Goal: Information Seeking & Learning: Check status

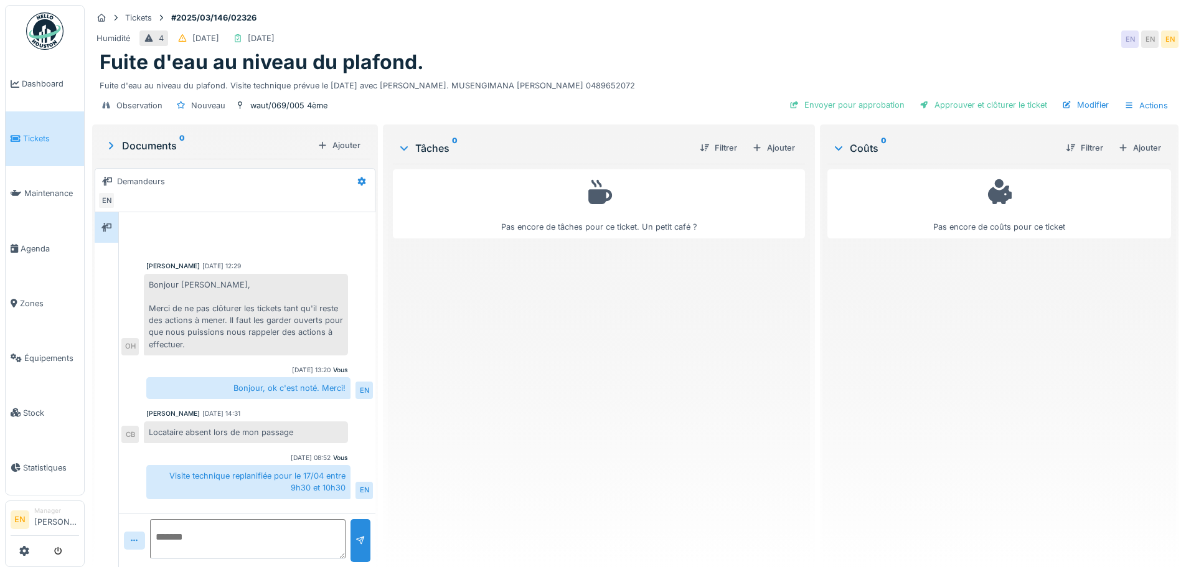
click at [471, 334] on div "Pas encore de tâches pour ce ticket. Un petit café ?" at bounding box center [599, 360] width 412 height 393
click at [756, 59] on div "Fuite d'eau au niveau du plafond." at bounding box center [635, 62] width 1071 height 24
click at [703, 70] on div "Fuite d'eau au niveau du plafond." at bounding box center [635, 62] width 1071 height 24
drag, startPoint x: 700, startPoint y: 482, endPoint x: 699, endPoint y: 471, distance: 10.7
click at [701, 481] on div "Pas encore de tâches pour ce ticket. Un petit café ?" at bounding box center [599, 360] width 412 height 393
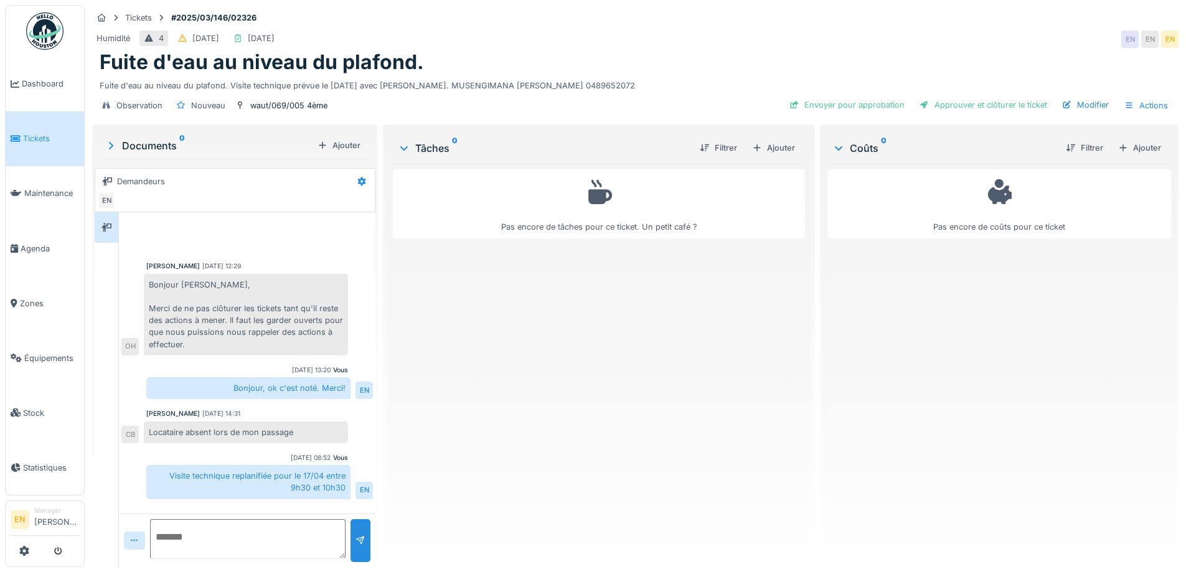
click at [644, 498] on div "Pas encore de tâches pour ce ticket. Un petit café ?" at bounding box center [599, 360] width 412 height 393
click at [687, 375] on div "Pas encore de tâches pour ce ticket. Un petit café ?" at bounding box center [599, 360] width 412 height 393
click at [645, 392] on div "Pas encore de tâches pour ce ticket. Un petit café ?" at bounding box center [599, 360] width 412 height 393
click at [695, 316] on div "Pas encore de tâches pour ce ticket. Un petit café ?" at bounding box center [599, 360] width 412 height 393
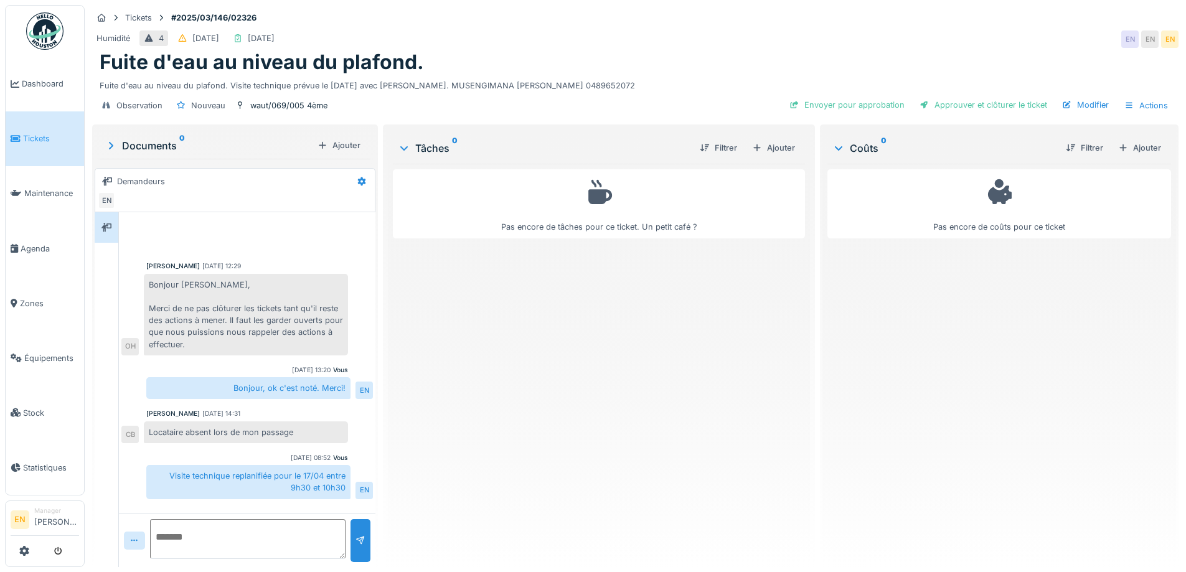
click at [561, 345] on div "Pas encore de tâches pour ce ticket. Un petit café ?" at bounding box center [599, 360] width 412 height 393
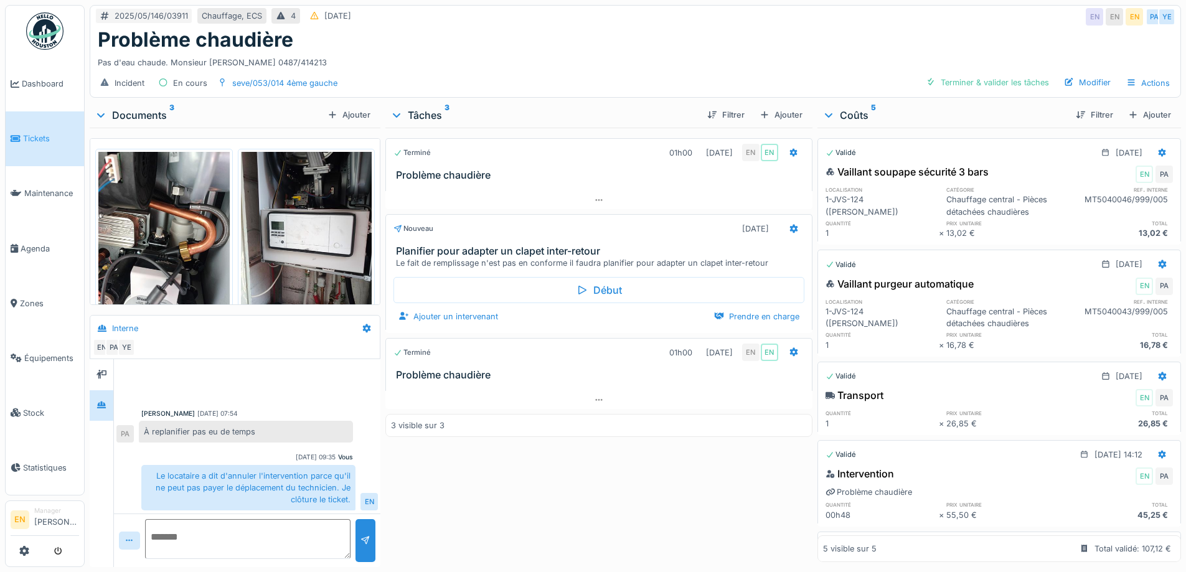
scroll to position [163, 0]
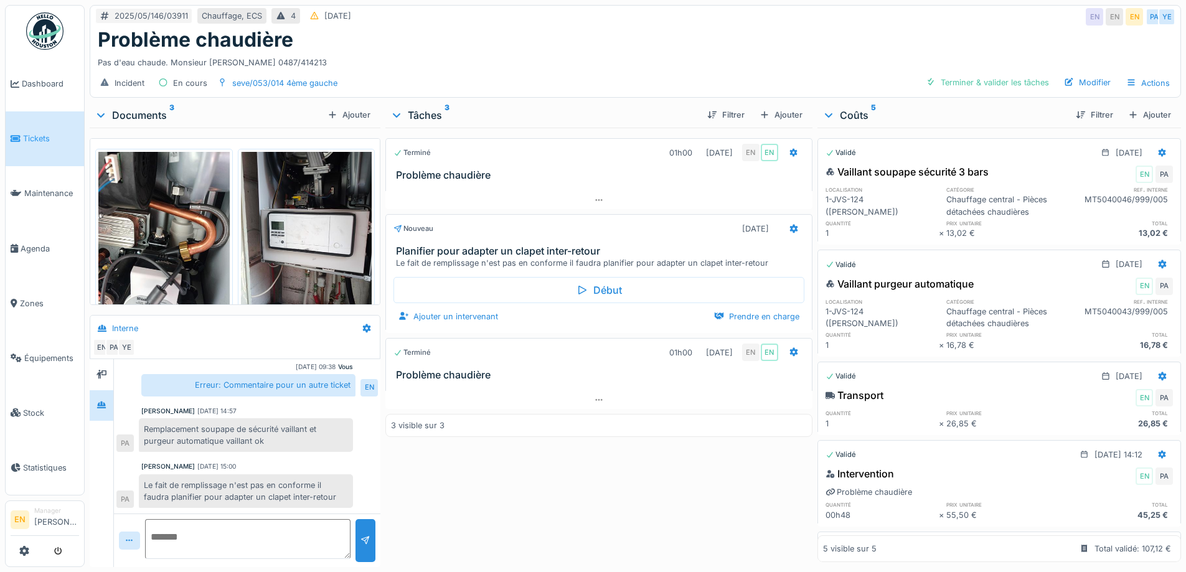
click at [725, 59] on div "Pas d'eau chaude. Monsieur Mohammed ASFOR 0487/414213" at bounding box center [635, 60] width 1075 height 17
click at [722, 60] on div "Pas d'eau chaude. Monsieur Mohammed ASFOR 0487/414213" at bounding box center [635, 60] width 1075 height 17
click at [658, 59] on div "Pas d'eau chaude. Monsieur Mohammed ASFOR 0487/414213" at bounding box center [635, 60] width 1075 height 17
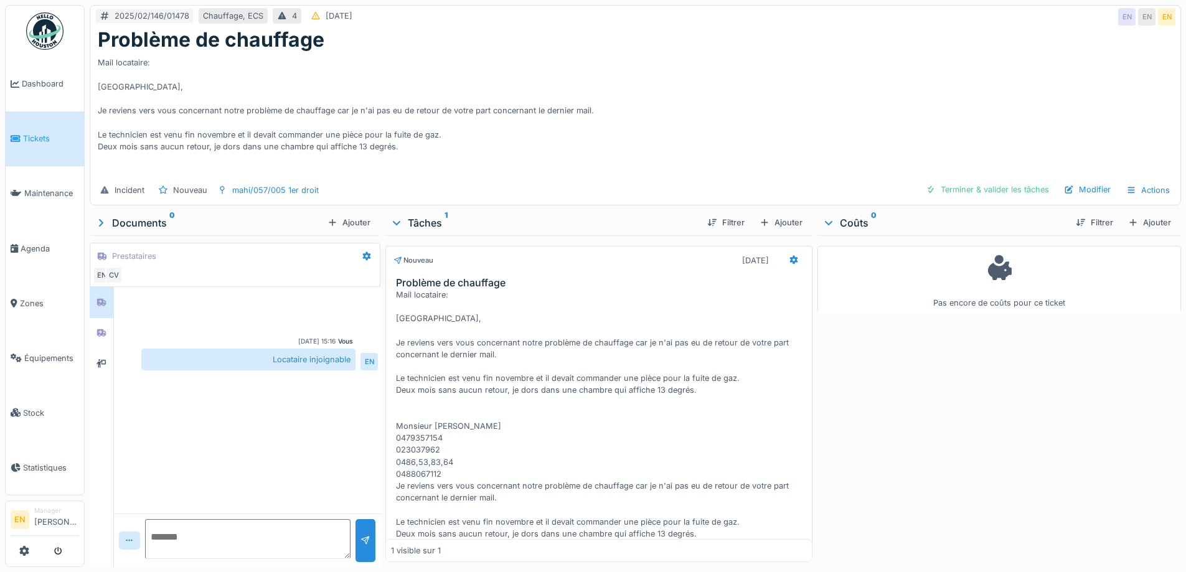
scroll to position [68, 0]
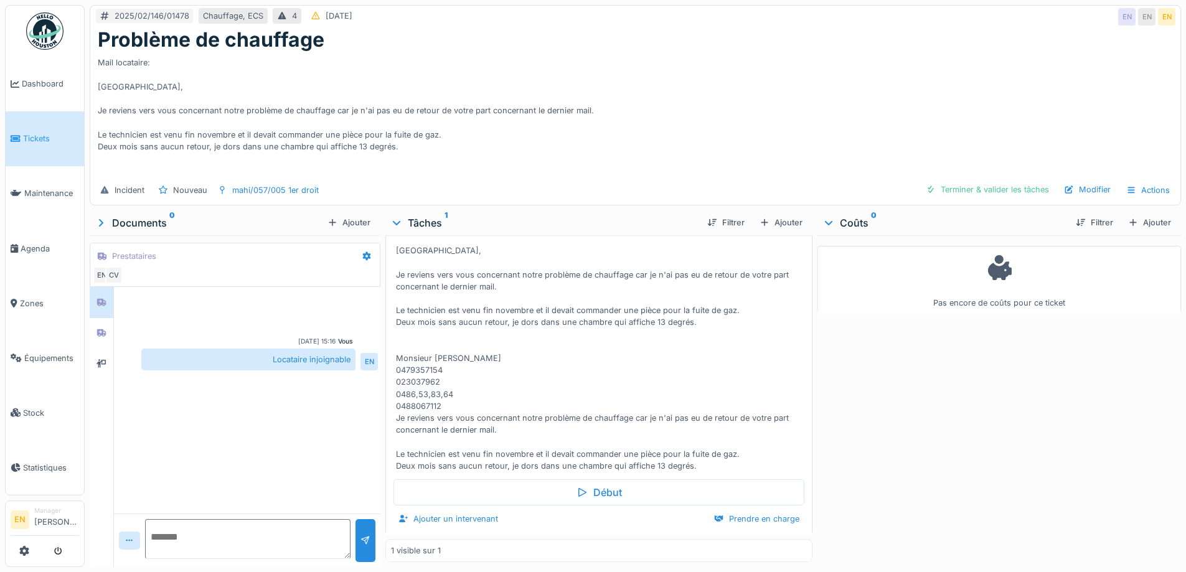
click at [699, 147] on div "Mail locataire: Bonjour, Je reviens vers vous concernant notre problème de chau…" at bounding box center [635, 114] width 1075 height 125
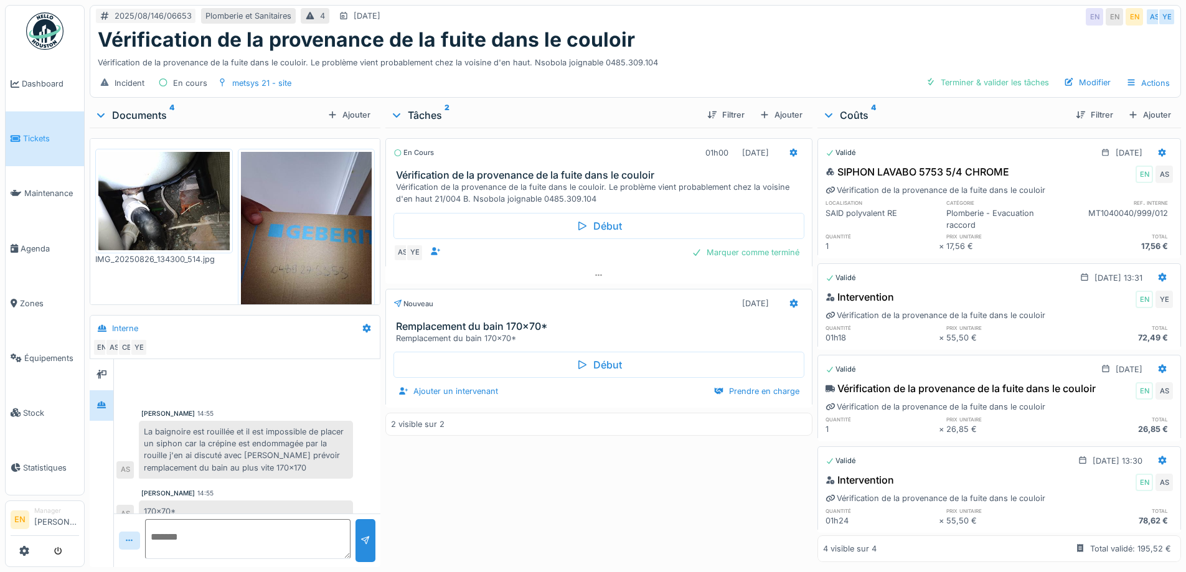
scroll to position [126, 0]
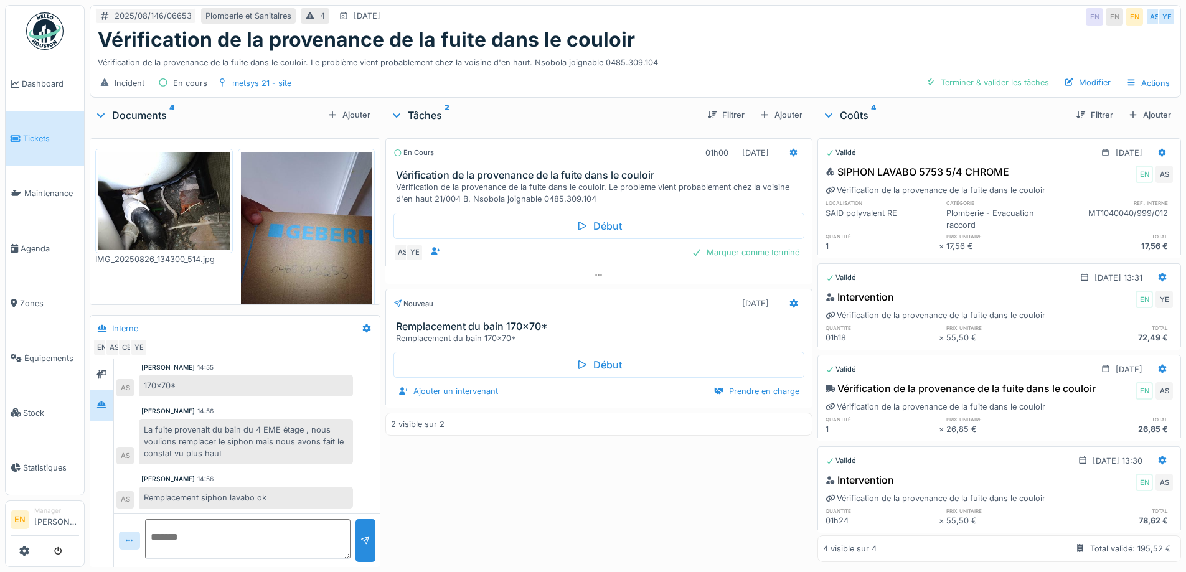
click at [681, 40] on div "Vérification de la provenance de la fuite dans le couloir" at bounding box center [635, 40] width 1075 height 24
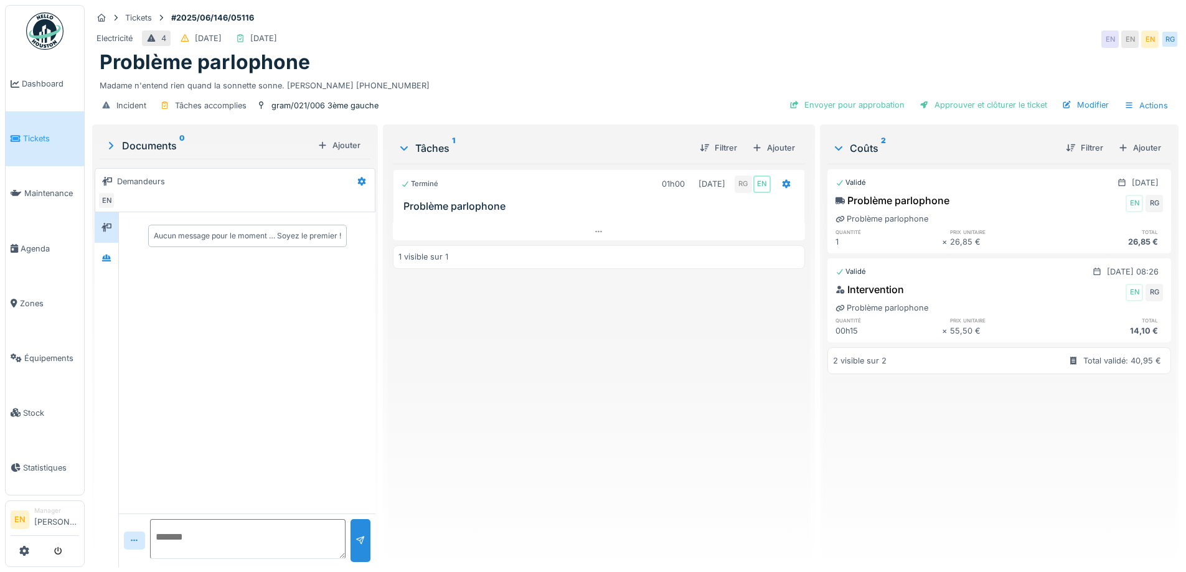
click at [561, 401] on div "Terminé 01h00 07/07/2025 RG EN Problème parlophone 1 visible sur 1" at bounding box center [599, 360] width 412 height 393
click at [642, 457] on div "Terminé 01h00 07/07/2025 RG EN Problème parlophone 1 visible sur 1" at bounding box center [599, 360] width 412 height 393
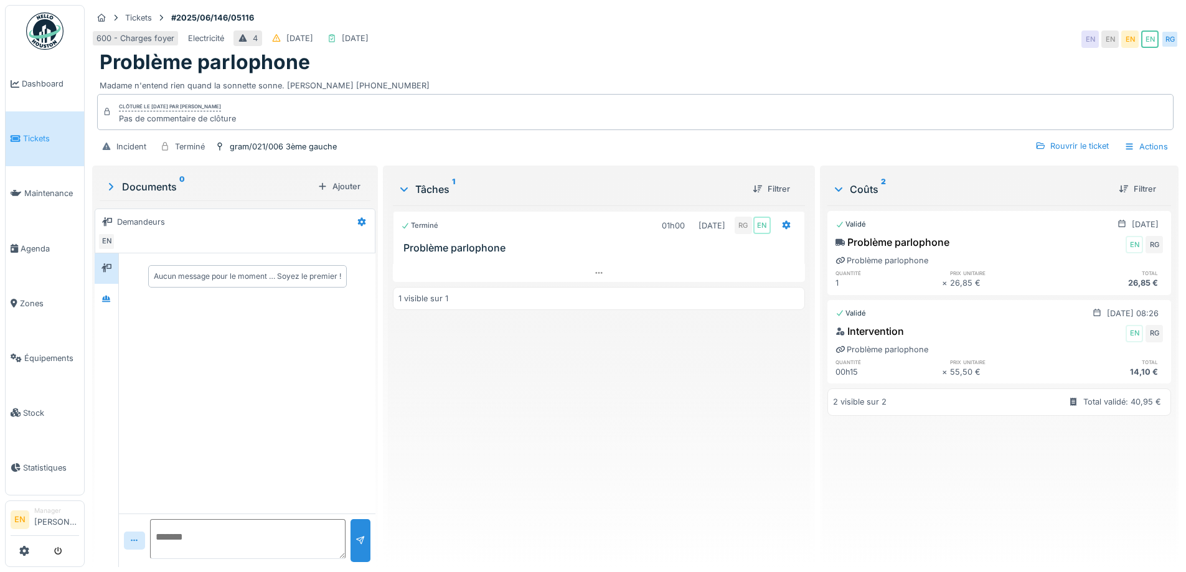
click at [668, 406] on div "Terminé 01h00 [DATE] RG EN Problème parlophone 1 visible sur 1" at bounding box center [599, 381] width 412 height 352
click at [700, 42] on div "600 - Charges foyer Electricité 4 [DATE] [DATE] EN EN EN EN RG" at bounding box center [635, 39] width 1086 height 22
click at [667, 377] on div "Terminé 01h00 [DATE] RG EN Problème parlophone 1 visible sur 1" at bounding box center [599, 381] width 412 height 352
click at [667, 377] on div "Terminé 01h00 07/07/2025 RG EN Problème parlophone 1 visible sur 1" at bounding box center [599, 381] width 412 height 352
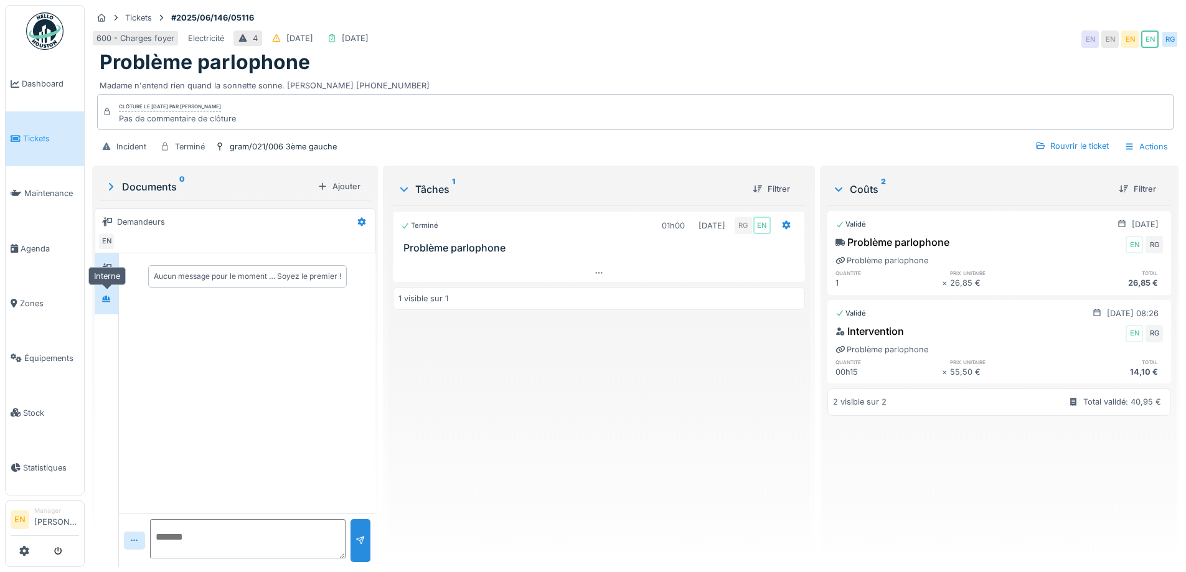
click at [110, 305] on div at bounding box center [106, 299] width 19 height 16
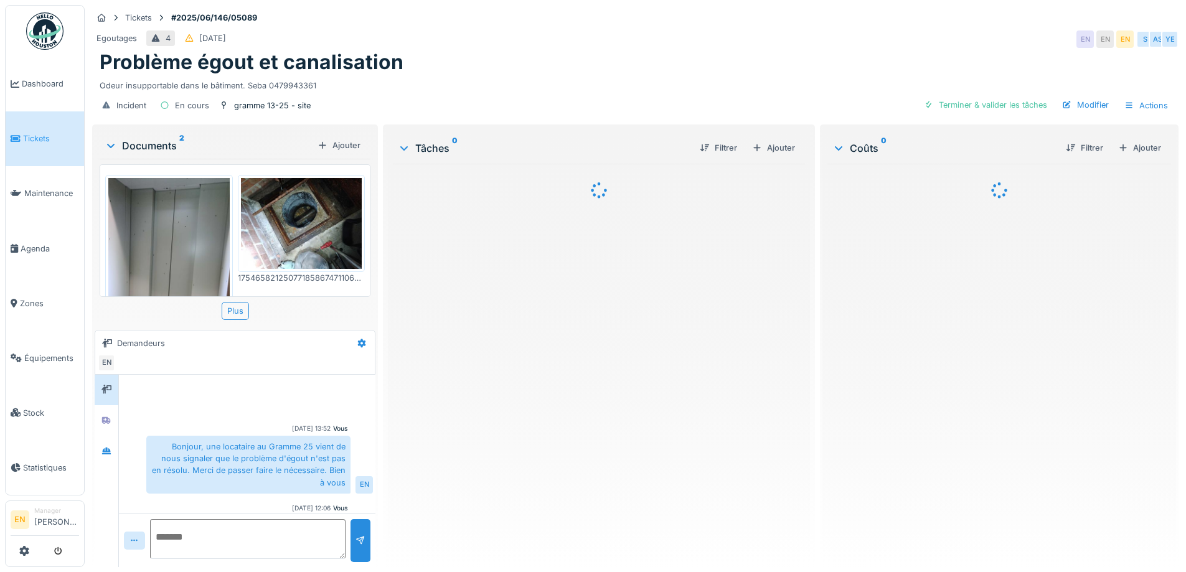
scroll to position [29, 0]
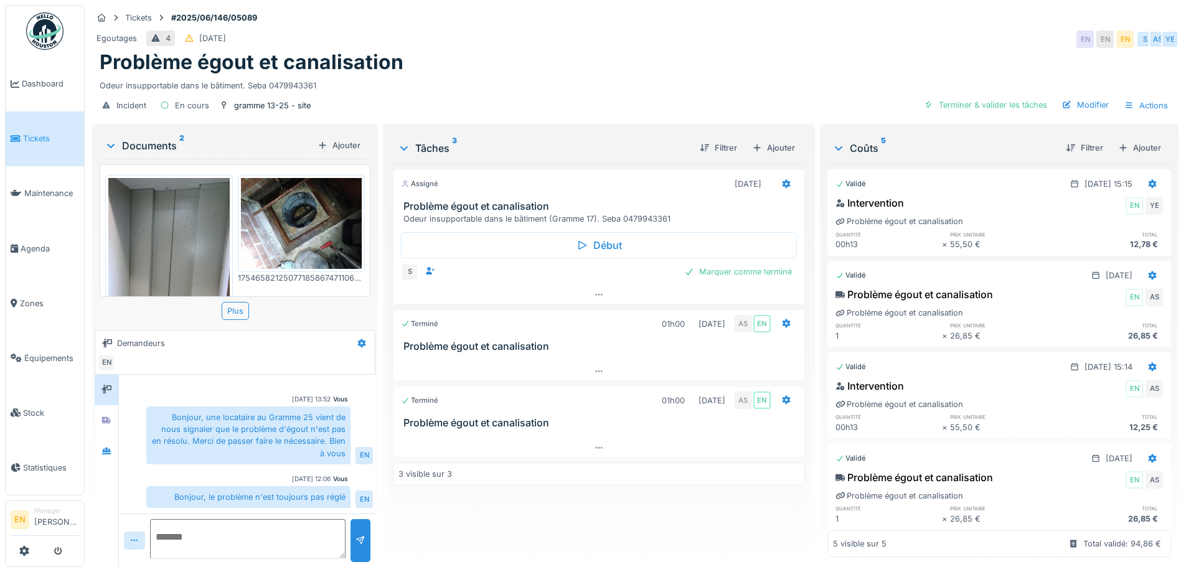
click at [714, 62] on div "Problème égout et canalisation" at bounding box center [635, 62] width 1071 height 24
click at [689, 77] on div "Odeur insupportable dans le bâtiment. Seba 0479943361" at bounding box center [635, 83] width 1071 height 17
click at [737, 57] on div "Problème égout et canalisation" at bounding box center [635, 62] width 1071 height 24
click at [594, 450] on icon at bounding box center [599, 448] width 10 height 8
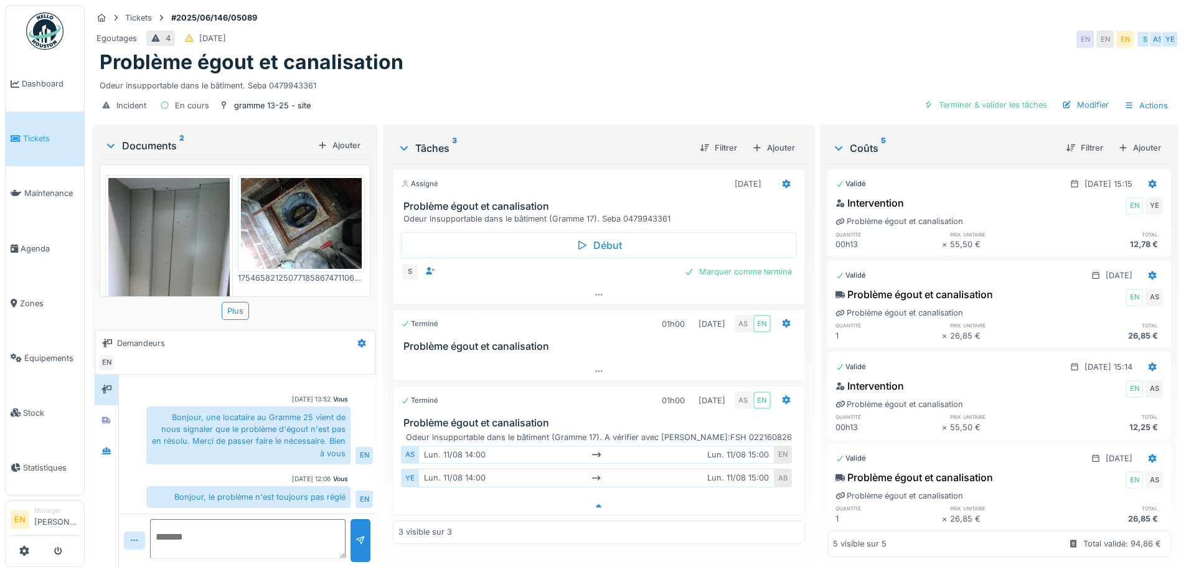
scroll to position [9, 0]
click at [591, 366] on div at bounding box center [598, 371] width 410 height 18
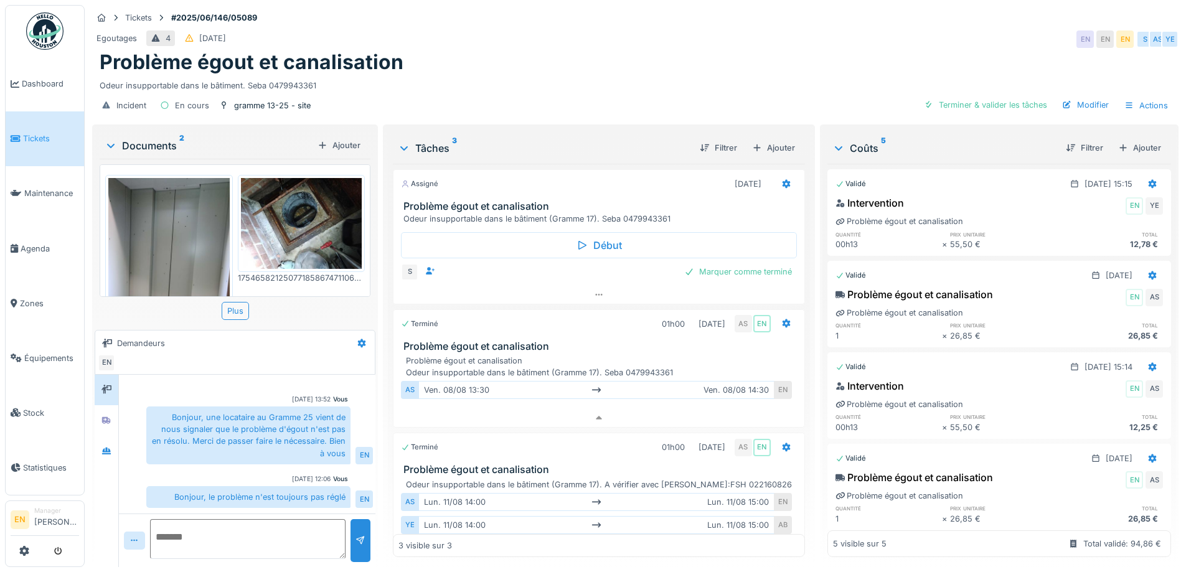
click at [306, 421] on div "Bonjour, une locataire au Gramme 25 vient de nous signaler que le problème d'ég…" at bounding box center [248, 436] width 204 height 58
click at [630, 50] on div "Problème égout et canalisation" at bounding box center [635, 62] width 1071 height 24
click at [683, 53] on div "Problème égout et canalisation" at bounding box center [635, 62] width 1071 height 24
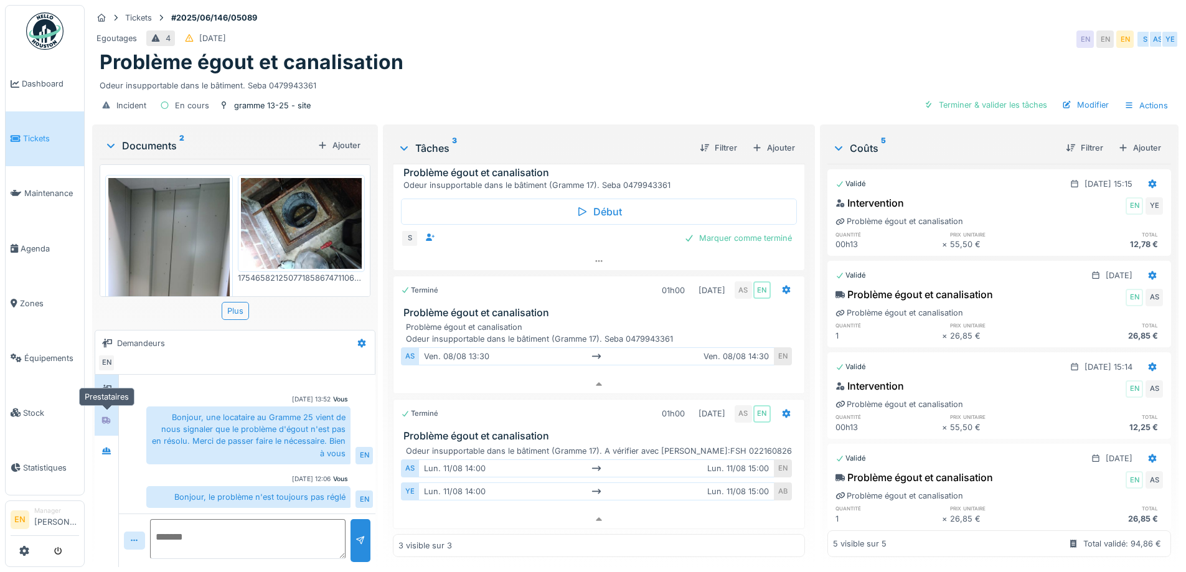
click at [110, 416] on icon at bounding box center [106, 420] width 10 height 8
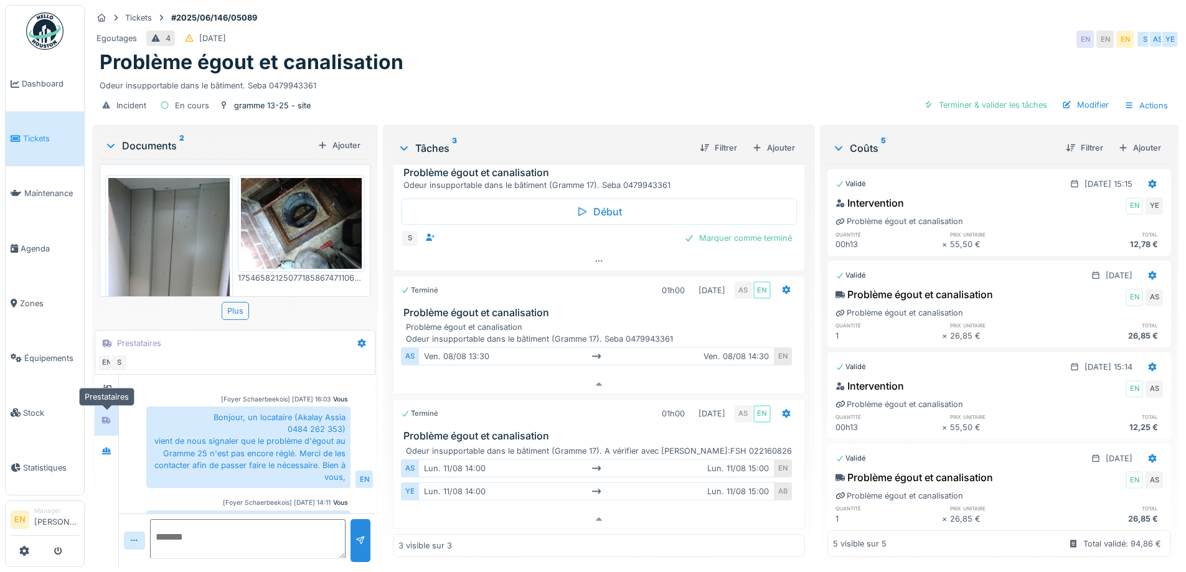
scroll to position [189, 0]
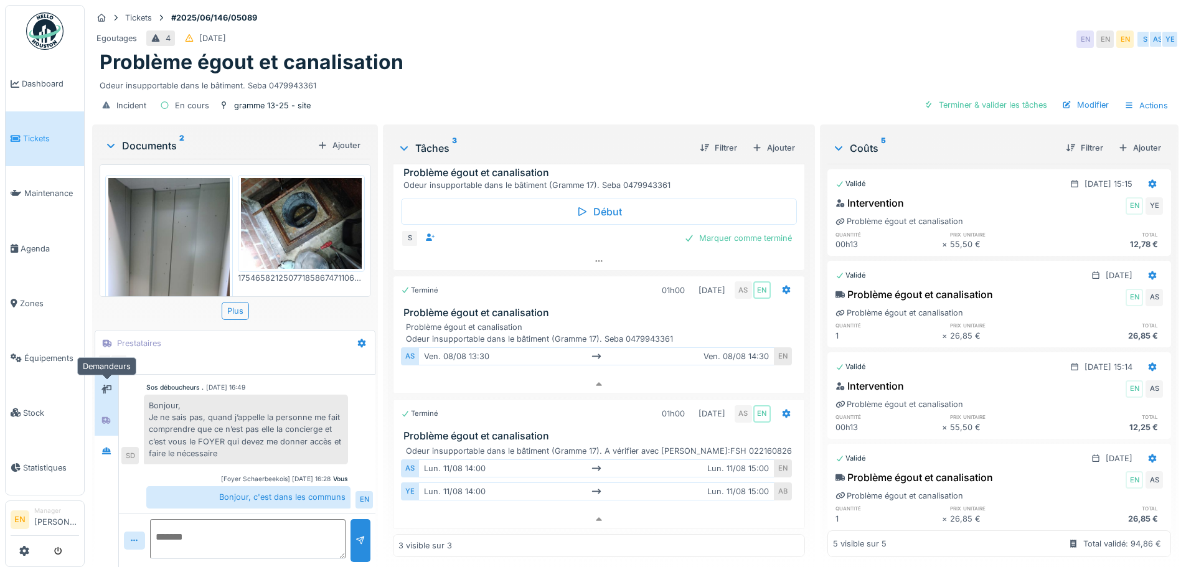
click at [111, 385] on icon at bounding box center [106, 389] width 10 height 9
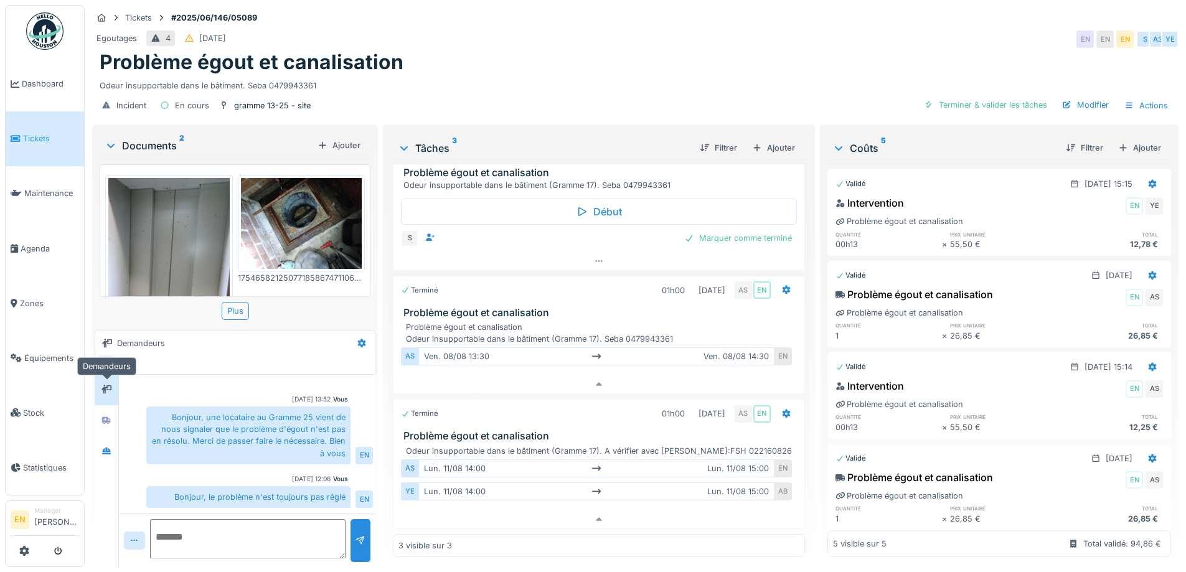
scroll to position [29, 0]
click at [107, 448] on icon at bounding box center [106, 451] width 9 height 7
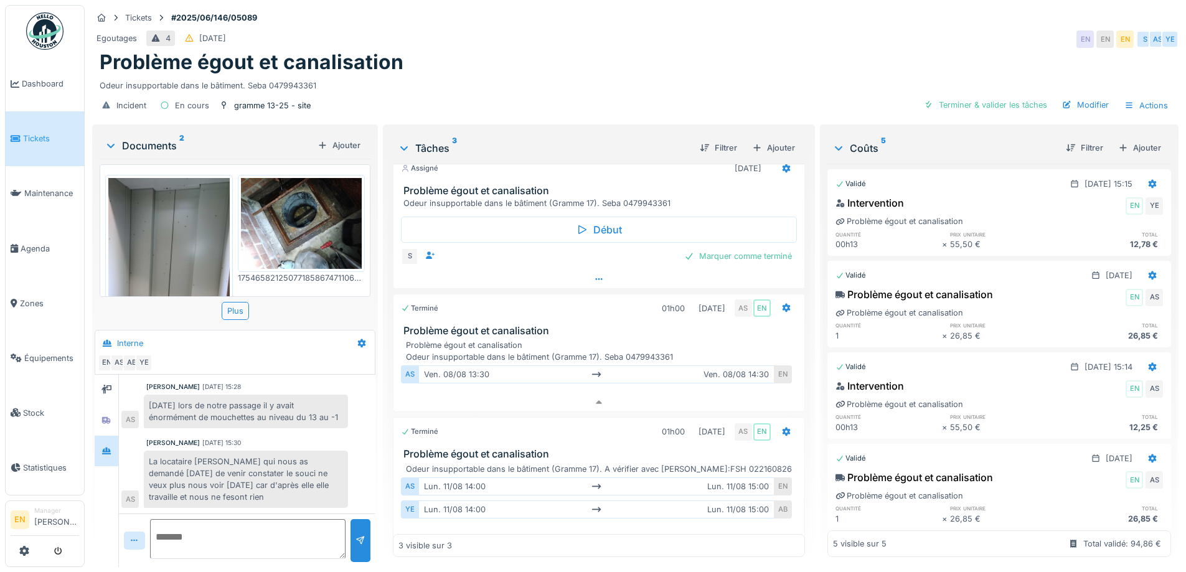
scroll to position [0, 0]
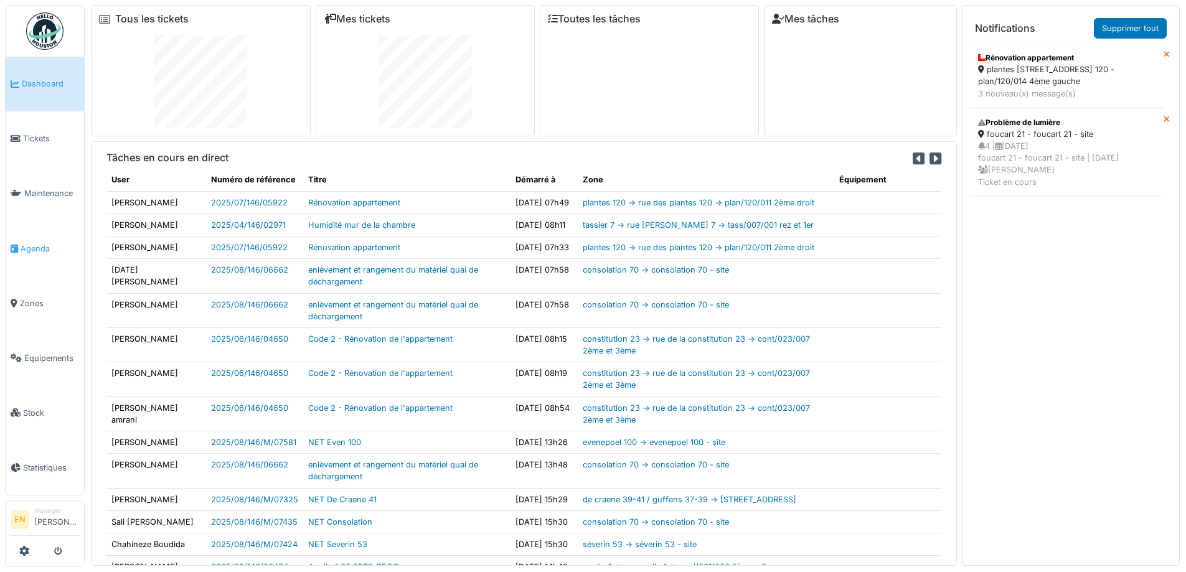
click at [35, 248] on span "Agenda" at bounding box center [50, 249] width 59 height 12
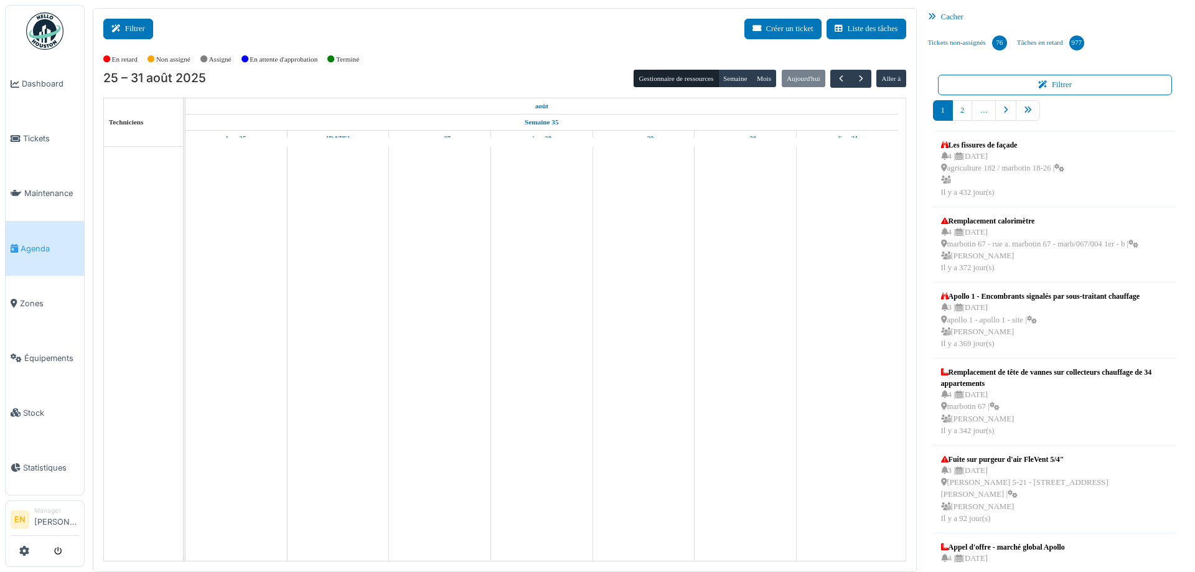
click at [148, 31] on button "Filtrer" at bounding box center [128, 29] width 50 height 21
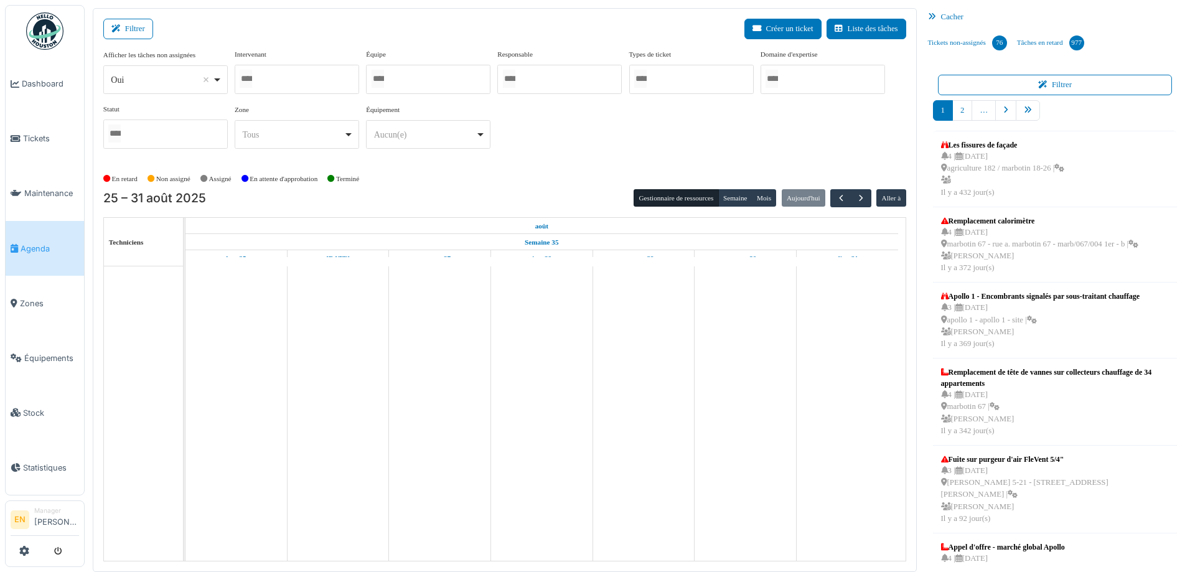
click at [222, 82] on div "Oui Remove item" at bounding box center [165, 80] width 114 height 18
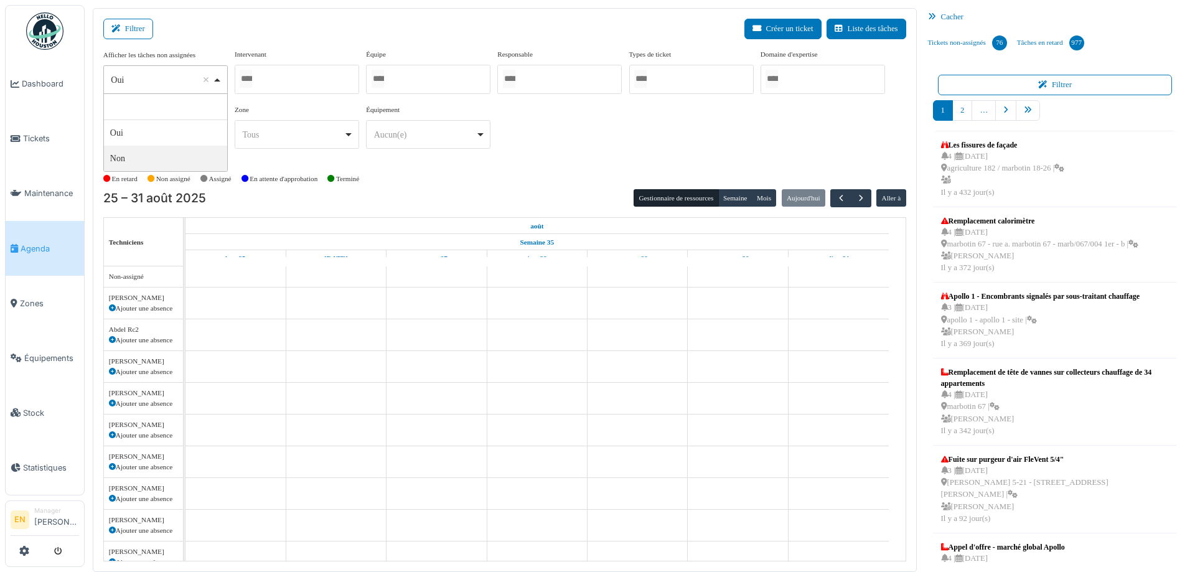
select select "**"
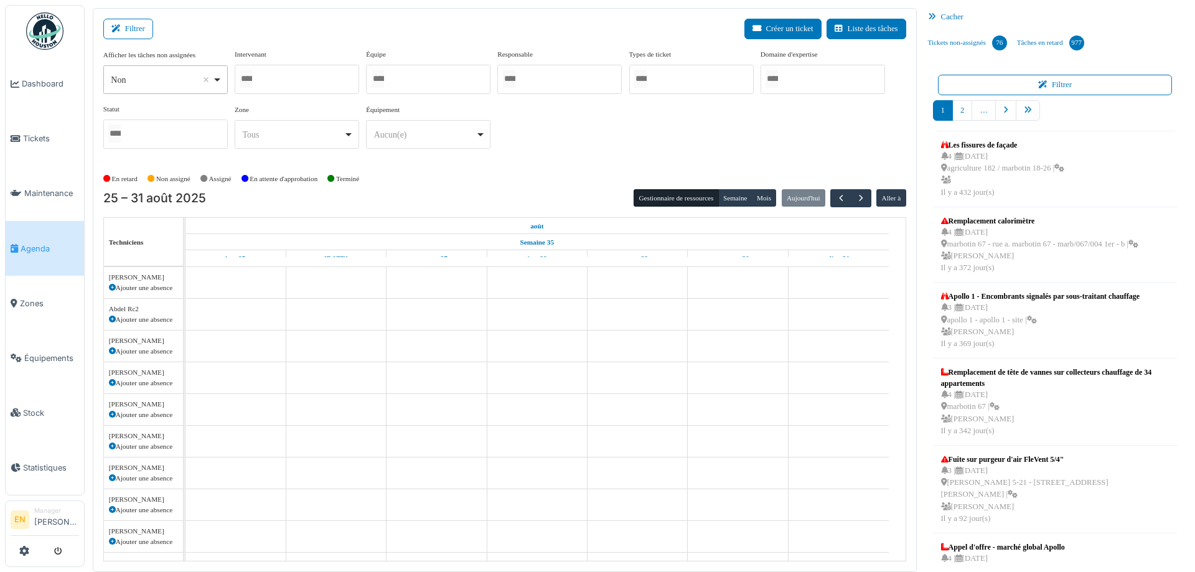
click at [278, 74] on div at bounding box center [297, 79] width 125 height 29
type input "******"
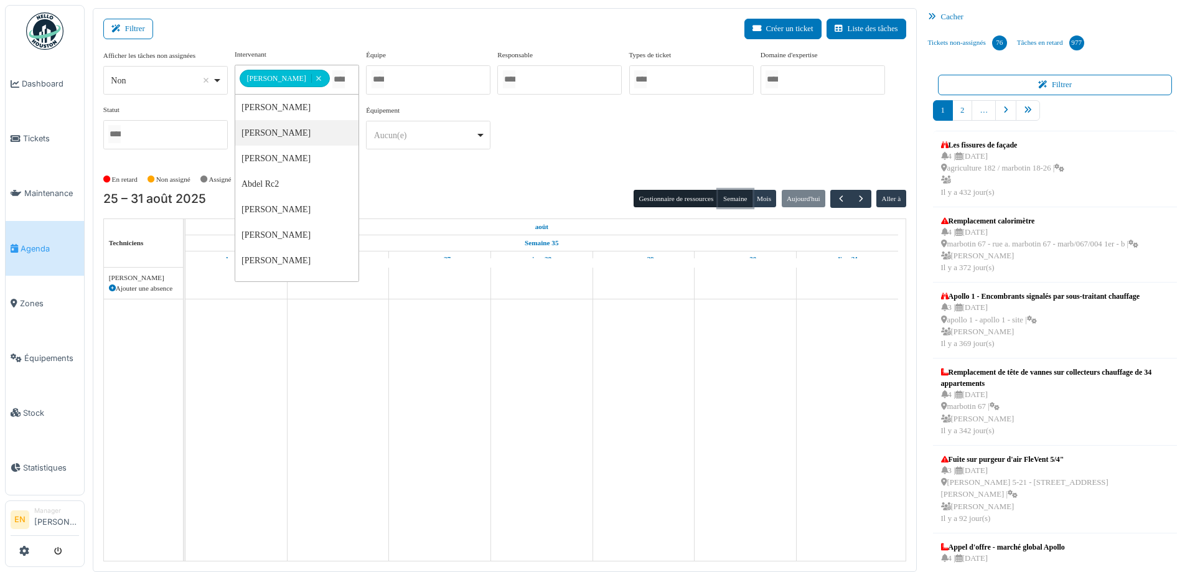
click at [743, 202] on button "Semaine" at bounding box center [735, 198] width 34 height 17
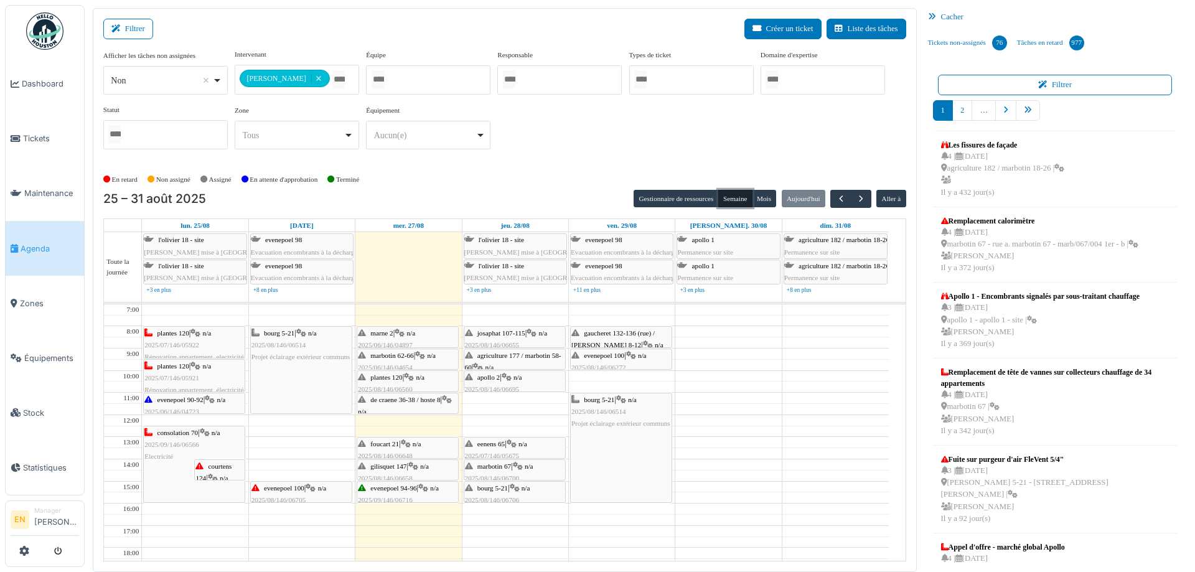
click at [399, 403] on div "de craene 36-38 / hoste 8 | n/a 2025/07/146/05143 Remplacement armature ampoule…" at bounding box center [408, 424] width 100 height 60
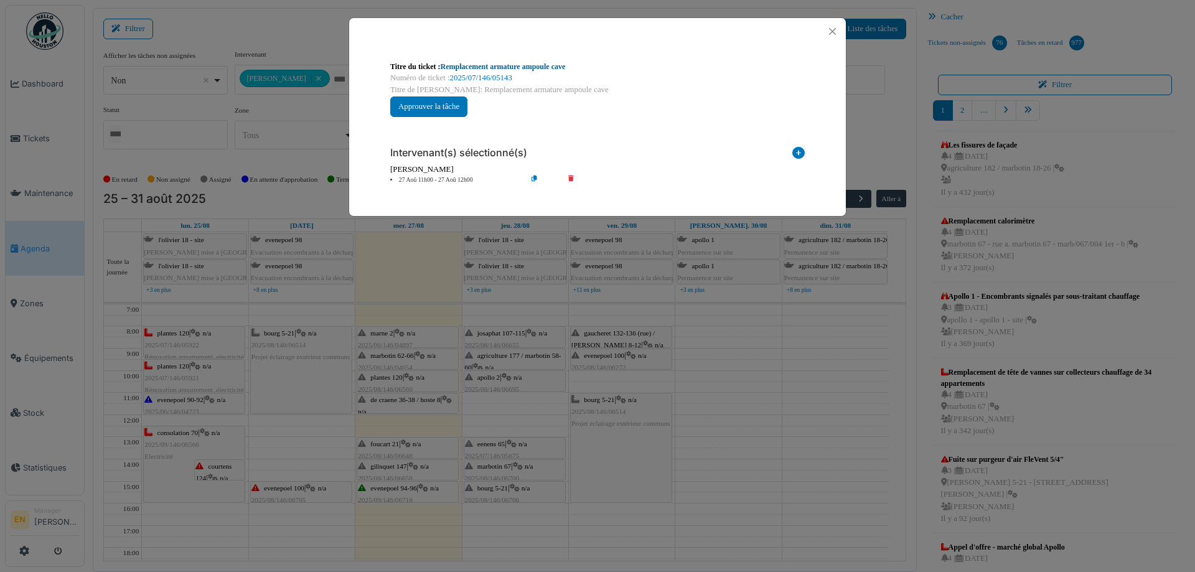
click at [490, 67] on link "Remplacement armature ampoule cave" at bounding box center [503, 66] width 125 height 9
click at [835, 32] on button "Close" at bounding box center [832, 31] width 17 height 17
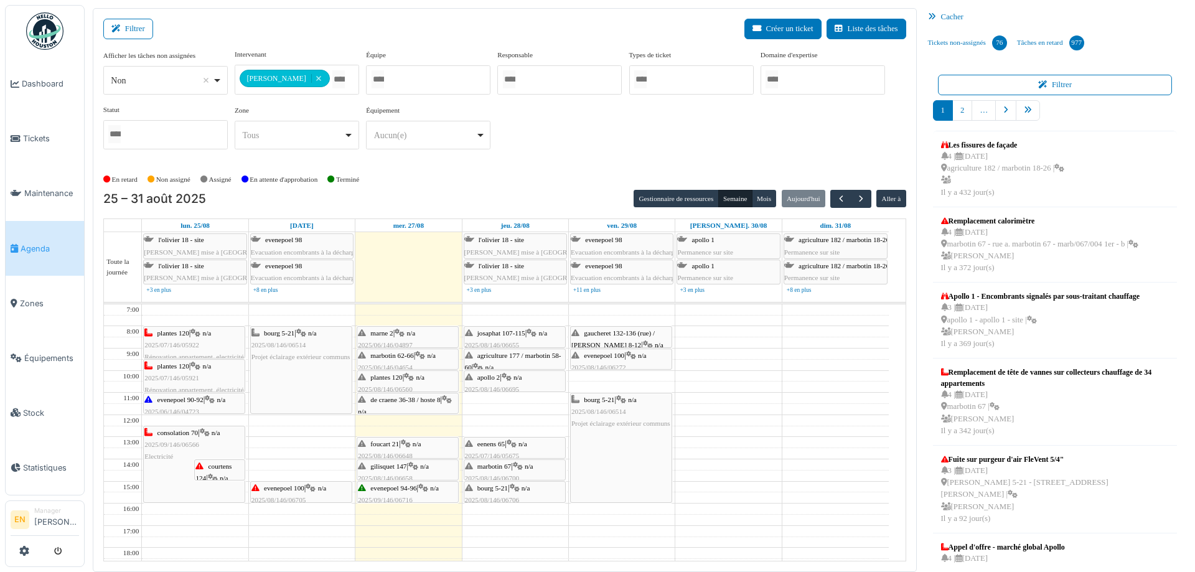
click at [400, 358] on span "marbotin 62-66" at bounding box center [391, 355] width 43 height 7
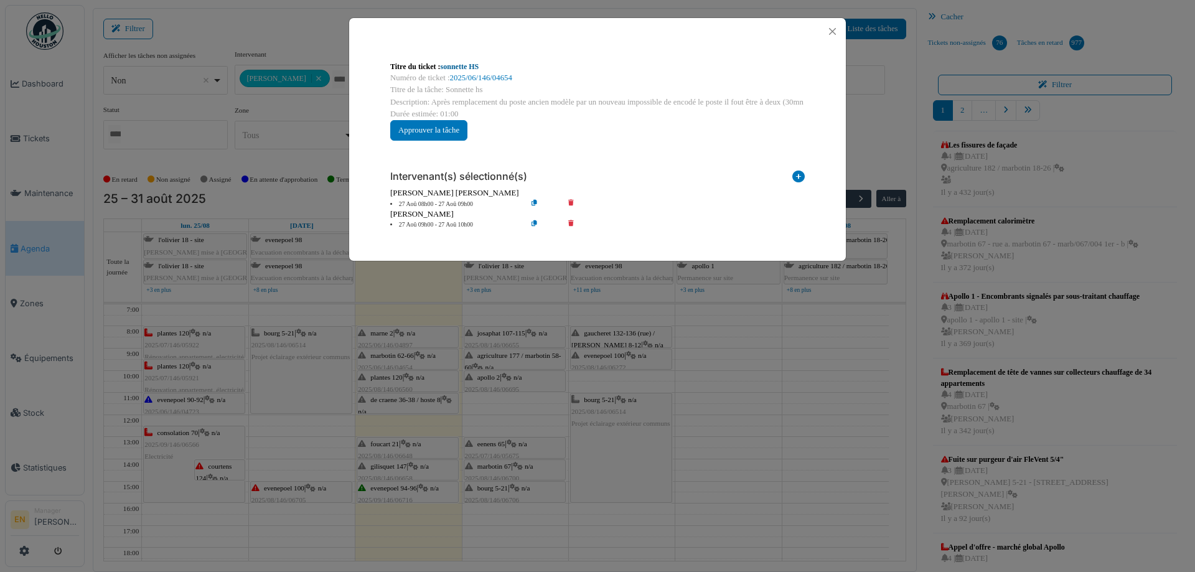
click at [468, 66] on link "sonnette HS" at bounding box center [460, 66] width 39 height 9
click at [833, 31] on button "Close" at bounding box center [832, 31] width 17 height 17
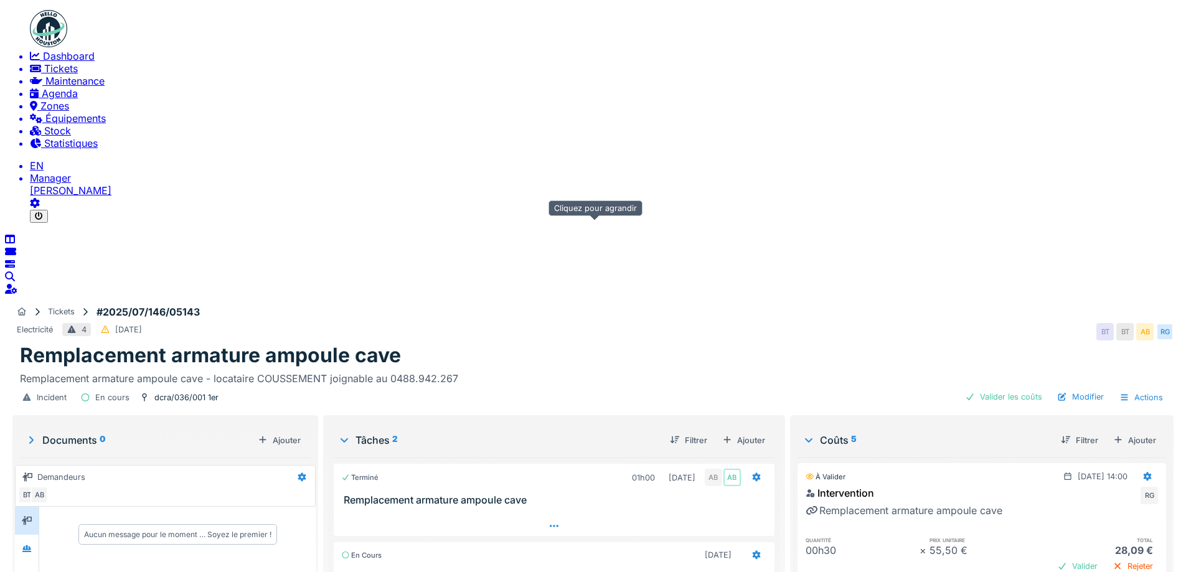
click at [560, 521] on icon at bounding box center [554, 526] width 12 height 10
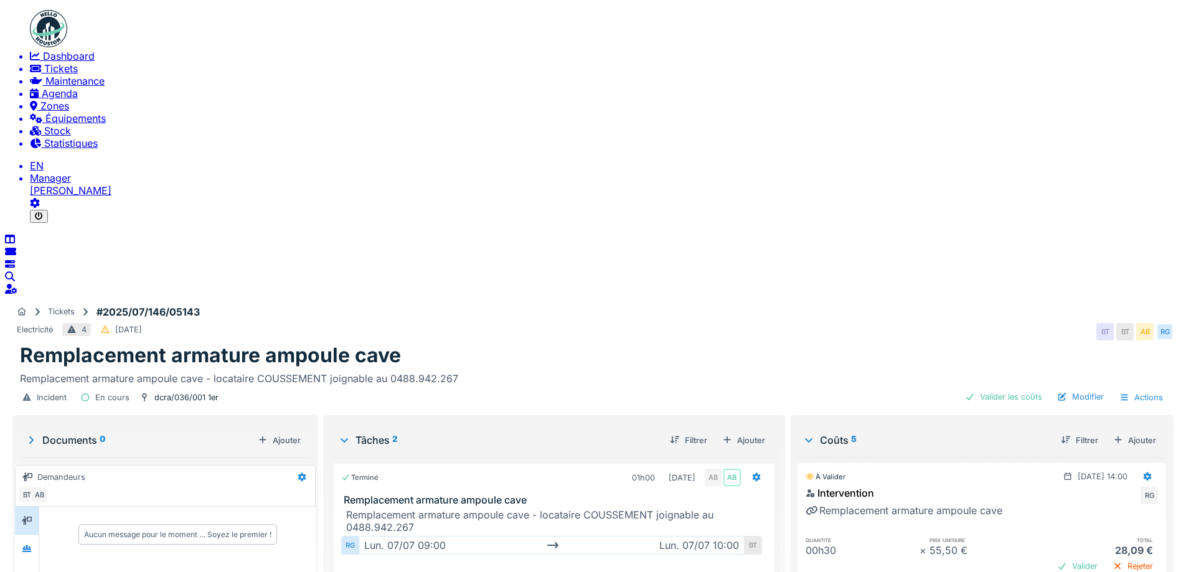
scroll to position [9, 0]
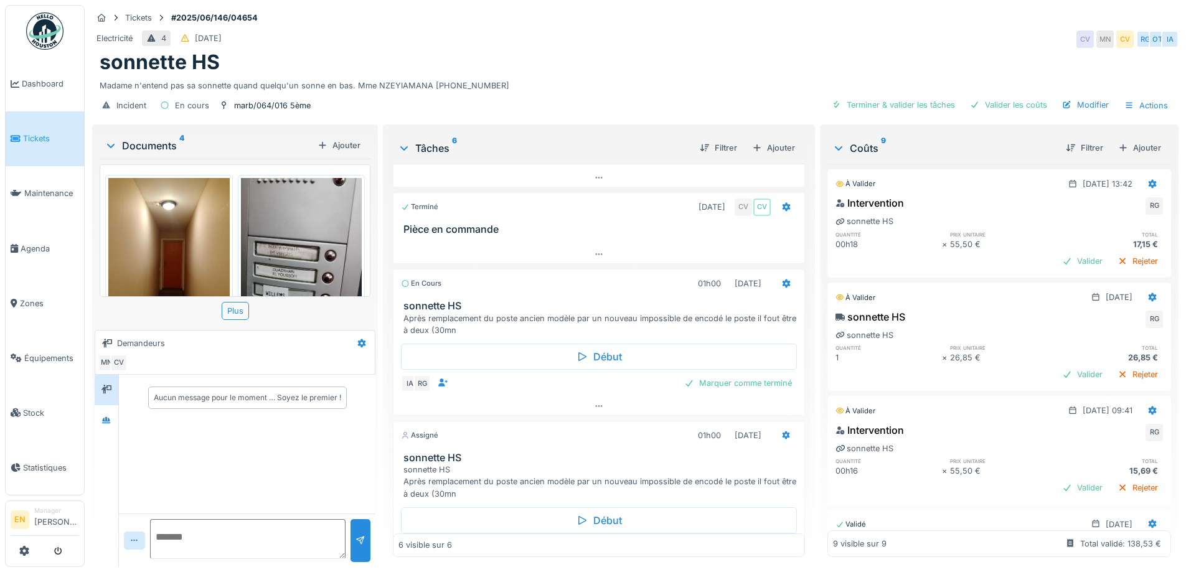
scroll to position [249, 0]
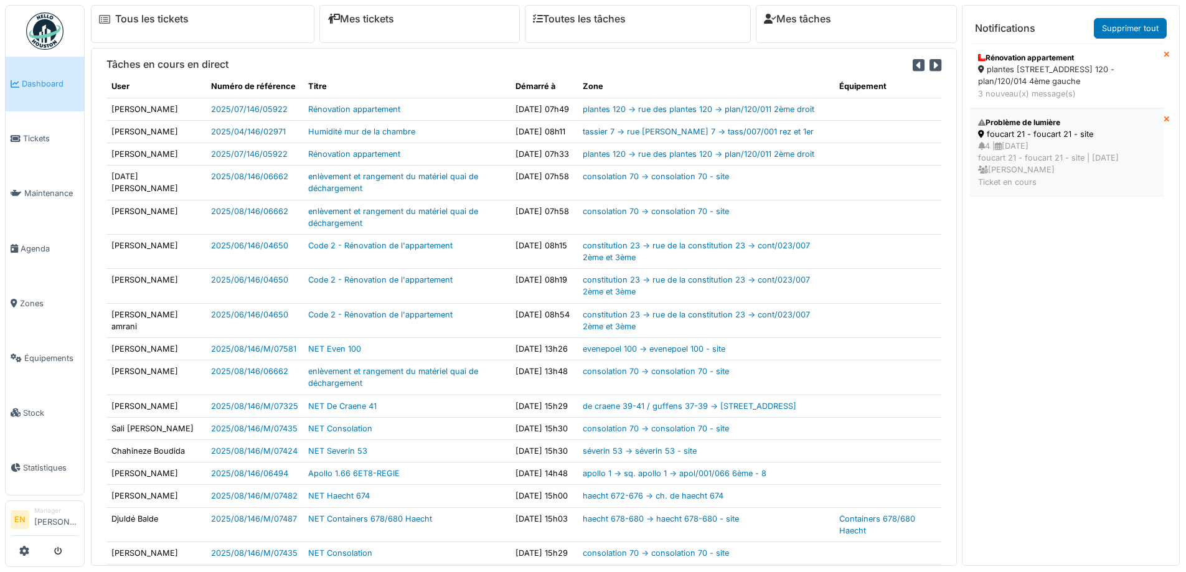
click at [1017, 140] on div "4 | [DATE] foucart 21 - foucart 21 - site | [DATE] [PERSON_NAME] Ticket en cours" at bounding box center [1066, 164] width 177 height 48
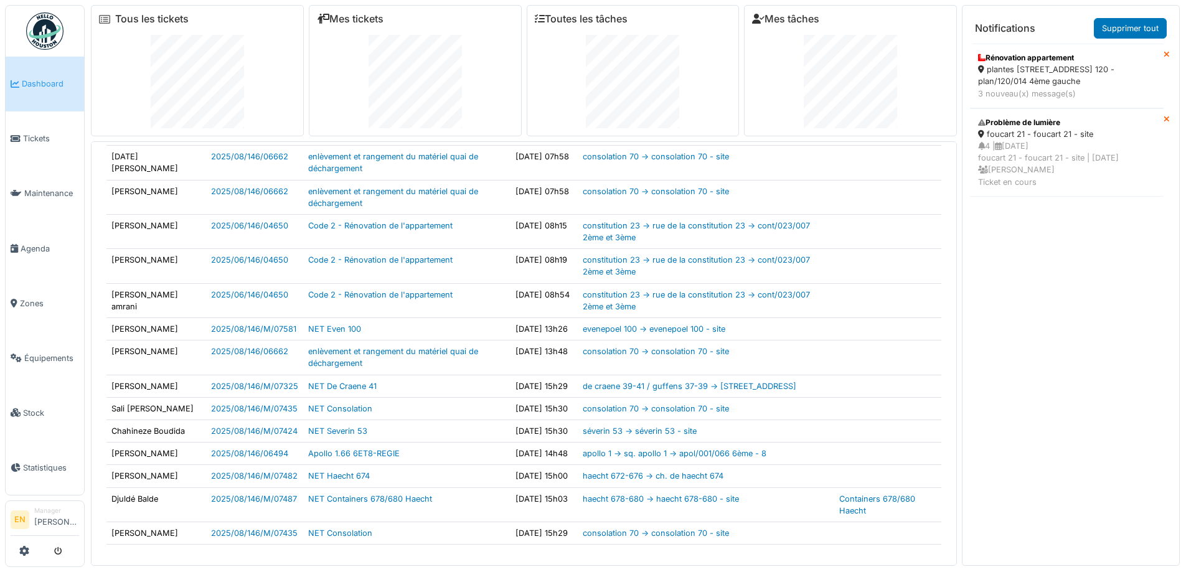
scroll to position [249, 0]
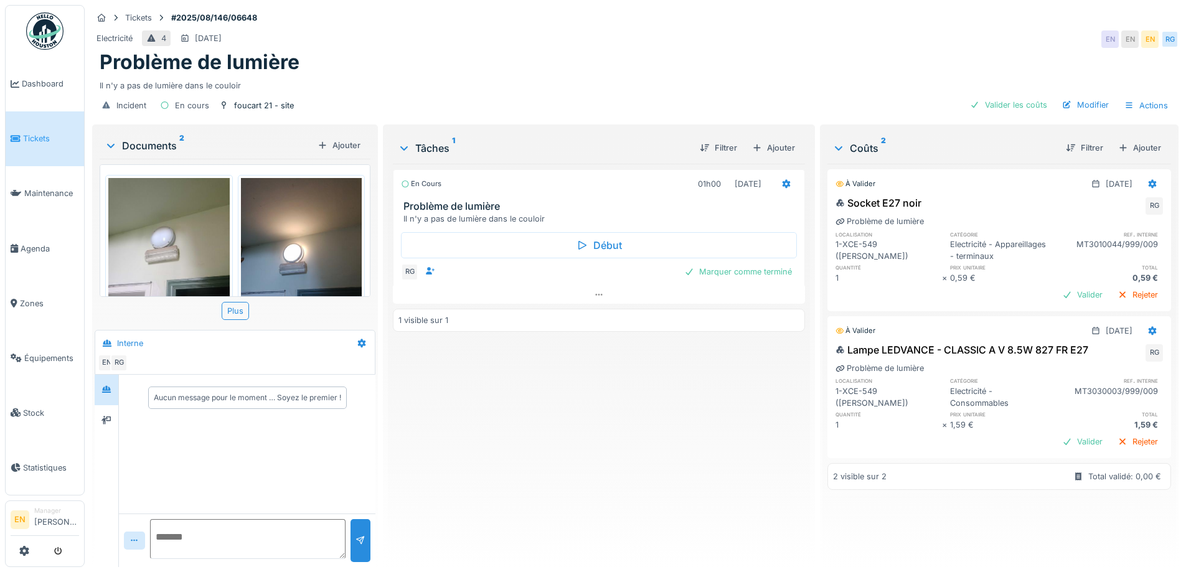
click at [642, 459] on div "En cours 01h00 27/08/2025 Problème de lumière Il n'y a pas de lumière dans le c…" at bounding box center [599, 360] width 412 height 393
click at [622, 57] on div "Problème de lumière" at bounding box center [635, 62] width 1071 height 24
click at [108, 388] on icon at bounding box center [106, 389] width 9 height 7
click at [619, 428] on div "En cours 01h00 27/08/2025 Problème de lumière Il n'y a pas de lumière dans le c…" at bounding box center [599, 360] width 412 height 393
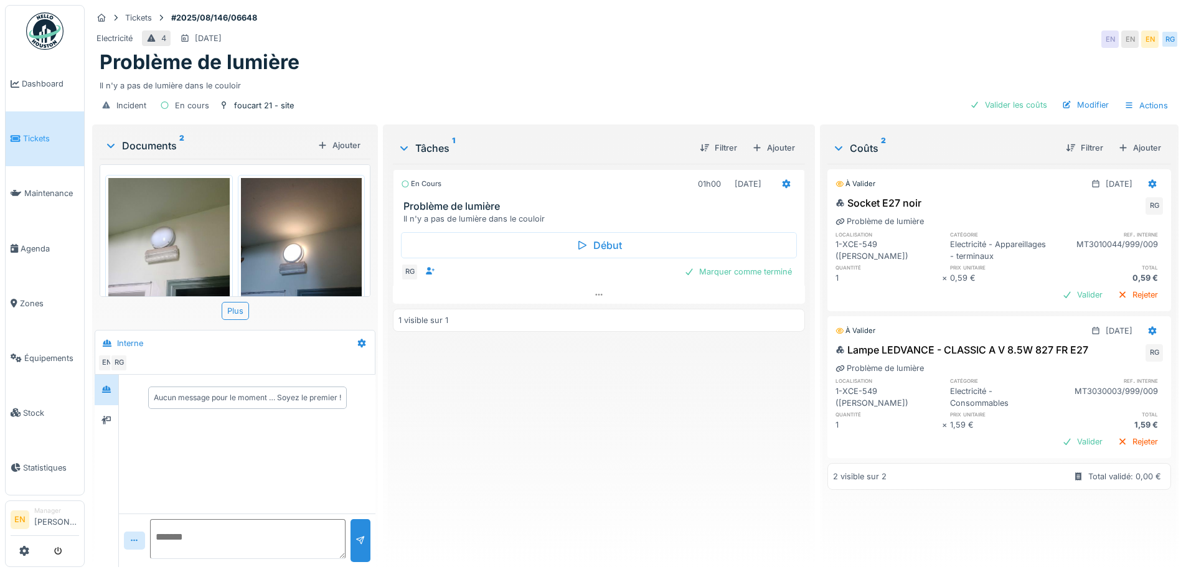
click at [720, 333] on div "En cours 01h00 27/08/2025 Problème de lumière Il n'y a pas de lumière dans le c…" at bounding box center [599, 360] width 412 height 393
click at [592, 75] on div "Il n'y a pas de lumière dans le couloir" at bounding box center [635, 83] width 1071 height 17
drag, startPoint x: 632, startPoint y: 459, endPoint x: 316, endPoint y: 525, distance: 322.5
click at [608, 462] on div "En cours 01h00 27/08/2025 Problème de lumière Il n'y a pas de lumière dans le c…" at bounding box center [599, 360] width 412 height 393
click at [539, 409] on div "En cours 01h00 27/08/2025 Problème de lumière Il n'y a pas de lumière dans le c…" at bounding box center [599, 360] width 412 height 393
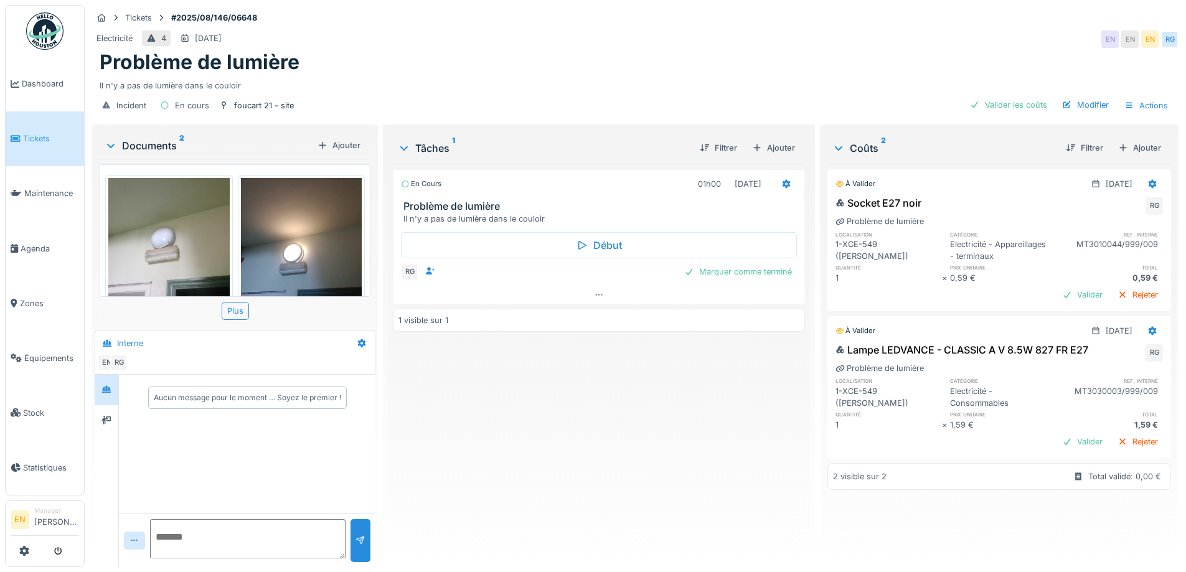
click at [630, 14] on div "Tickets #2025/08/146/06648" at bounding box center [635, 18] width 1086 height 16
click at [569, 16] on div "Tickets #2025/08/146/06648" at bounding box center [635, 18] width 1086 height 16
click at [832, 10] on div "Tickets #2025/08/146/06648" at bounding box center [635, 18] width 1086 height 16
click at [595, 294] on icon at bounding box center [598, 295] width 7 height 2
click at [687, 59] on div "Problème de lumière" at bounding box center [635, 62] width 1071 height 24
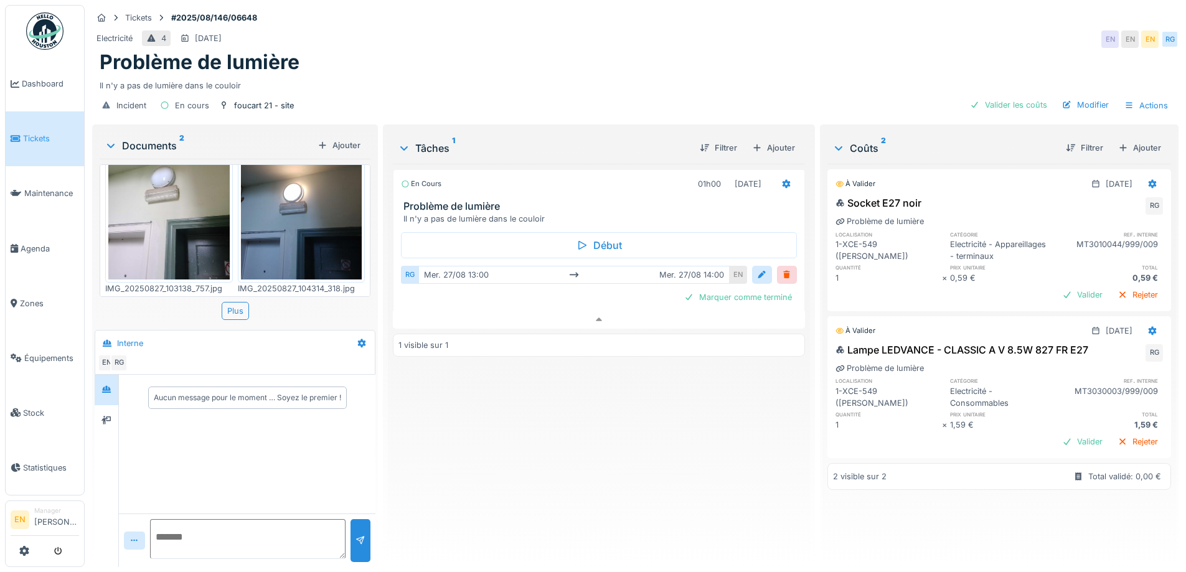
scroll to position [0, 0]
click at [829, 46] on div "Electricité 4 30/08/2025 EN EN EN RG" at bounding box center [635, 39] width 1086 height 22
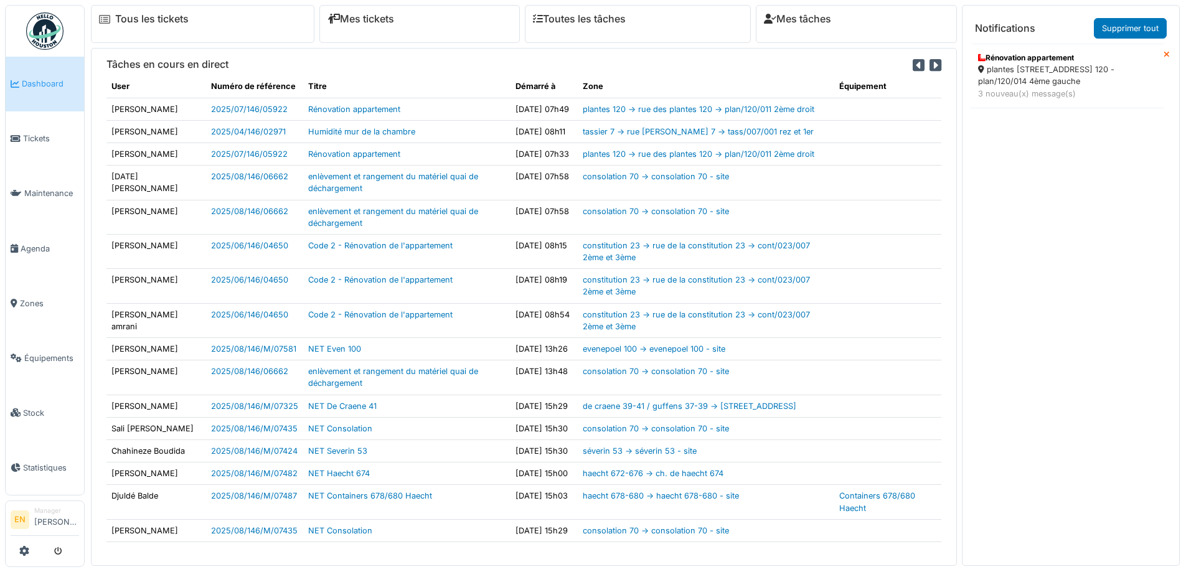
click at [1073, 75] on div "plantes [STREET_ADDRESS] 120 - plan/120/014 4ème gauche" at bounding box center [1066, 76] width 177 height 24
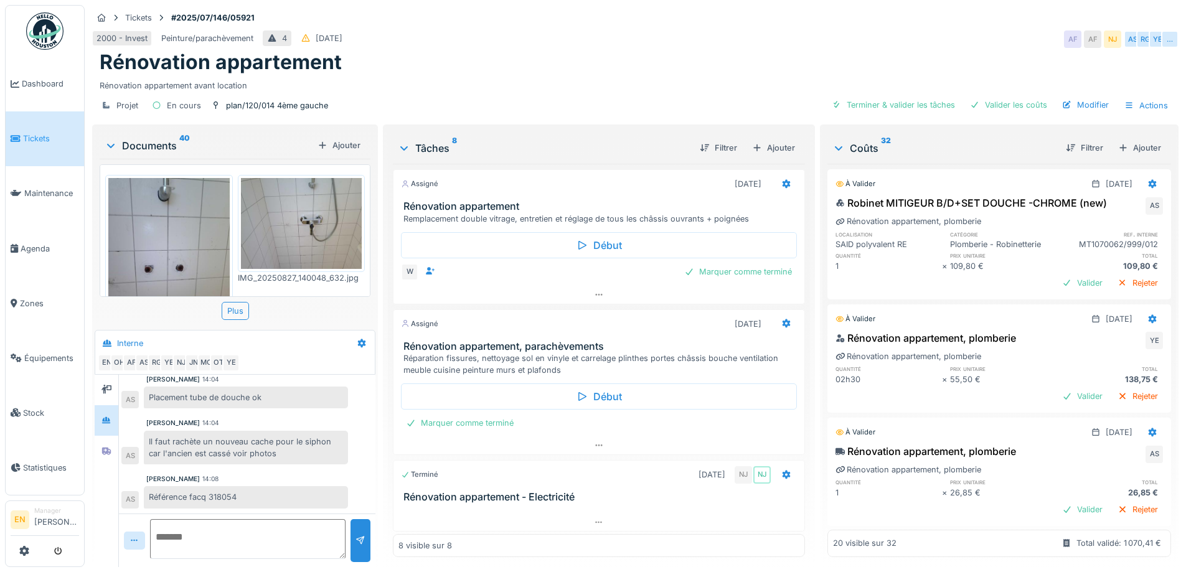
scroll to position [9, 0]
click at [584, 28] on div "2000 - Invest Peinture/parachèvement 4 [DATE] AF AF NJ AS [PERSON_NAME] …" at bounding box center [635, 39] width 1086 height 22
click at [603, 15] on div "Tickets #2025/07/146/05921" at bounding box center [635, 18] width 1086 height 16
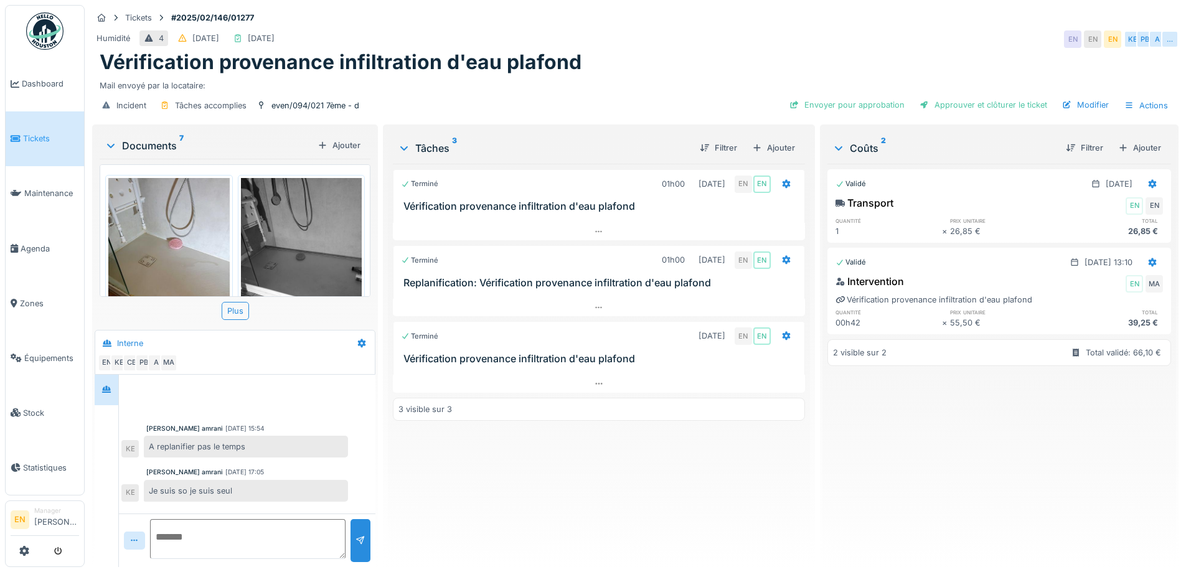
scroll to position [97, 0]
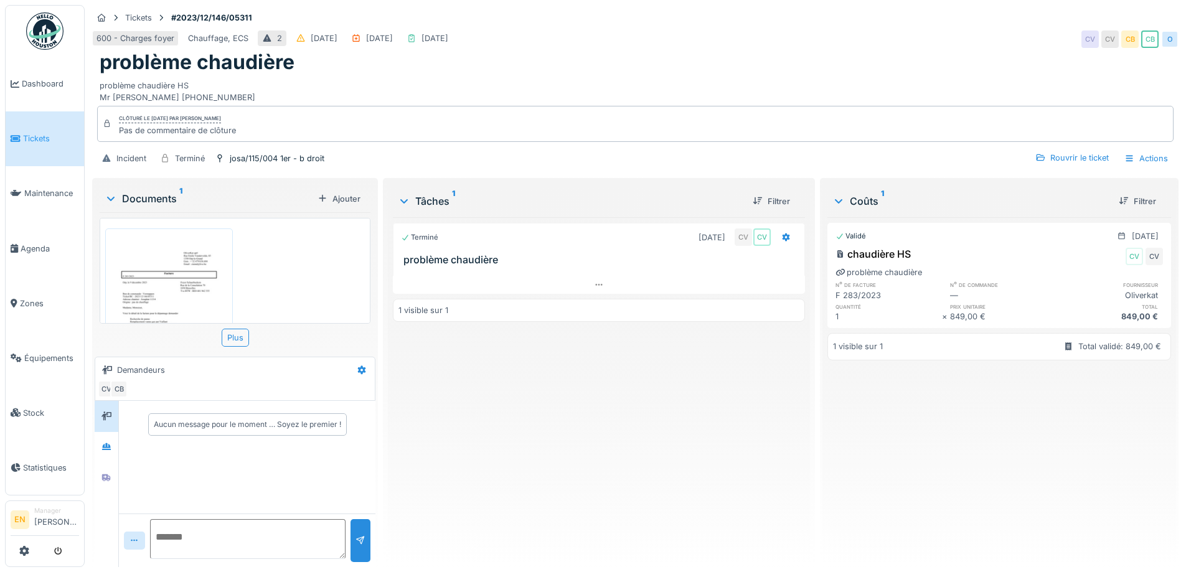
click at [800, 75] on div "problème chaudière HS Mr [PERSON_NAME] [PHONE_NUMBER]" at bounding box center [635, 89] width 1071 height 29
click at [593, 407] on div "Terminé [DATE] CV CV problème chaudière 1 visible sur 1" at bounding box center [599, 387] width 412 height 340
click at [618, 58] on div "problème chaudière" at bounding box center [635, 62] width 1071 height 24
click at [745, 39] on div "600 - Charges foyer Chauffage, ECS 2 04/12/2023 29/11/2023 11/12/2023 CV CV CB …" at bounding box center [635, 39] width 1086 height 22
click at [587, 75] on div "problème chaudière HS Mr [PERSON_NAME] [PHONE_NUMBER]" at bounding box center [635, 89] width 1071 height 29
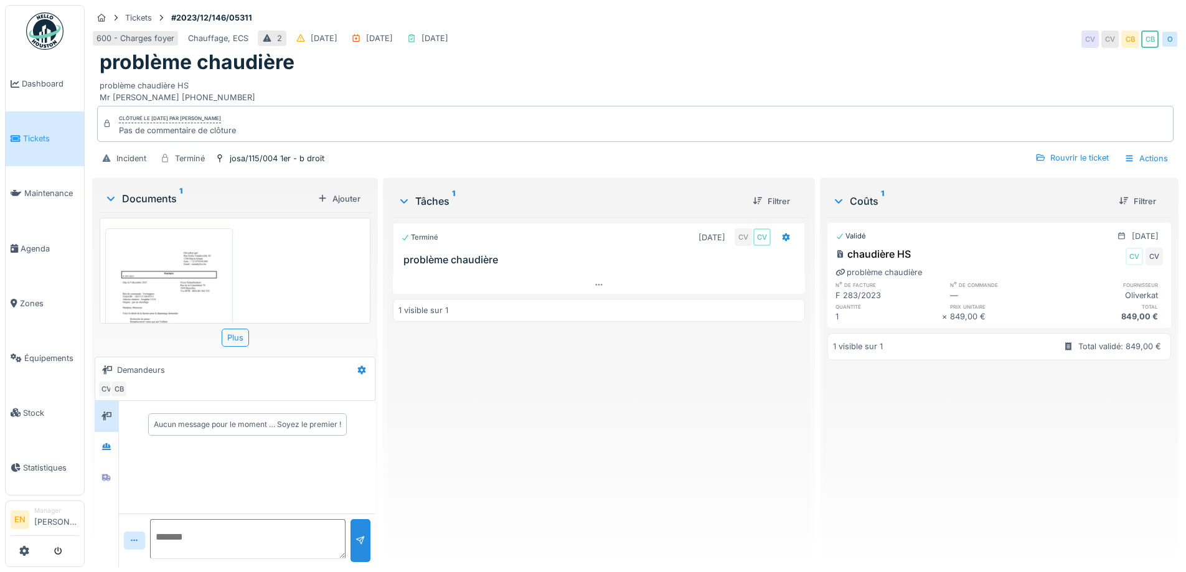
click at [616, 482] on div "Terminé [DATE] CV CV problème chaudière 1 visible sur 1" at bounding box center [599, 387] width 412 height 340
click at [895, 50] on div "problème chaudière" at bounding box center [635, 62] width 1071 height 24
click at [582, 509] on div "Terminé [DATE] CV CV problème chaudière 1 visible sur 1" at bounding box center [599, 387] width 412 height 340
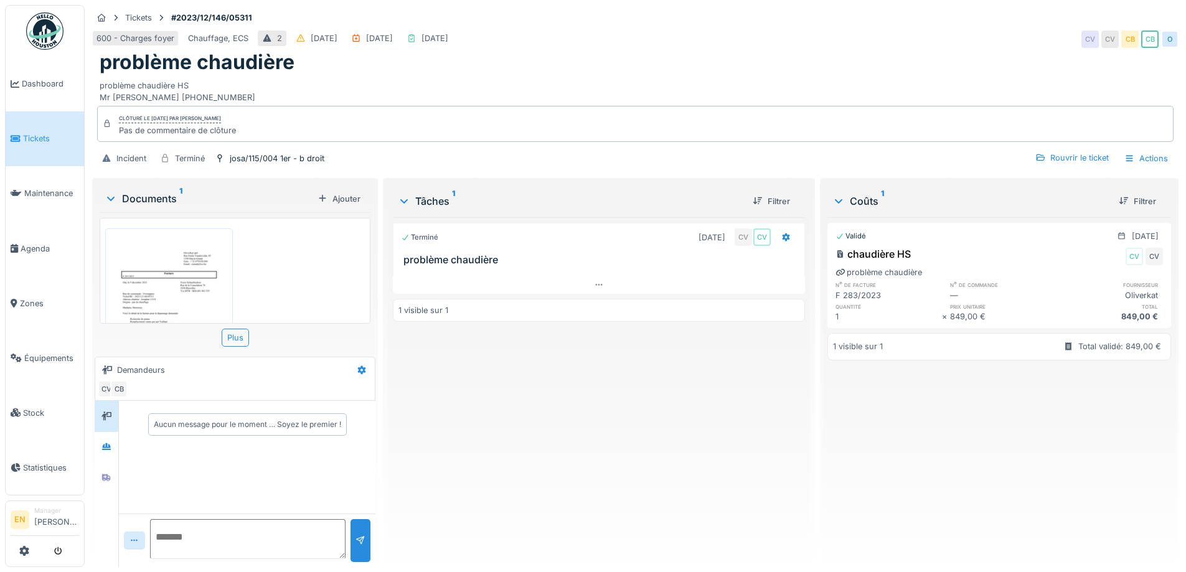
click at [404, 82] on div "problème chaudière HS Mr [PERSON_NAME] [PHONE_NUMBER]" at bounding box center [635, 89] width 1071 height 29
click at [321, 81] on div "problème chaudière HS Mr TIR 0490.22.85.31" at bounding box center [635, 89] width 1071 height 29
click at [471, 418] on div "Terminé 01/12/2023 CV CV problème chaudière 1 visible sur 1" at bounding box center [599, 387] width 412 height 340
click at [466, 415] on div "Terminé 01/12/2023 CV CV problème chaudière 1 visible sur 1" at bounding box center [599, 387] width 412 height 340
click at [634, 75] on div "problème chaudière HS Mr TIR 0490.22.85.31" at bounding box center [635, 89] width 1071 height 29
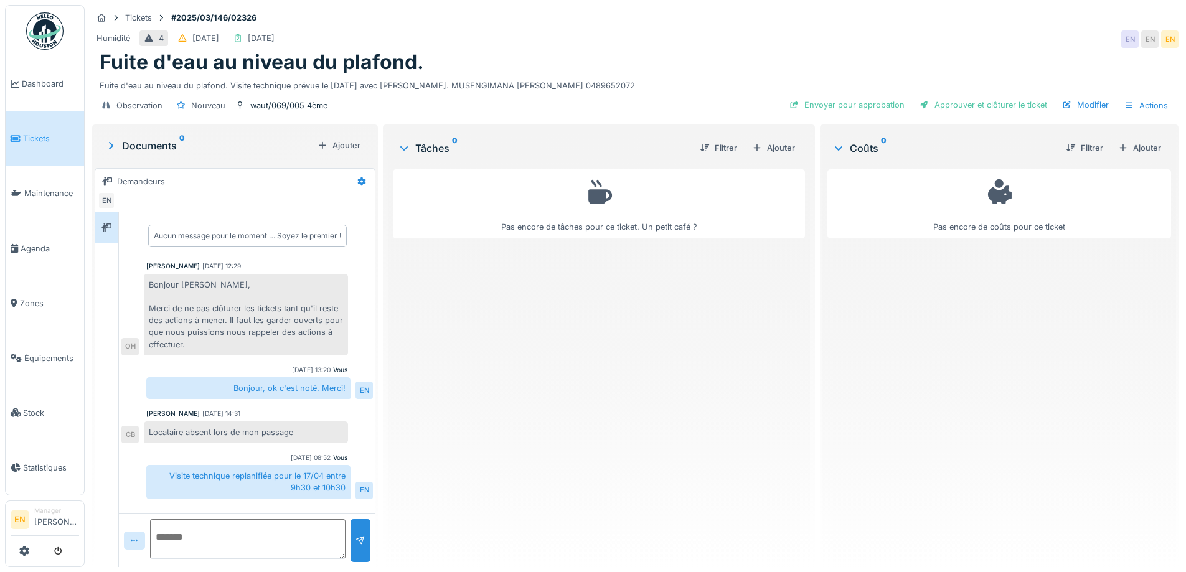
click at [607, 437] on div "Pas encore de tâches pour ce ticket. Un petit café ?" at bounding box center [599, 360] width 412 height 393
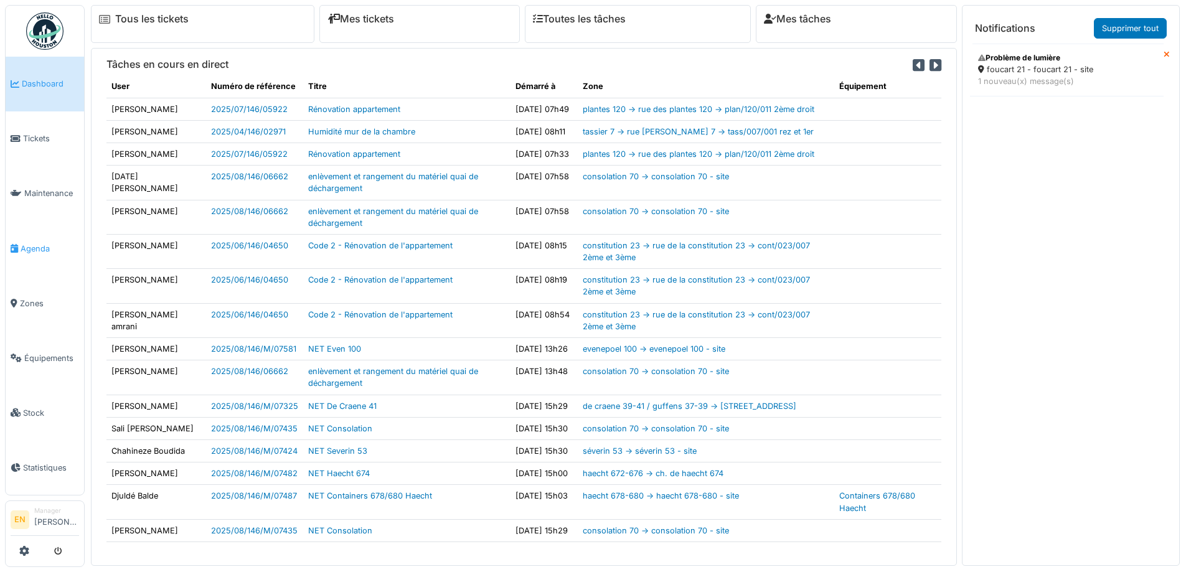
click at [37, 244] on span "Agenda" at bounding box center [50, 249] width 59 height 12
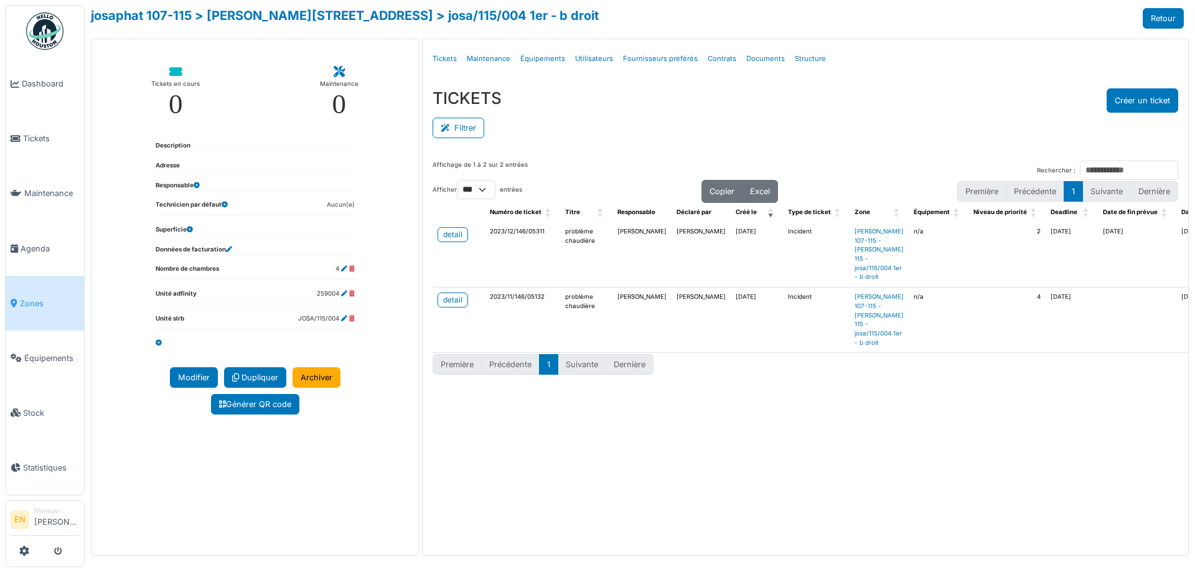
select select "***"
click at [657, 97] on div "TICKETS Créer un ticket" at bounding box center [806, 100] width 746 height 24
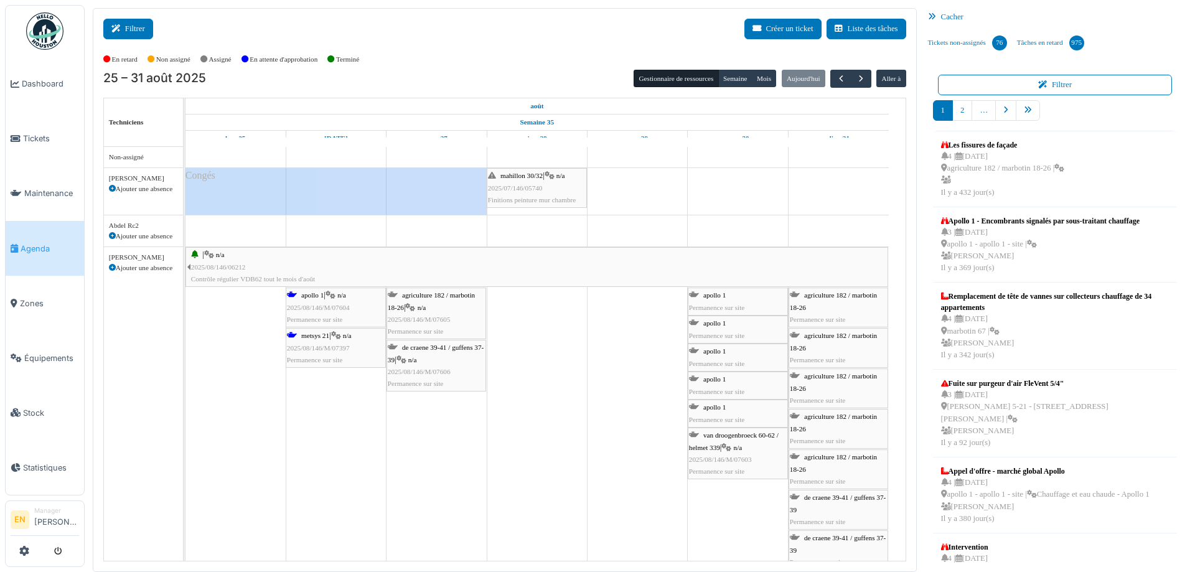
click at [136, 27] on button "Filtrer" at bounding box center [128, 29] width 50 height 21
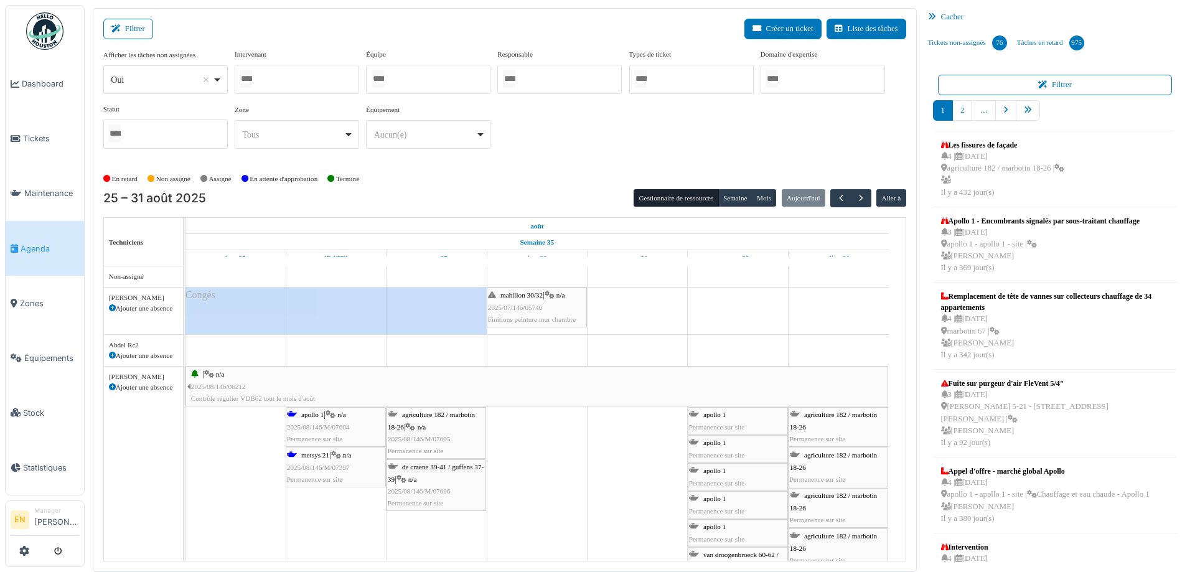
click at [220, 79] on div "Oui Remove item" at bounding box center [165, 80] width 114 height 18
select select "**"
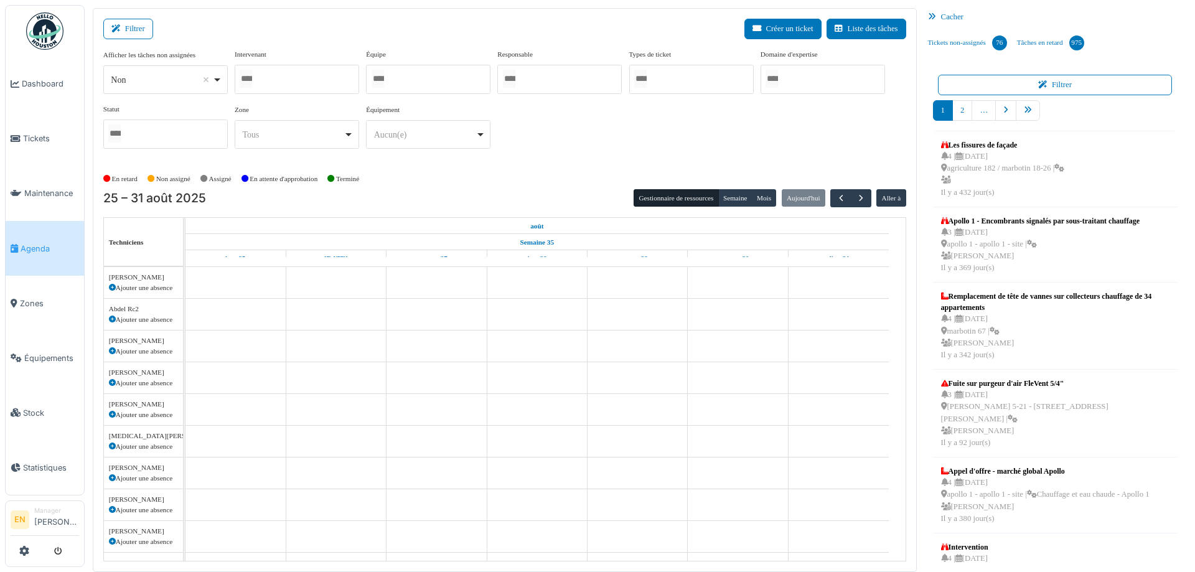
click at [306, 60] on div "Intervenant Abdelkader Ouriachi Abdelkader Talbi abdelkarim Agouzoul Abdel Rc2 …" at bounding box center [297, 71] width 125 height 45
click at [309, 73] on div at bounding box center [297, 79] width 125 height 29
type input "****"
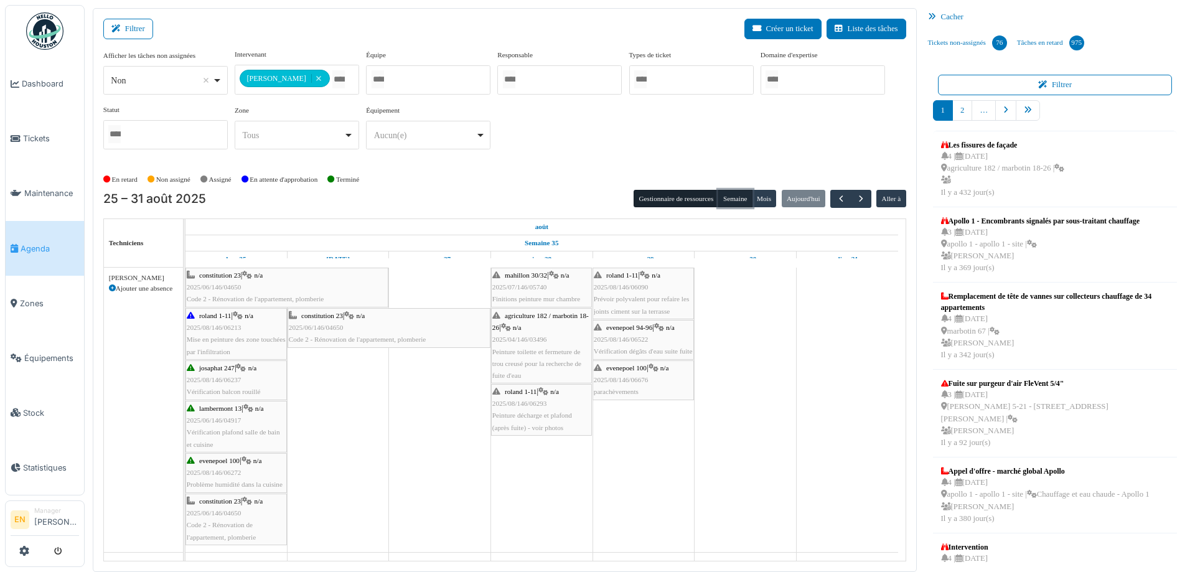
click at [727, 199] on button "Semaine" at bounding box center [735, 198] width 34 height 17
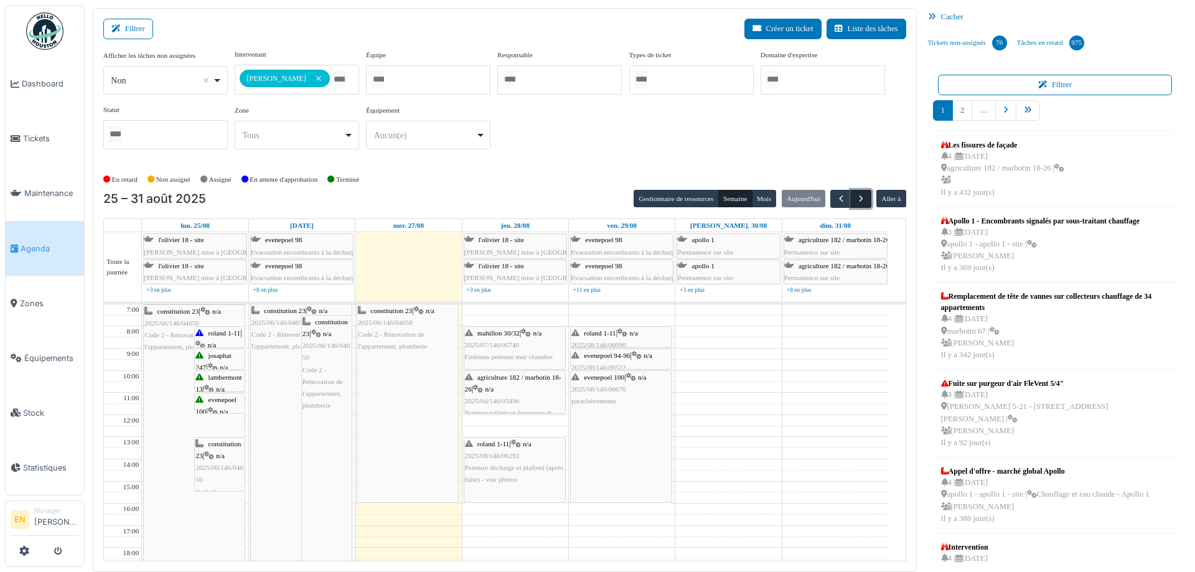
click at [860, 199] on button "button" at bounding box center [861, 199] width 21 height 18
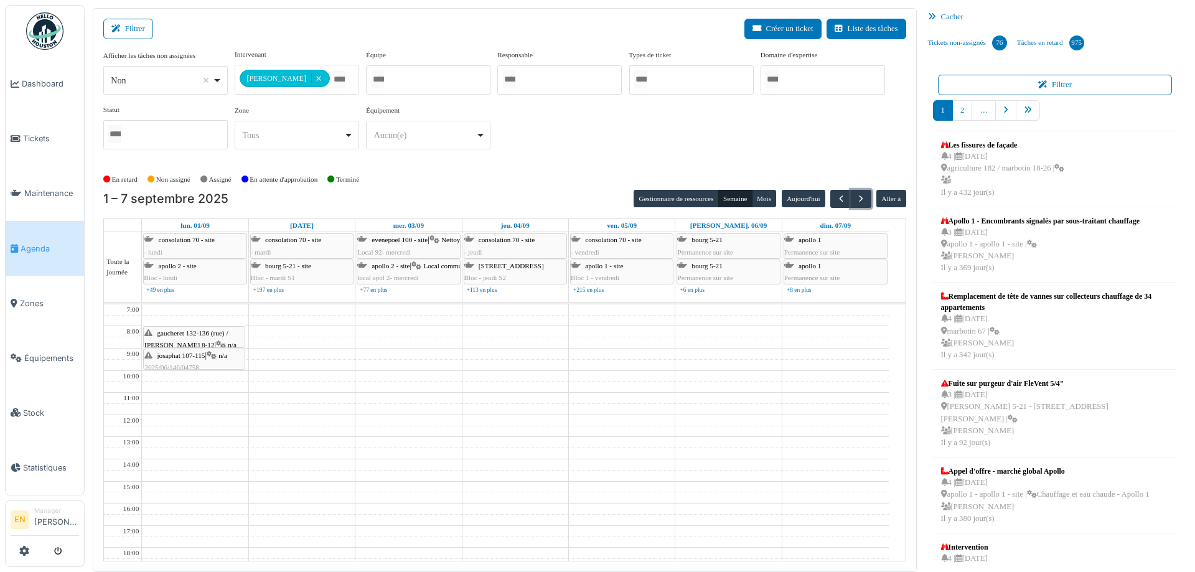
click at [181, 364] on span "2025/06/146/04758" at bounding box center [171, 367] width 55 height 7
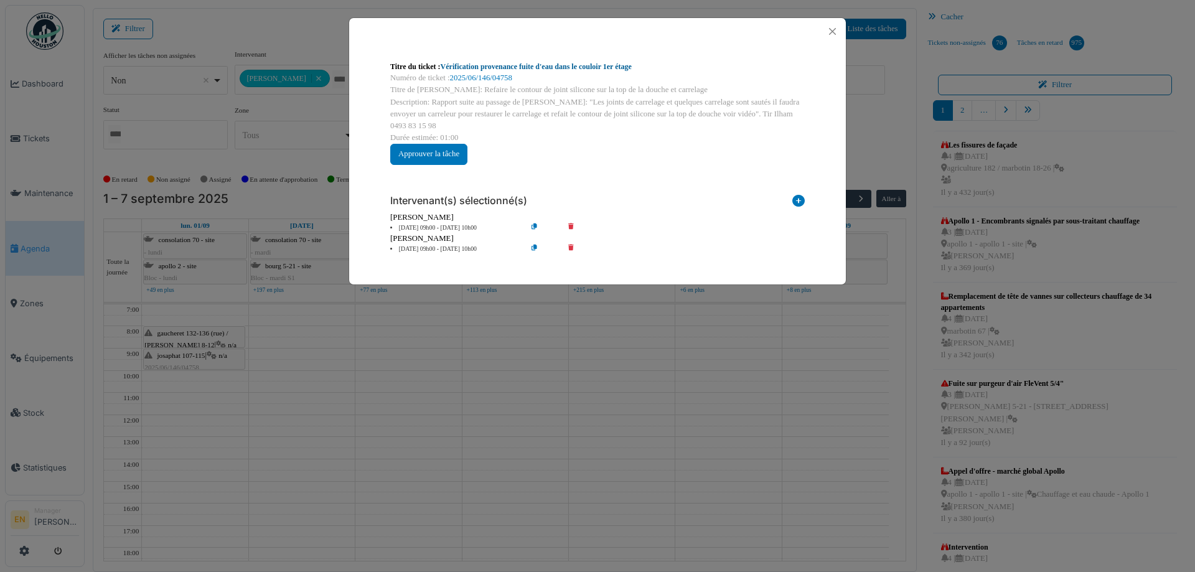
click at [509, 65] on link "Vérification provenance fuite d'eau dans le couloir 1er étage" at bounding box center [536, 66] width 191 height 9
click at [828, 31] on button "Close" at bounding box center [832, 31] width 17 height 17
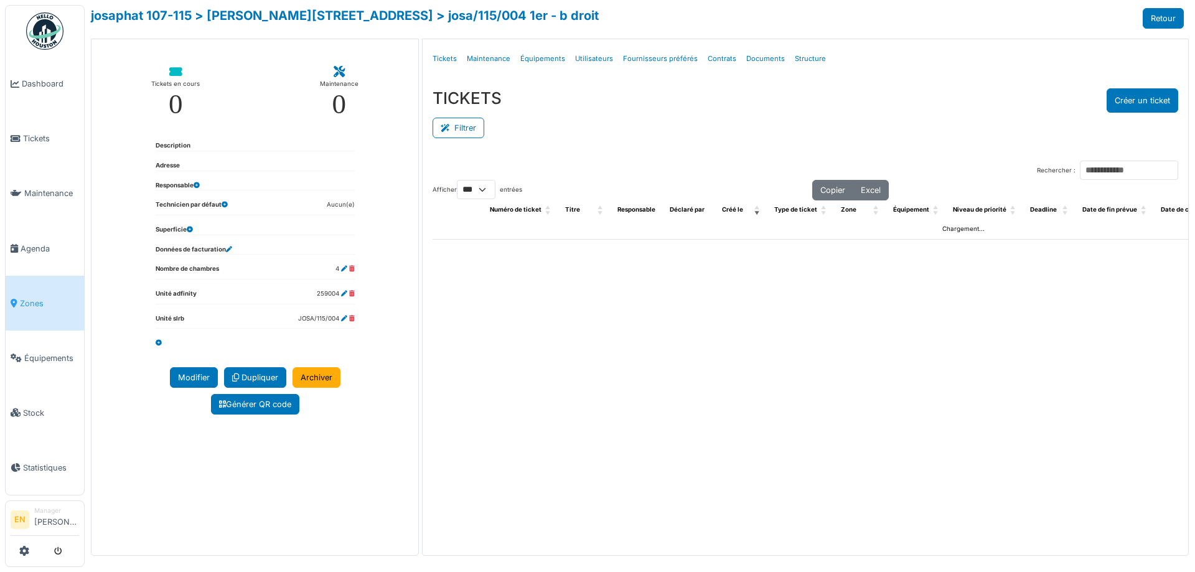
select select "***"
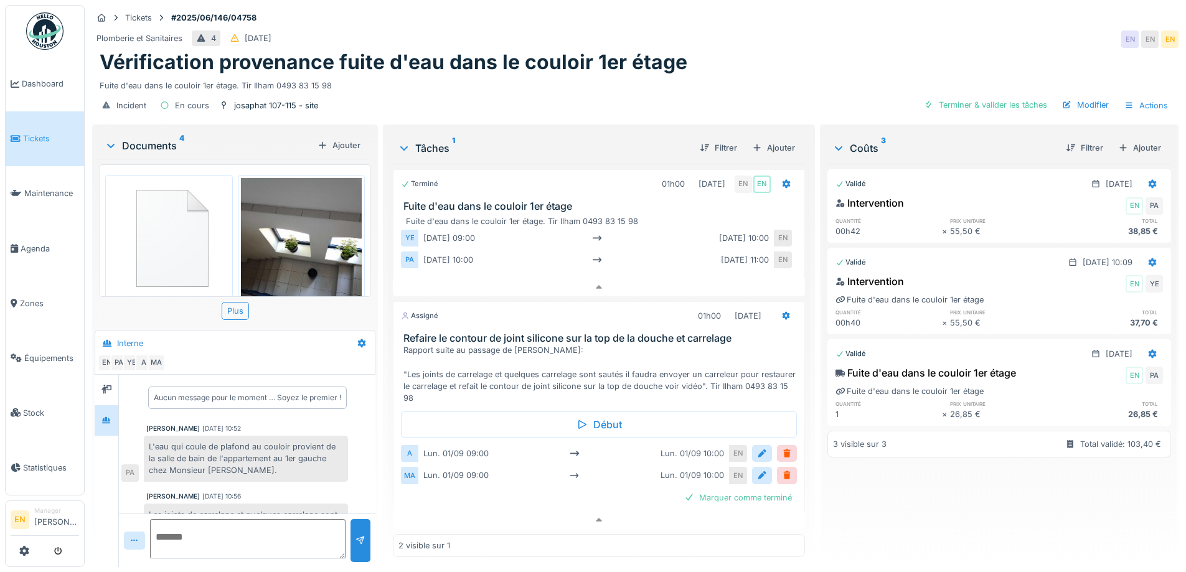
scroll to position [53, 0]
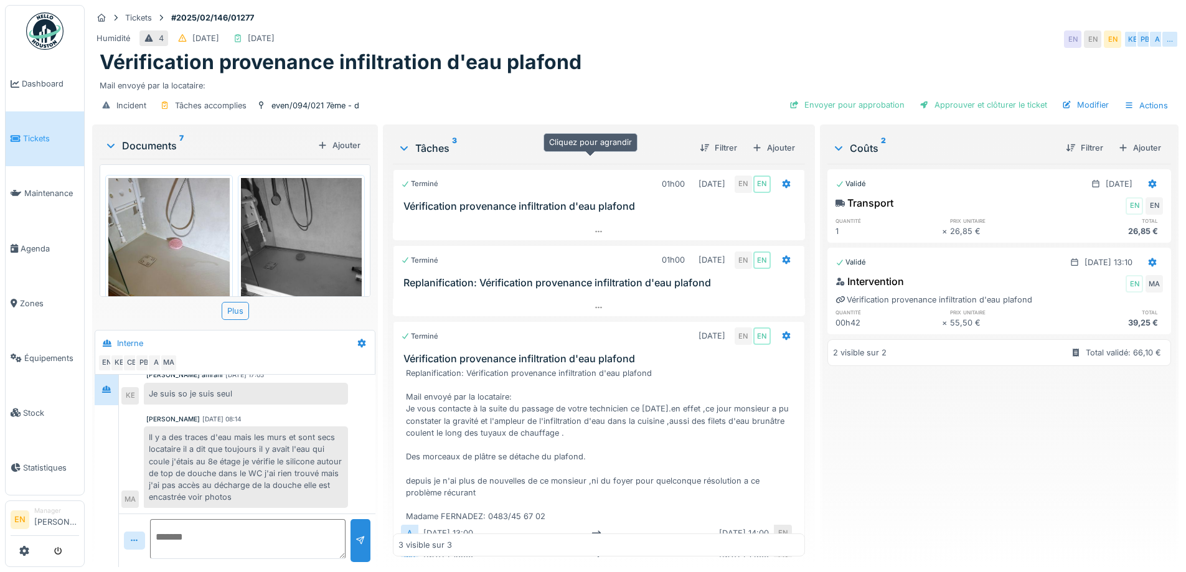
scroll to position [67, 0]
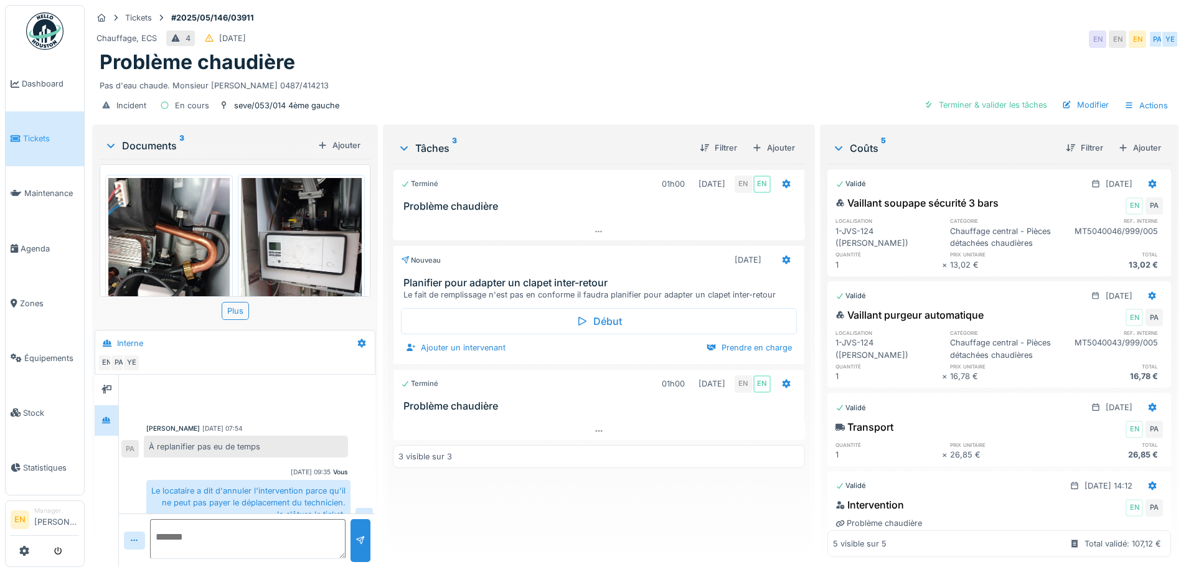
scroll to position [179, 0]
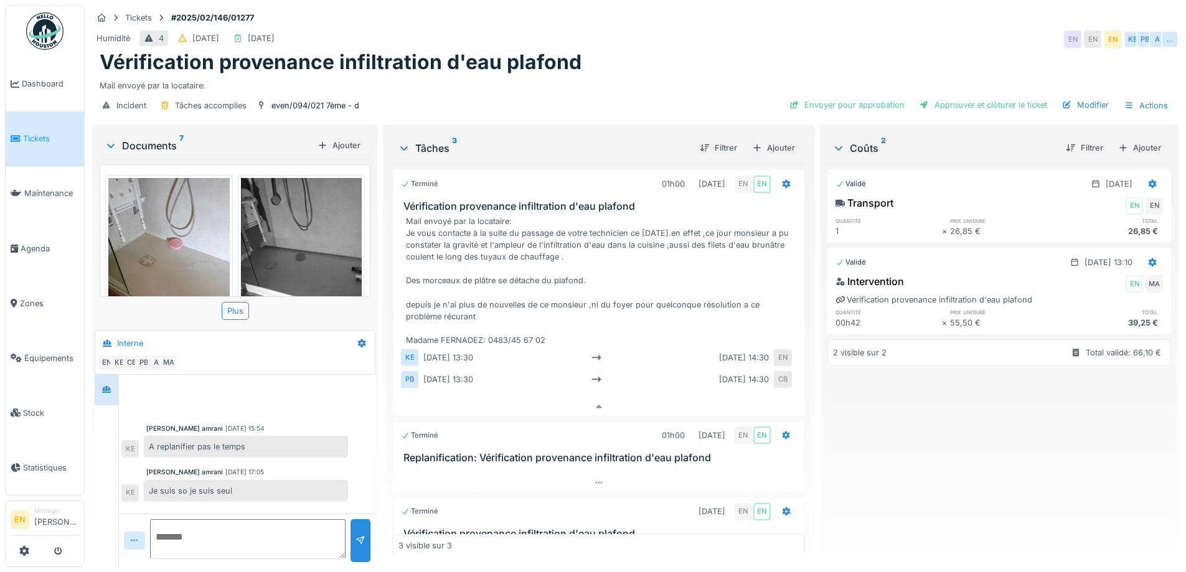
scroll to position [43, 0]
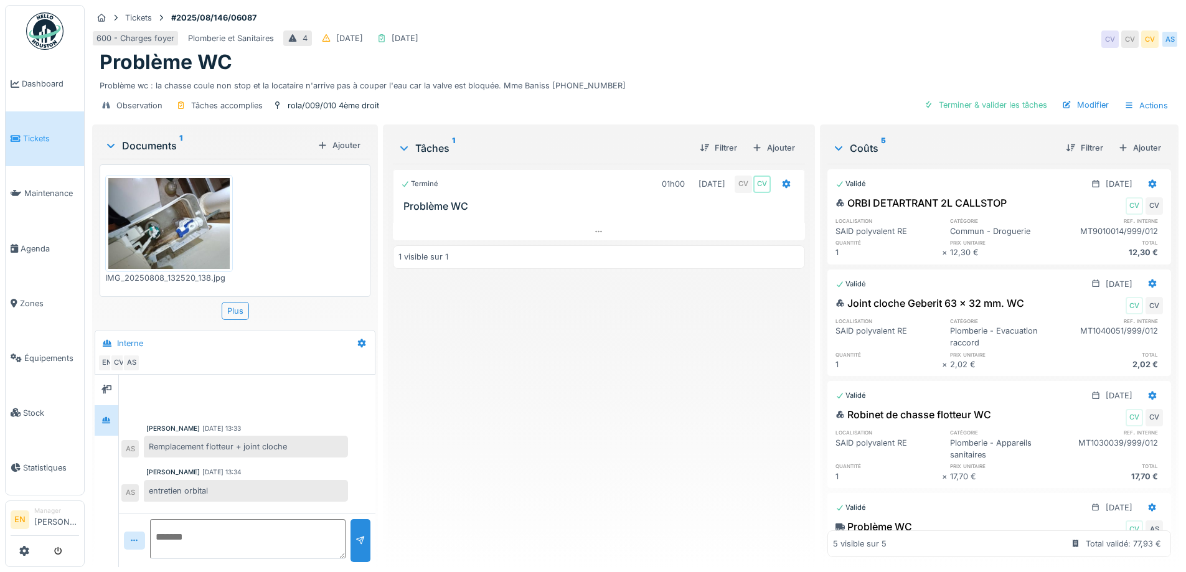
scroll to position [125, 0]
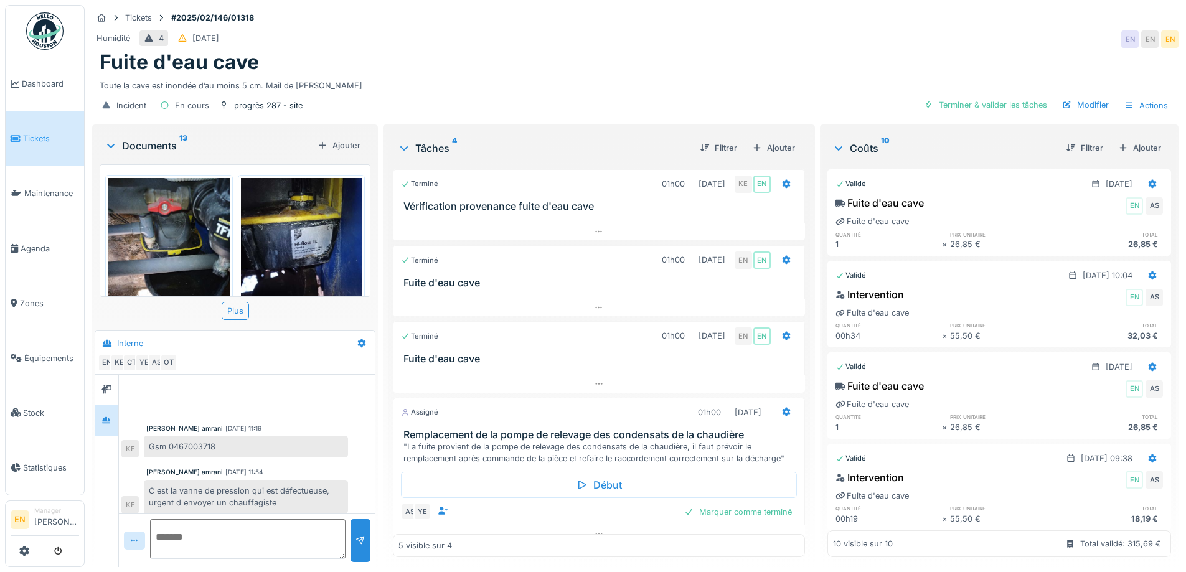
scroll to position [157, 0]
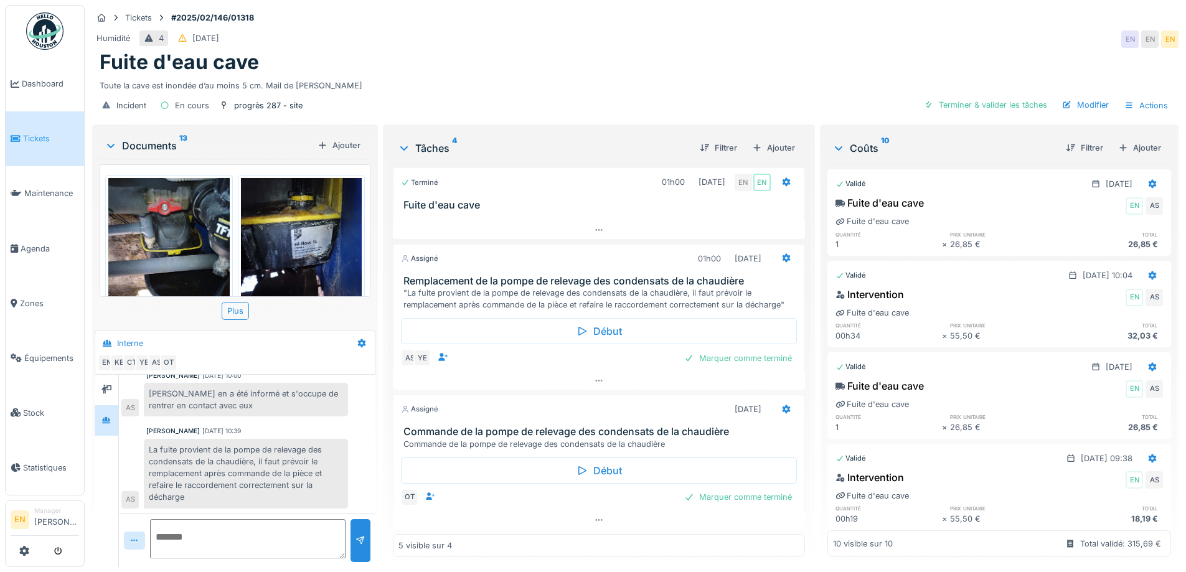
click at [749, 55] on div "Fuite d'eau cave" at bounding box center [635, 62] width 1071 height 24
click at [740, 67] on div "Fuite d'eau cave" at bounding box center [635, 62] width 1071 height 24
click at [747, 31] on div "Humidité 4 11/02/2025 EN EN EN" at bounding box center [635, 39] width 1086 height 22
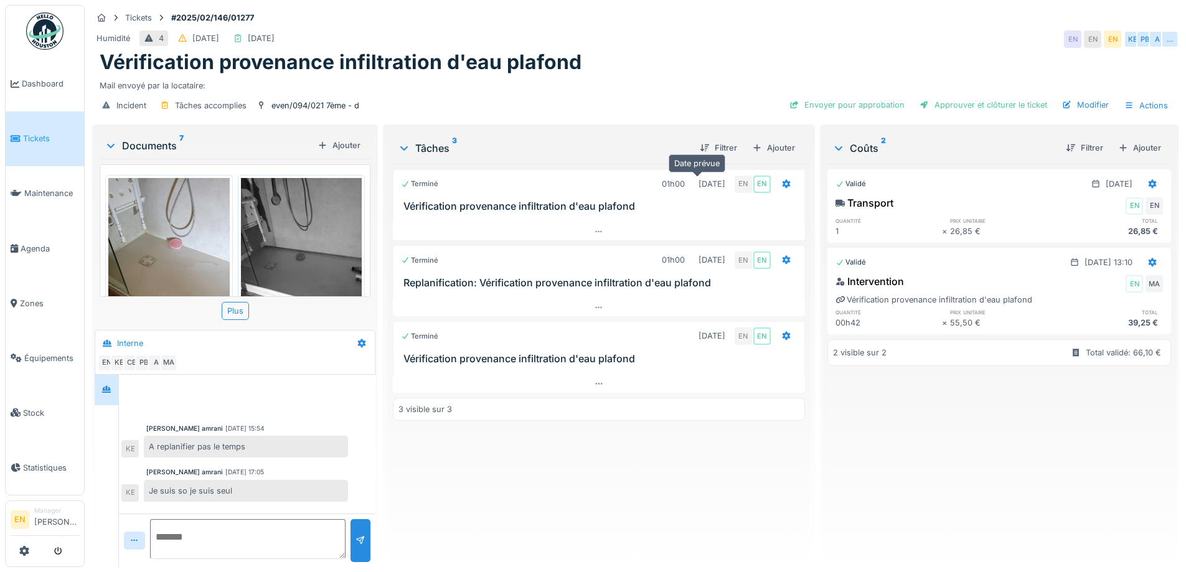
scroll to position [97, 0]
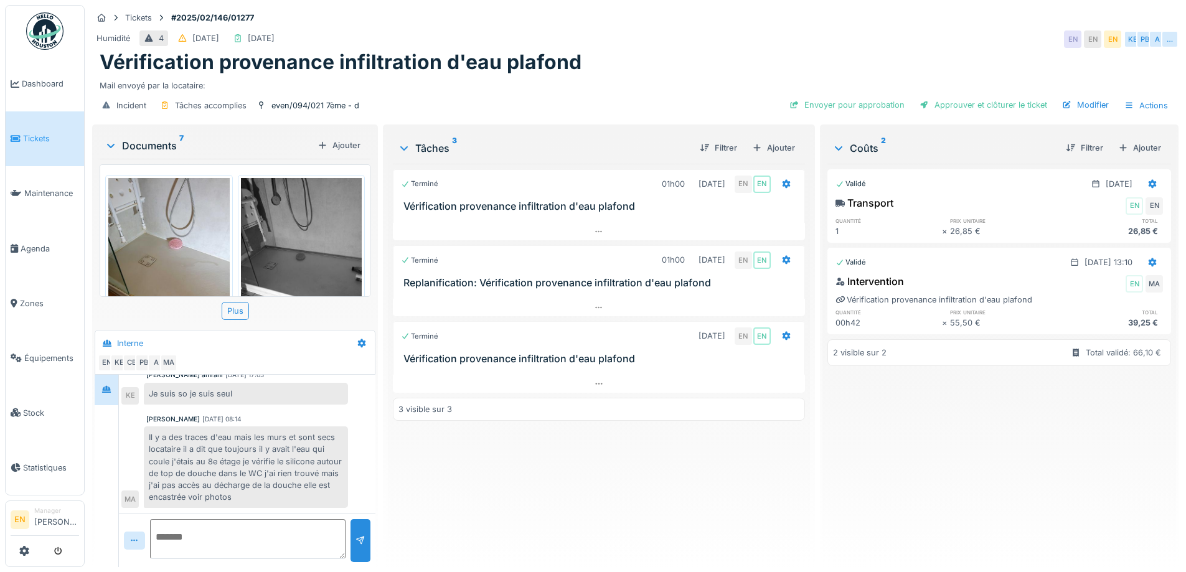
click at [280, 438] on div "Il y a des traces d'eau mais les murs et sont secs locataire il a dit que toujo…" at bounding box center [246, 467] width 204 height 82
click at [556, 487] on div "Terminé 01h00 18/02/2025 EN EN Vérification provenance infiltration d'eau plafo…" at bounding box center [599, 360] width 412 height 393
click at [572, 455] on div "Terminé 01h00 18/02/2025 EN EN Vérification provenance infiltration d'eau plafo…" at bounding box center [599, 360] width 412 height 393
click at [773, 57] on div "Vérification provenance infiltration d'eau plafond" at bounding box center [635, 62] width 1071 height 24
click at [728, 466] on div "Terminé 01h00 18/02/2025 EN EN Vérification provenance infiltration d'eau plafo…" at bounding box center [599, 360] width 412 height 393
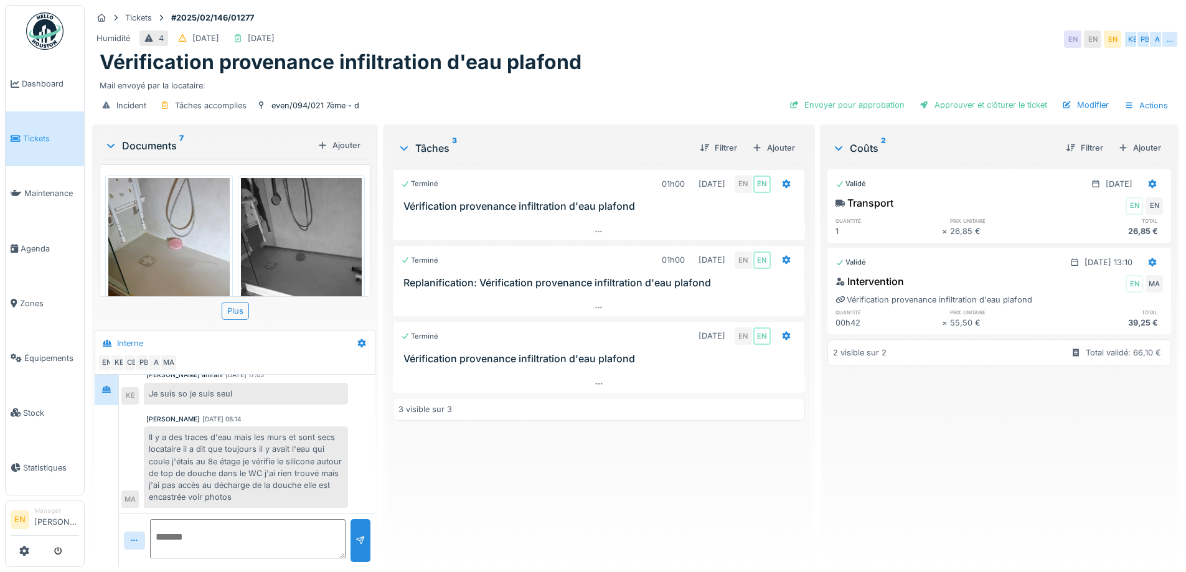
click at [657, 50] on div "Vérification provenance infiltration d'eau plafond" at bounding box center [635, 62] width 1071 height 24
click at [723, 92] on div "Incident Tâches accomplies even/094/021 7ème - d Envoyer pour approbation Appro…" at bounding box center [635, 106] width 1086 height 28
click at [760, 30] on div "Humidité 4 10/02/2025 22/07/2025 EN EN EN KE PB A …" at bounding box center [635, 39] width 1086 height 22
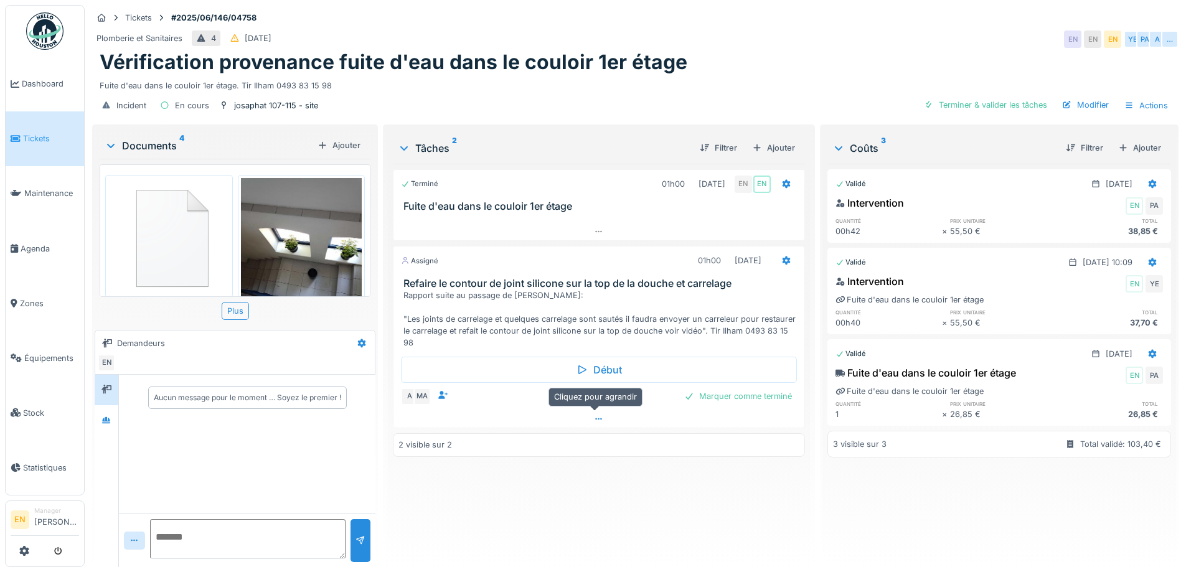
click at [595, 419] on icon at bounding box center [598, 419] width 7 height 2
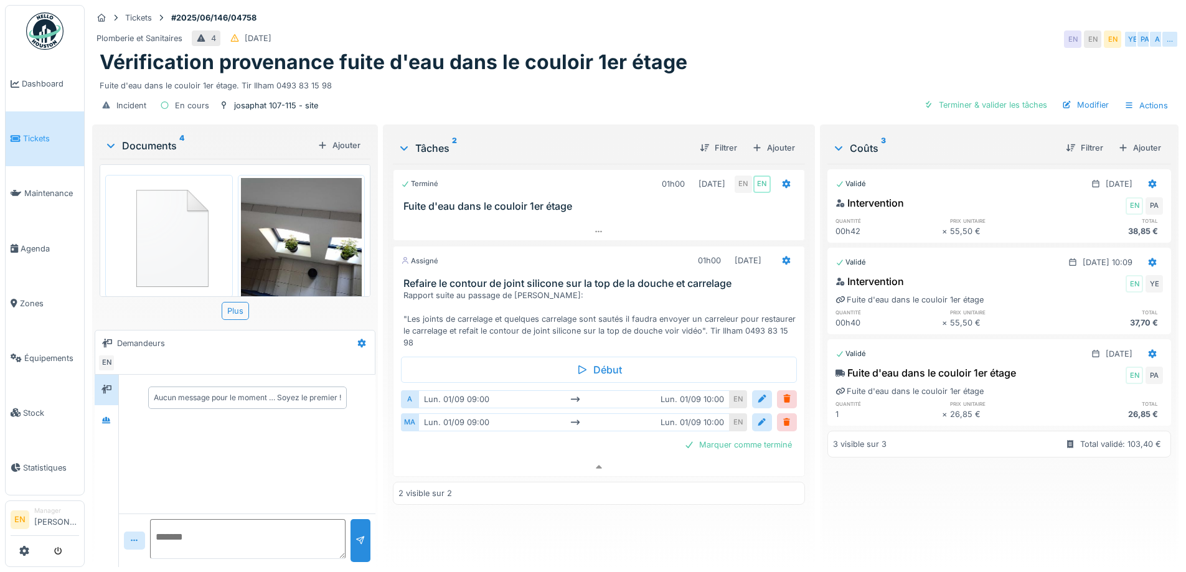
scroll to position [9, 0]
click at [782, 393] on div at bounding box center [787, 399] width 10 height 12
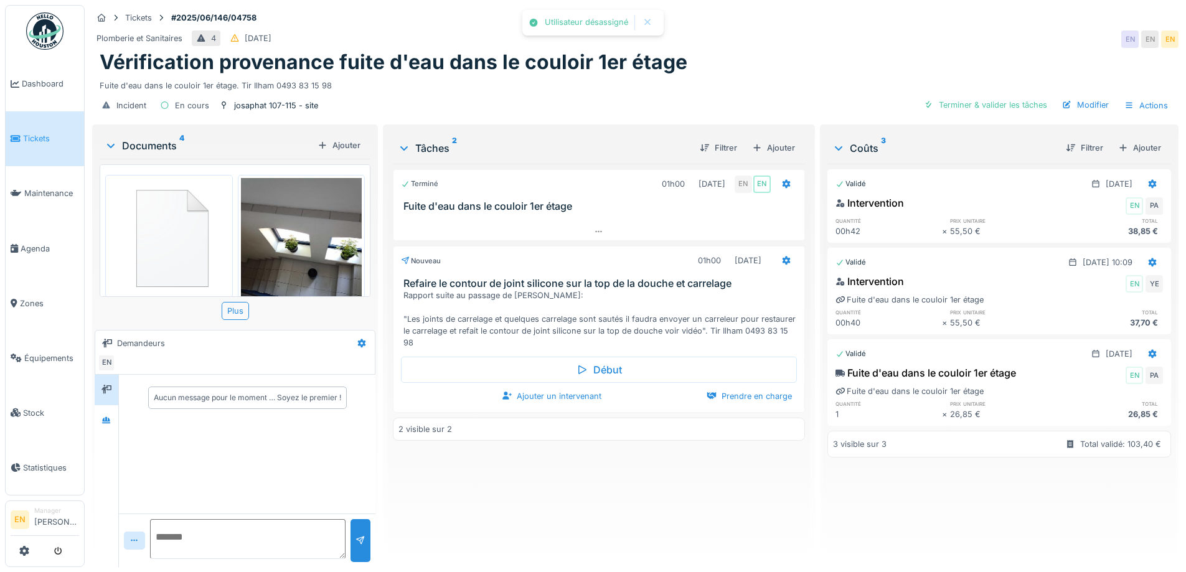
click at [638, 502] on div "Terminé 01h00 [DATE] EN EN Fuite d'eau dans le couloir 1er étage Nouveau 01h00 …" at bounding box center [599, 360] width 412 height 393
click at [782, 54] on div "Vérification provenance fuite d'eau dans le couloir 1er étage" at bounding box center [635, 62] width 1071 height 24
click at [885, 34] on div "Plomberie et Sanitaires 4 [DATE] EN EN EN" at bounding box center [635, 39] width 1086 height 22
click at [776, 28] on div "Plomberie et Sanitaires 4 [DATE] EN EN EN" at bounding box center [635, 39] width 1086 height 22
click at [623, 460] on div "Terminé 01h00 16/06/2025 EN EN Fuite d'eau dans le couloir 1er étage Nouveau 01…" at bounding box center [599, 360] width 412 height 393
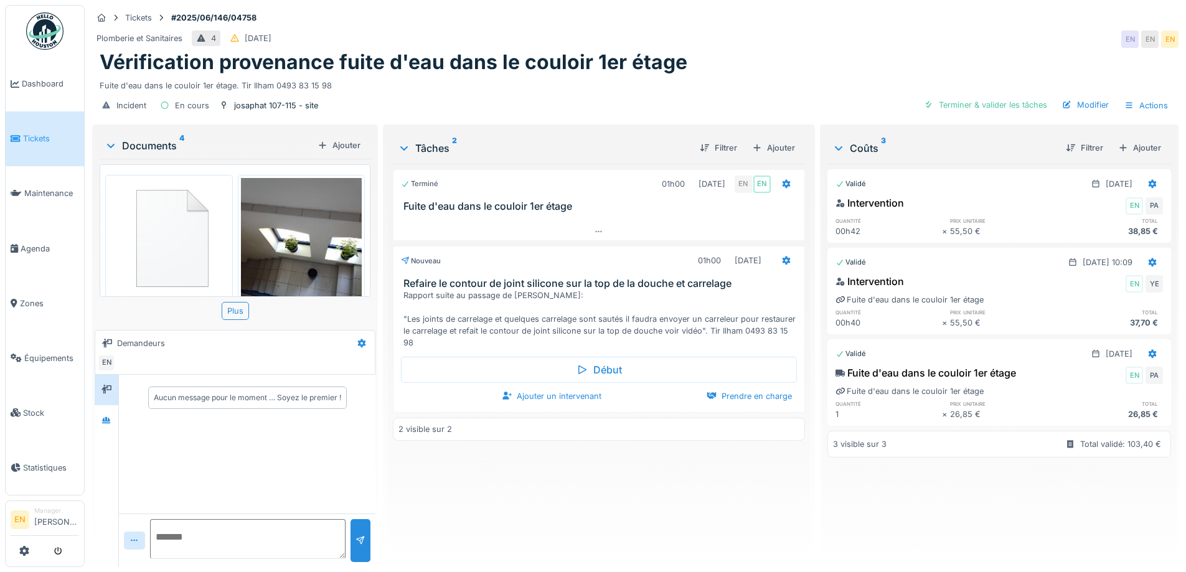
click at [808, 28] on div "Plomberie et Sanitaires 4 17/06/2025 EN EN EN" at bounding box center [635, 39] width 1086 height 22
click at [537, 445] on div "Terminé 01h00 16/06/2025 EN EN Fuite d'eau dans le couloir 1er étage Nouveau 01…" at bounding box center [599, 360] width 412 height 393
click at [558, 517] on div "Terminé 01h00 16/06/2025 EN EN Fuite d'eau dans le couloir 1er étage Nouveau 01…" at bounding box center [599, 360] width 412 height 393
click at [532, 525] on div "Terminé 01h00 16/06/2025 EN EN Fuite d'eau dans le couloir 1er étage Nouveau 01…" at bounding box center [599, 360] width 412 height 393
click at [682, 504] on div "Terminé 01h00 16/06/2025 EN EN Fuite d'eau dans le couloir 1er étage Nouveau 01…" at bounding box center [599, 360] width 412 height 393
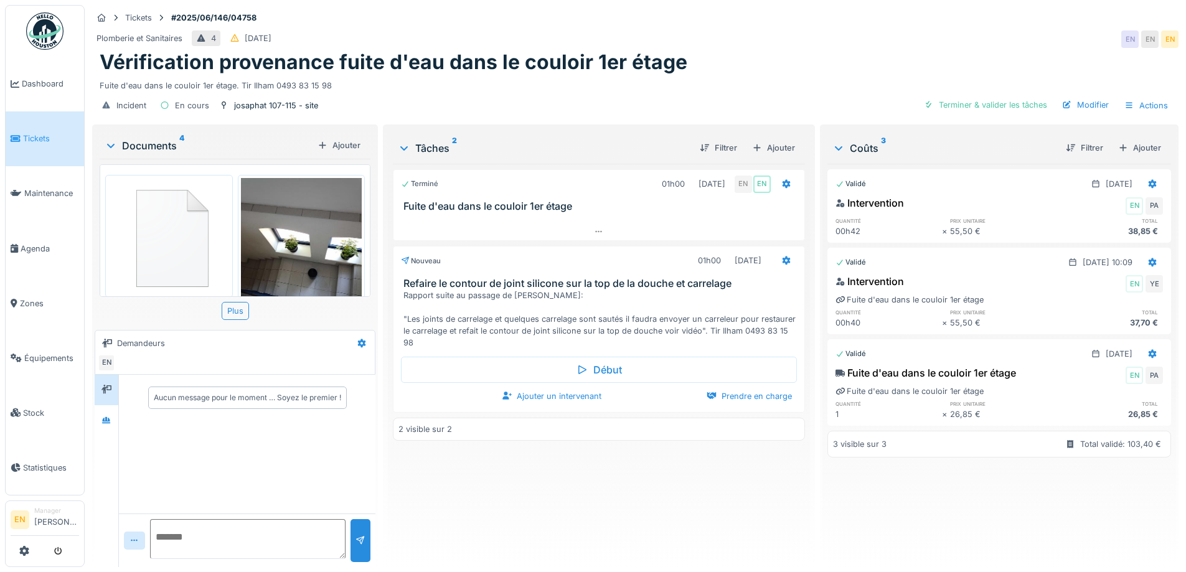
click at [448, 487] on div "Terminé 01h00 16/06/2025 EN EN Fuite d'eau dans le couloir 1er étage Nouveau 01…" at bounding box center [599, 360] width 412 height 393
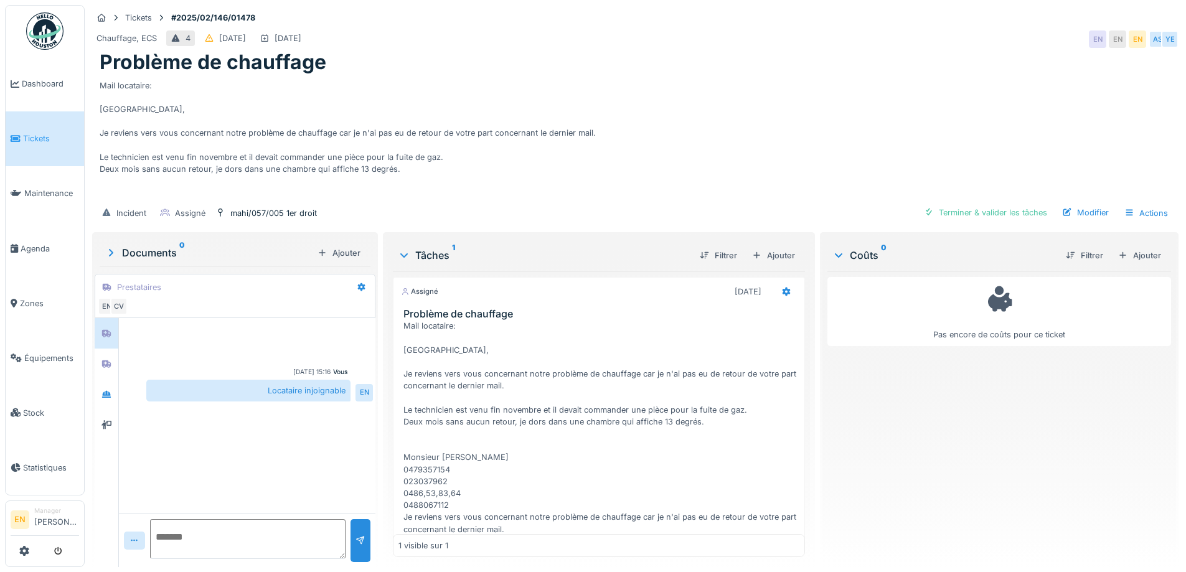
scroll to position [121, 0]
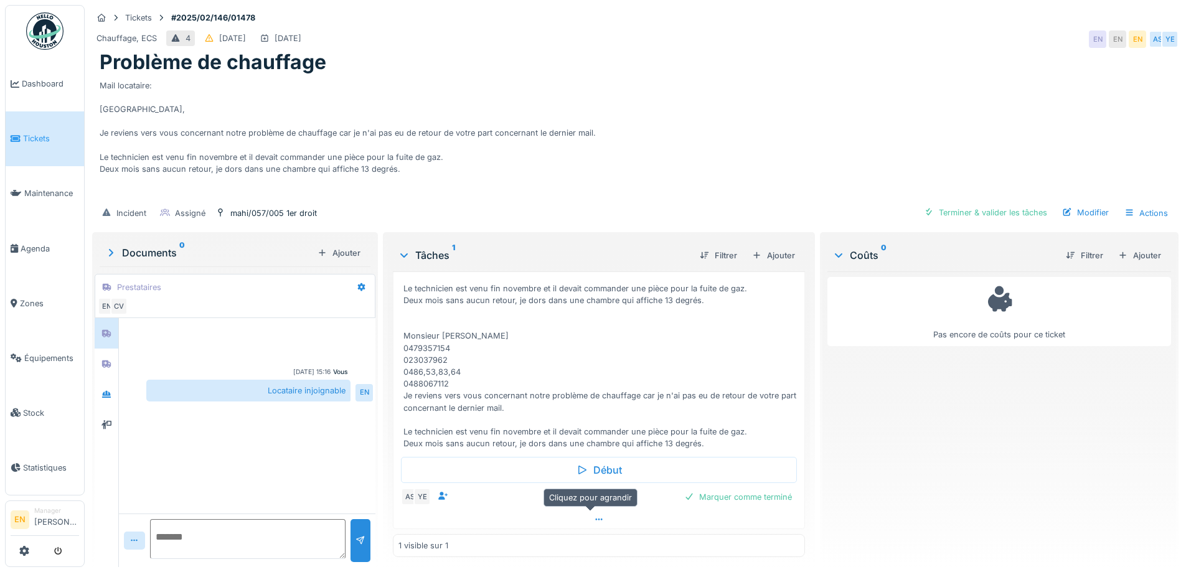
click at [594, 515] on icon at bounding box center [599, 519] width 10 height 8
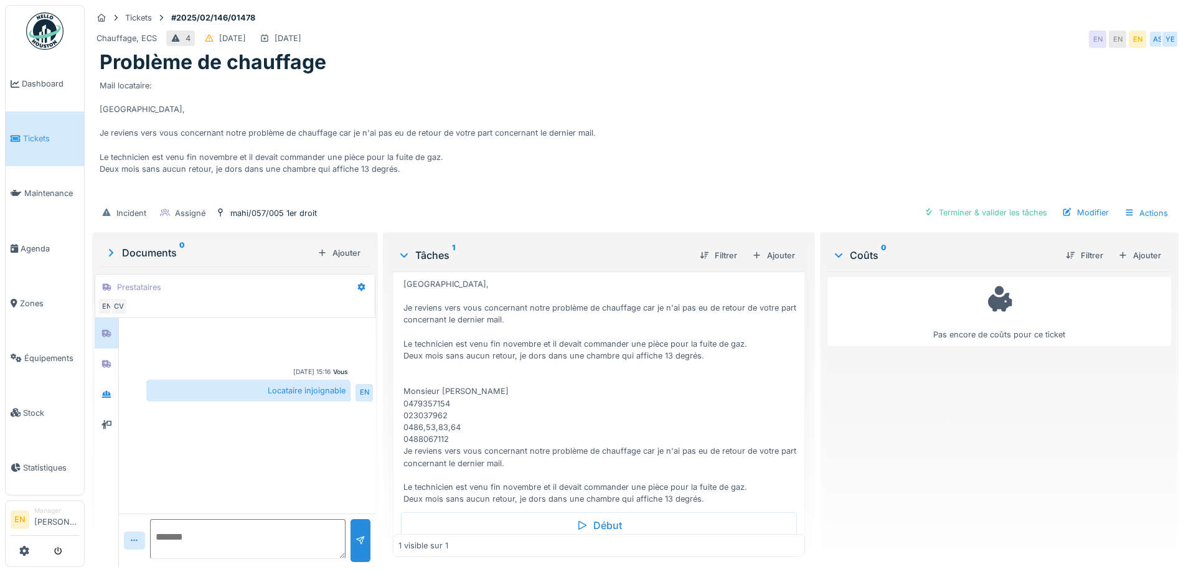
scroll to position [170, 0]
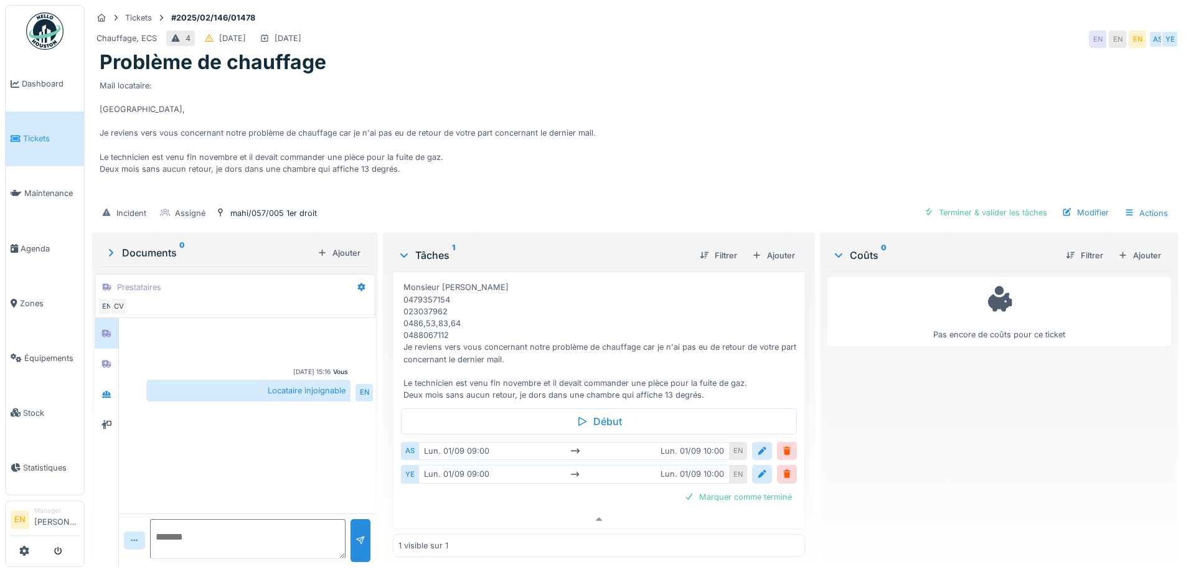
drag, startPoint x: 746, startPoint y: 73, endPoint x: 765, endPoint y: 0, distance: 76.0
click at [745, 75] on div "Mail locataire: [GEOGRAPHIC_DATA], Je reviens vers vous concernant notre problè…" at bounding box center [635, 137] width 1071 height 125
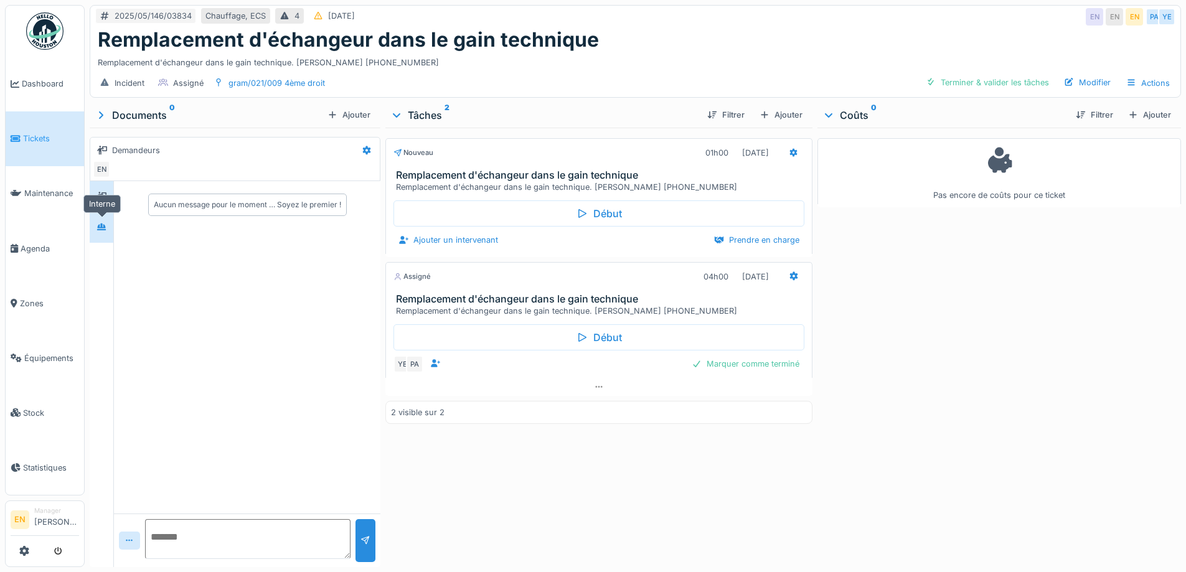
click at [100, 227] on icon at bounding box center [101, 226] width 9 height 7
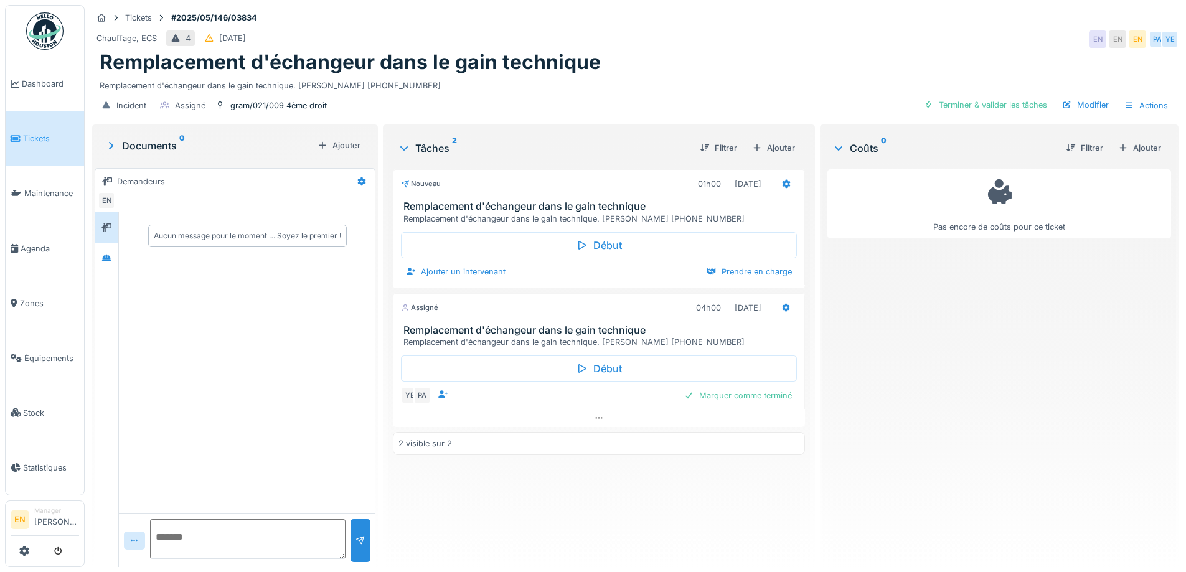
click at [708, 36] on div "Chauffage, ECS 4 [DATE] EN EN EN PA YE" at bounding box center [635, 39] width 1086 height 22
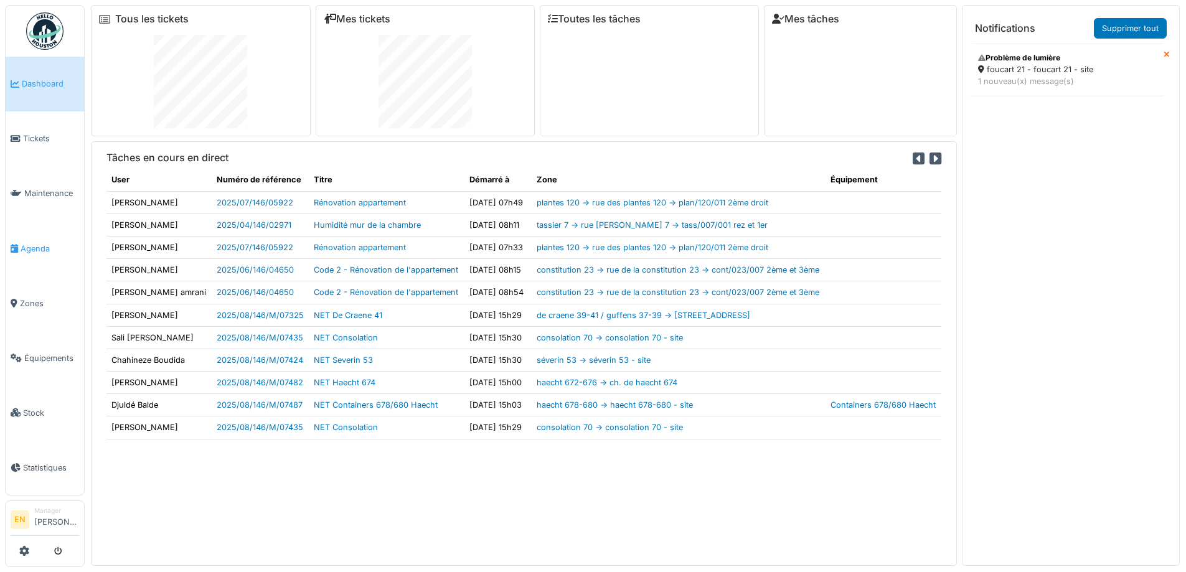
click at [38, 243] on span "Agenda" at bounding box center [50, 249] width 59 height 12
click at [37, 298] on span "Zones" at bounding box center [49, 304] width 59 height 12
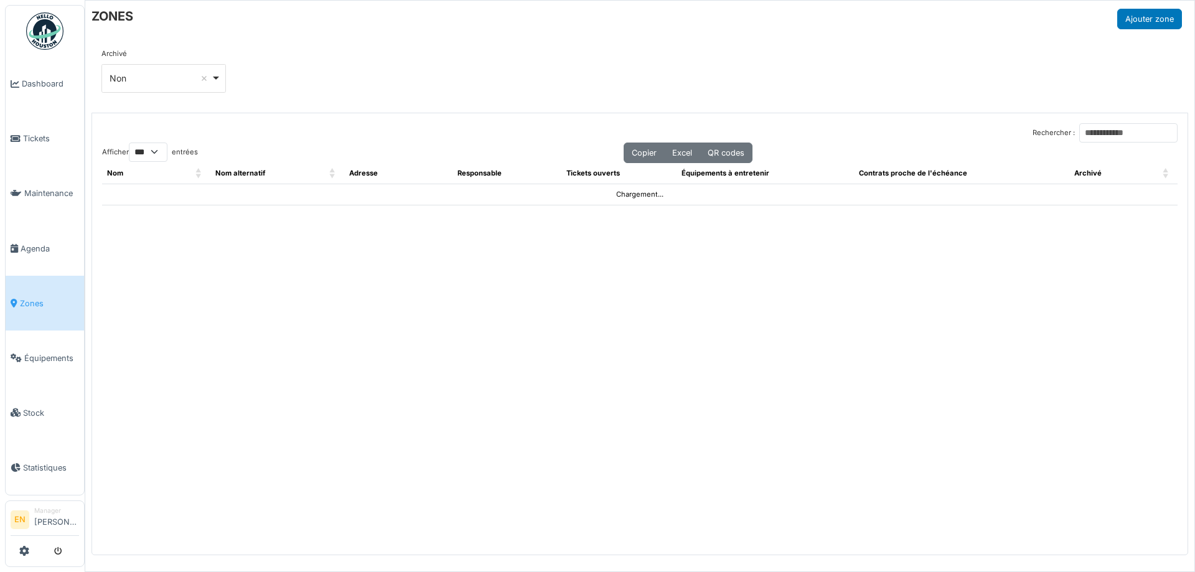
select select "***"
click at [1110, 135] on input "Rechercher :" at bounding box center [1129, 132] width 98 height 19
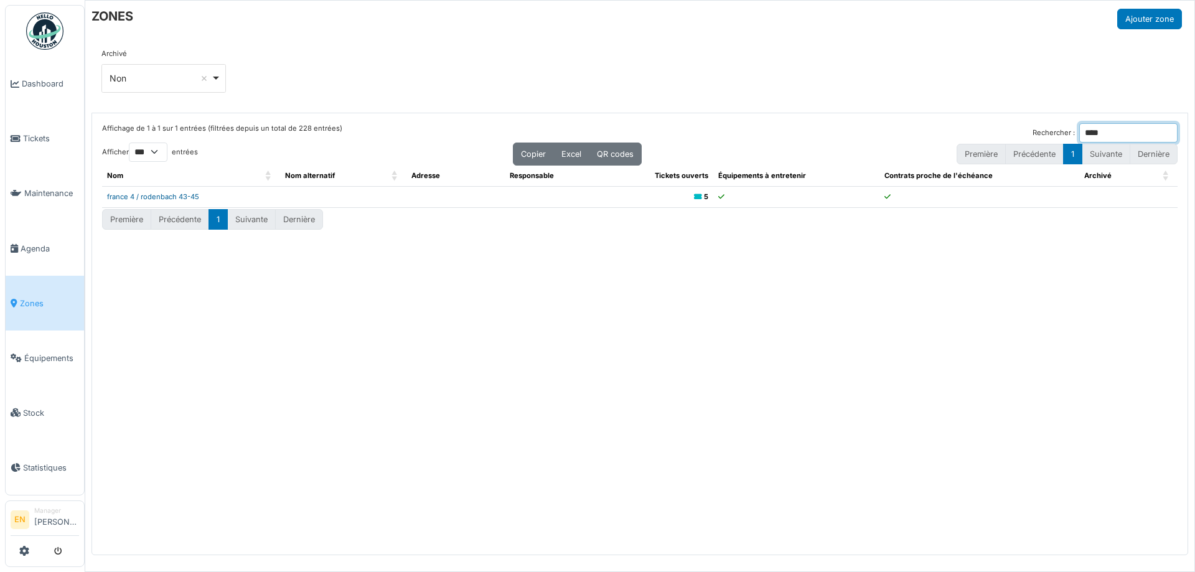
type input "****"
click at [139, 194] on link "france 4 / rodenbach 43-45" at bounding box center [153, 196] width 92 height 9
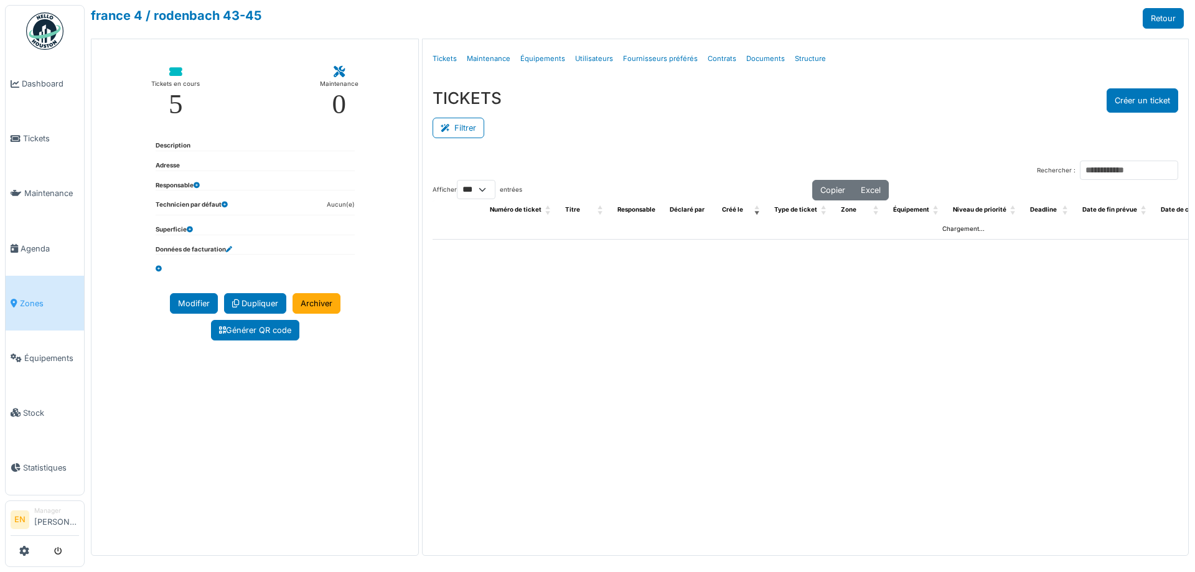
select select "***"
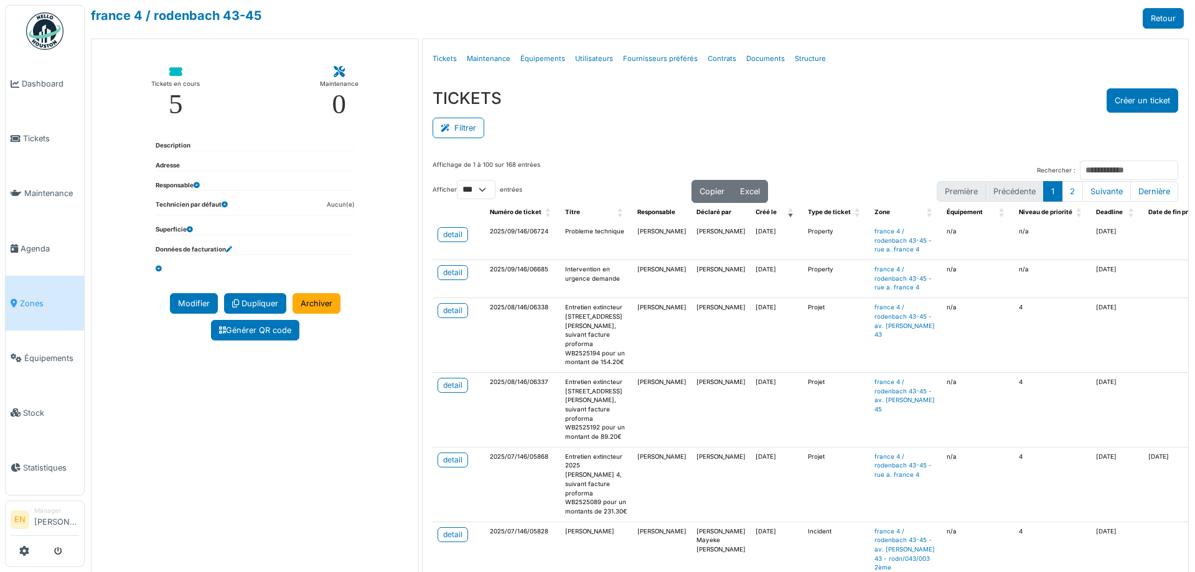
drag, startPoint x: 1123, startPoint y: 100, endPoint x: 801, endPoint y: 129, distance: 323.2
click at [834, 129] on div "TICKETS Créer un ticket Filtrer Responsable **** Tous Remove item Tous [PERSON_…" at bounding box center [806, 114] width 766 height 72
click at [796, 55] on link "Structure" at bounding box center [810, 58] width 41 height 29
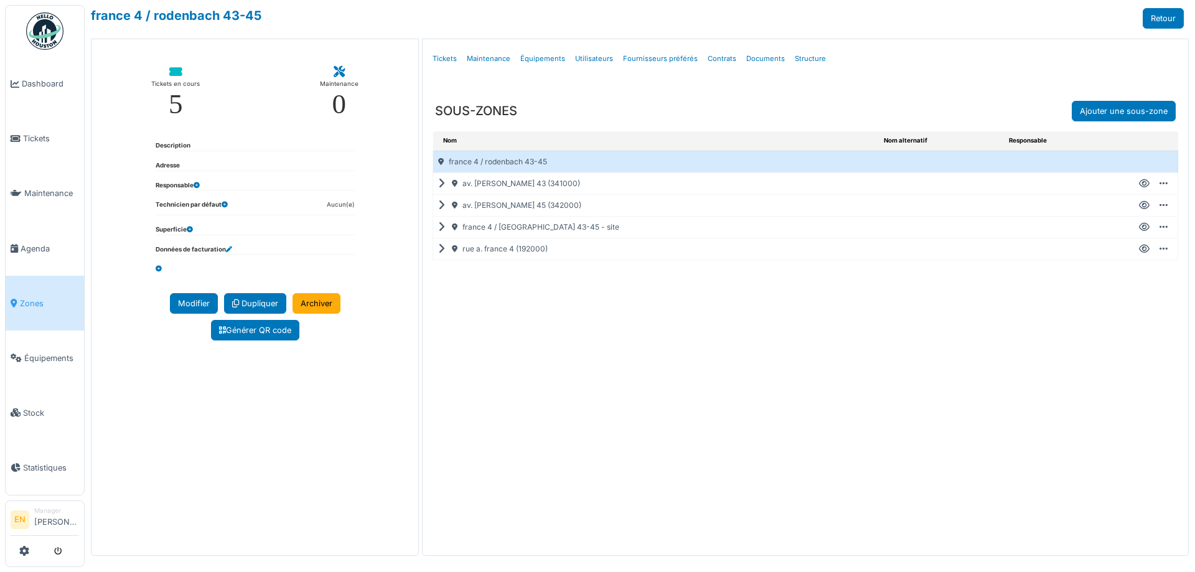
click at [441, 249] on icon at bounding box center [444, 249] width 12 height 1
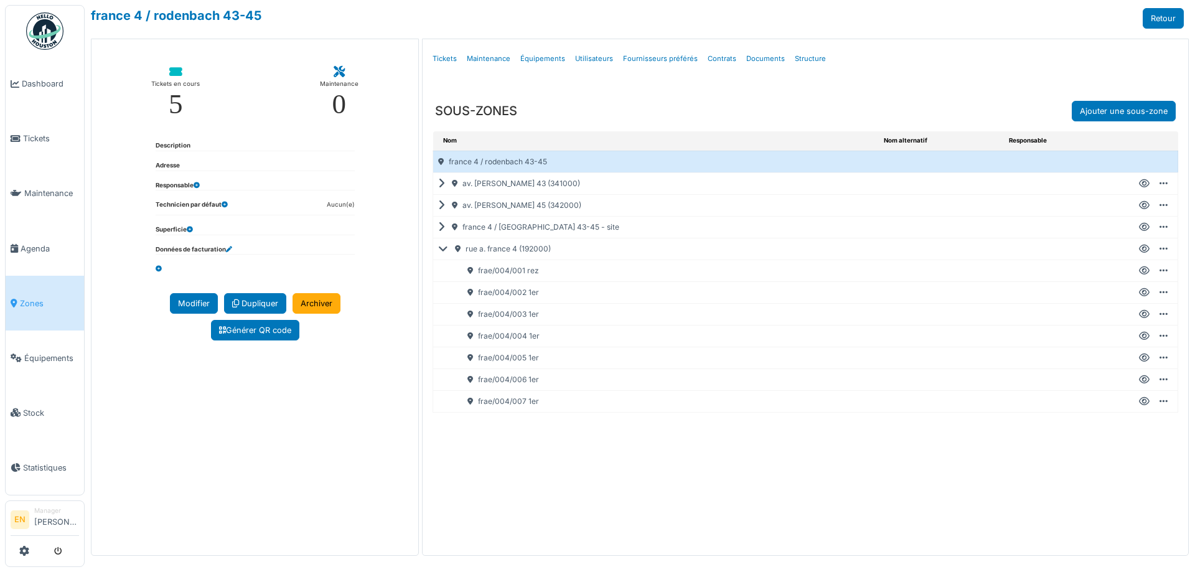
click at [1150, 356] on div "Créer un ticket Modifier Ajouter une sous-zone Ajouter sous-équipement Dupliquer" at bounding box center [1152, 357] width 42 height 11
click at [1147, 358] on icon at bounding box center [1144, 358] width 11 height 1
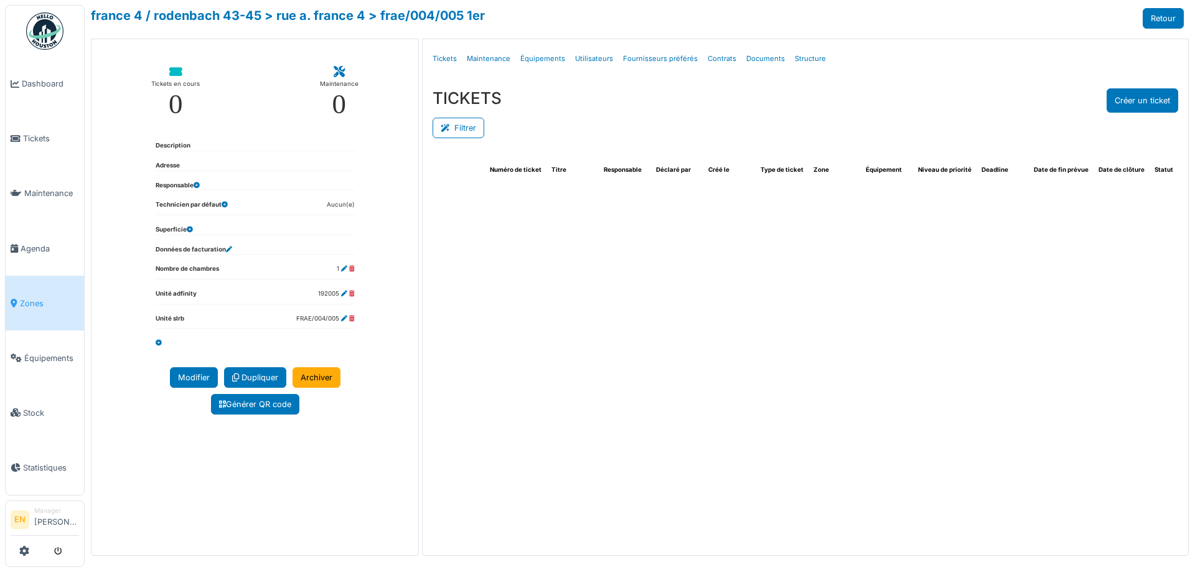
select select "***"
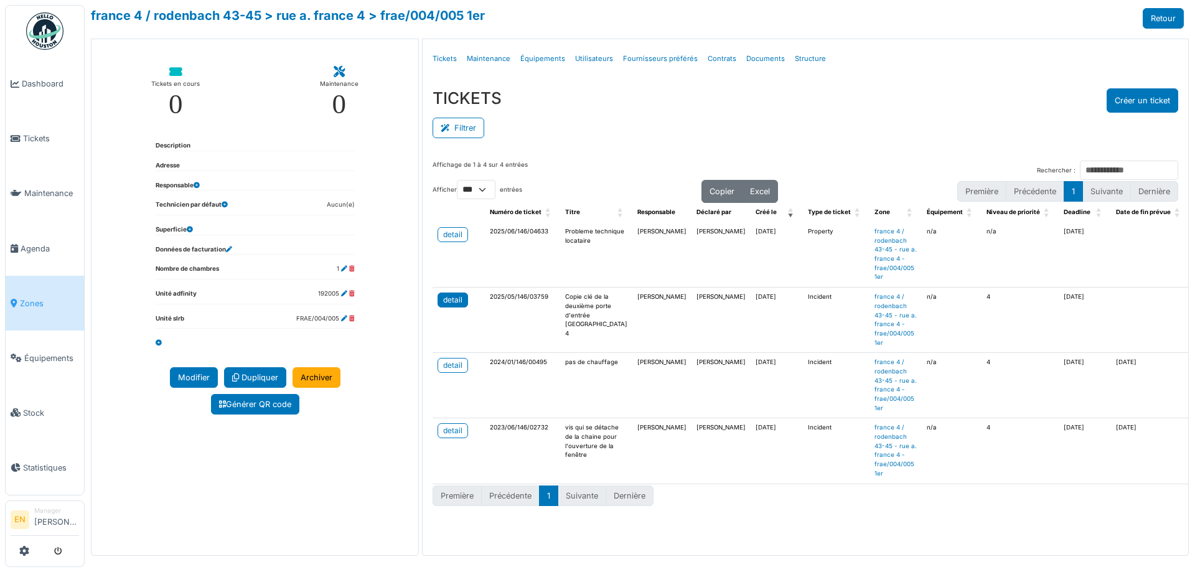
click at [445, 299] on div "detail" at bounding box center [452, 299] width 19 height 11
click at [938, 52] on ul "Détails Tickets Maintenance Équipements Utilisateurs Fournisseurs préférés Cont…" at bounding box center [806, 58] width 756 height 29
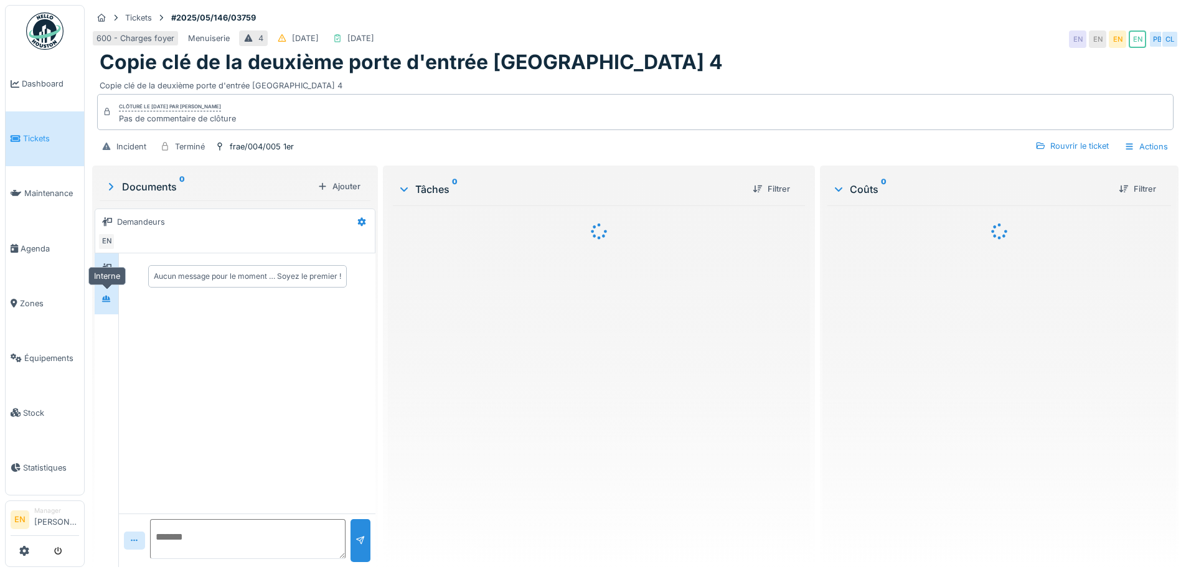
click at [110, 298] on icon at bounding box center [106, 298] width 9 height 7
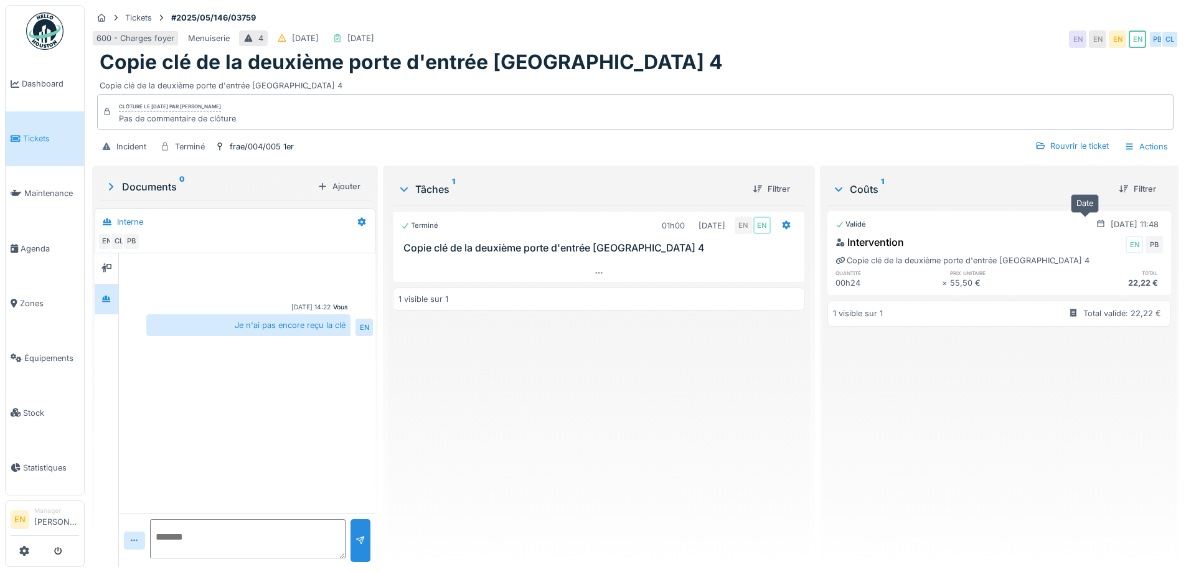
drag, startPoint x: 1057, startPoint y: 226, endPoint x: 1091, endPoint y: 225, distance: 34.3
click at [1111, 225] on div "28/07/2025 @ 11:48" at bounding box center [1135, 225] width 48 height 12
click at [585, 401] on div "Terminé 01h00 28/07/2025 EN EN Copie clé de la deuxième porte d'entrée Rue Fran…" at bounding box center [599, 381] width 412 height 352
click at [555, 428] on div "Terminé 01h00 28/07/2025 EN EN Copie clé de la deuxième porte d'entrée Rue Fran…" at bounding box center [599, 381] width 412 height 352
drag, startPoint x: 505, startPoint y: 484, endPoint x: 816, endPoint y: 250, distance: 389.5
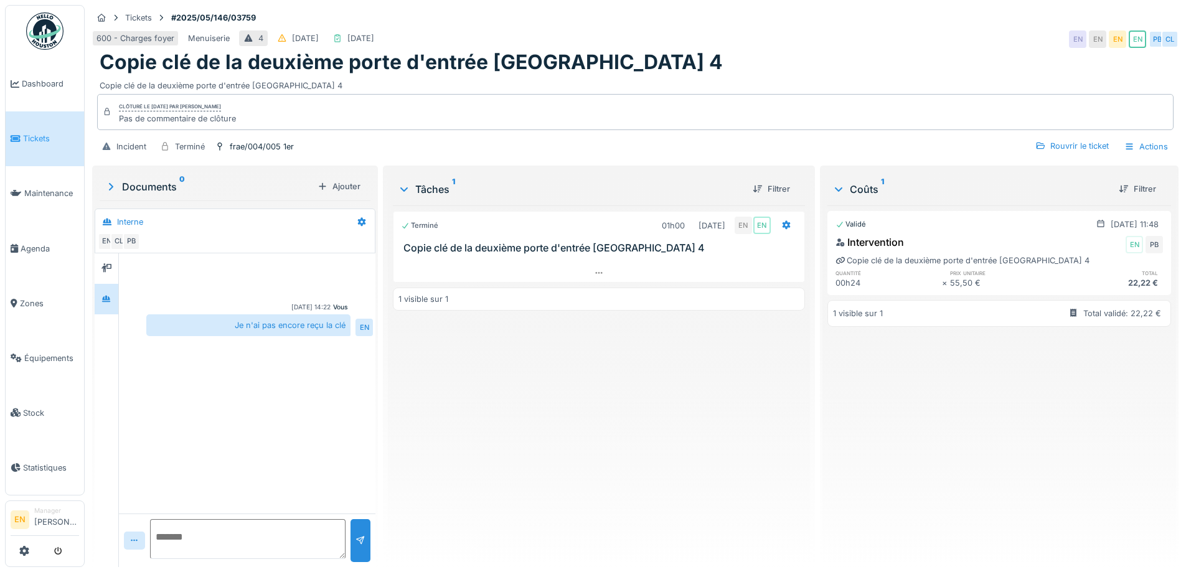
click at [505, 461] on div "Terminé 01h00 28/07/2025 EN EN Copie clé de la deuxième porte d'entrée Rue Fran…" at bounding box center [599, 381] width 412 height 352
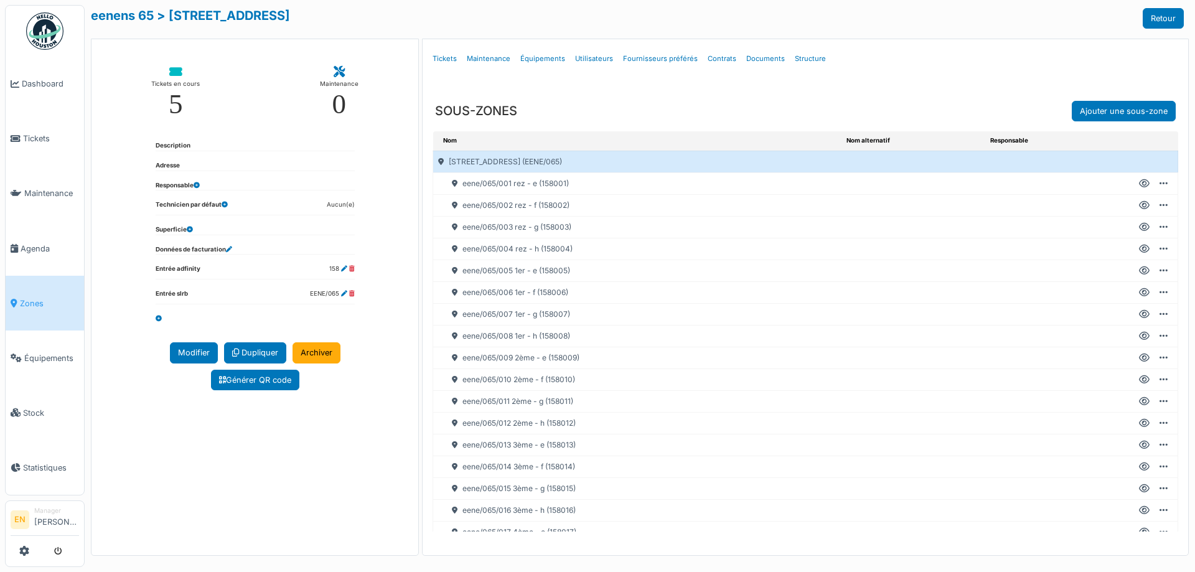
scroll to position [137, 0]
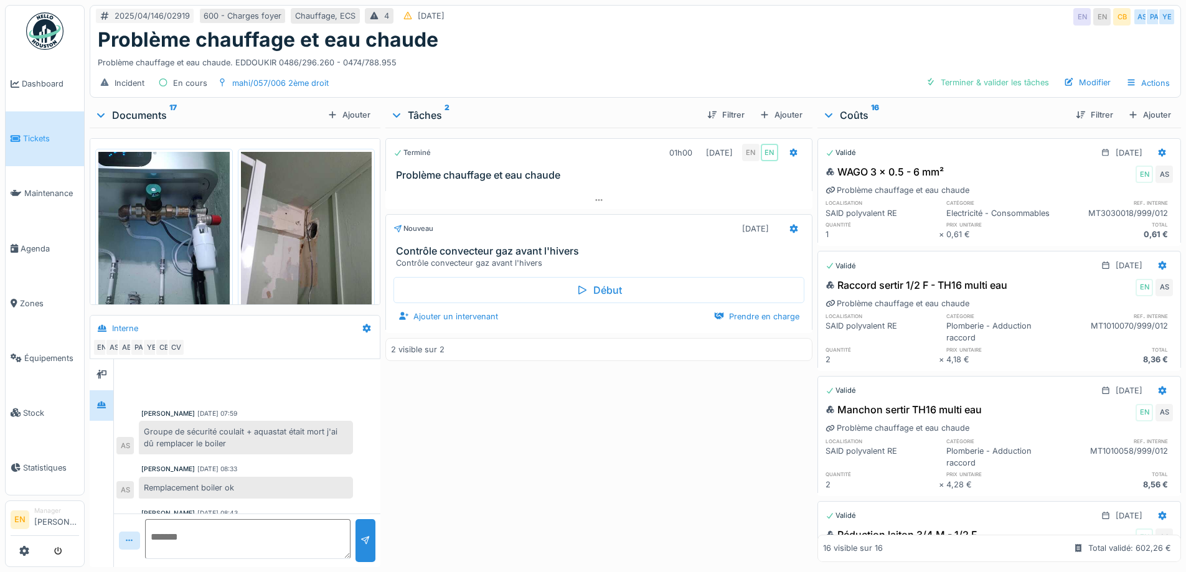
scroll to position [105, 0]
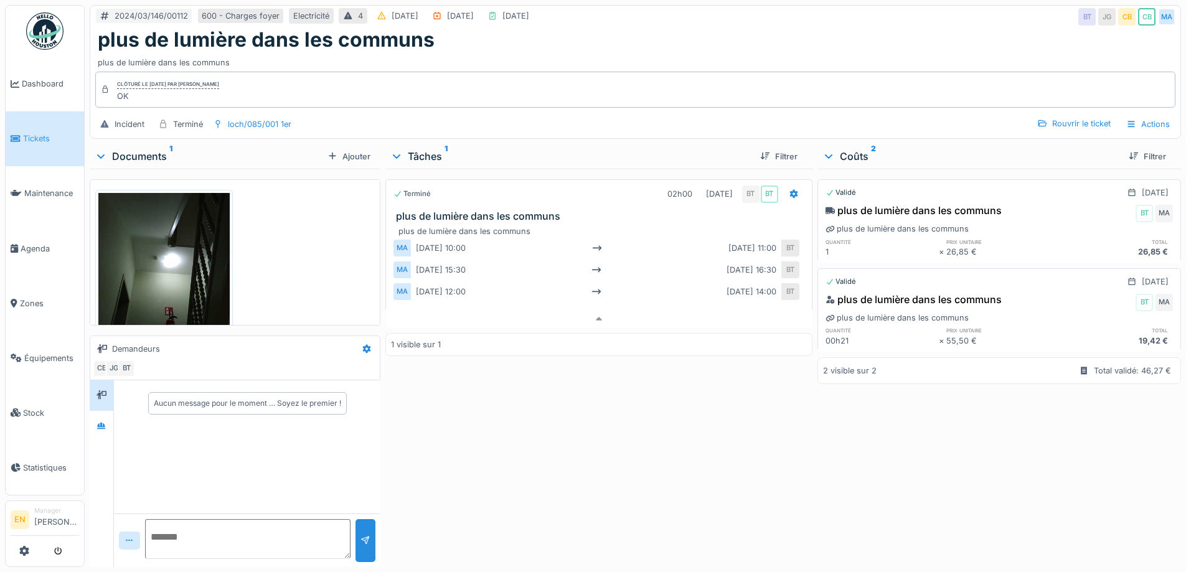
scroll to position [9, 0]
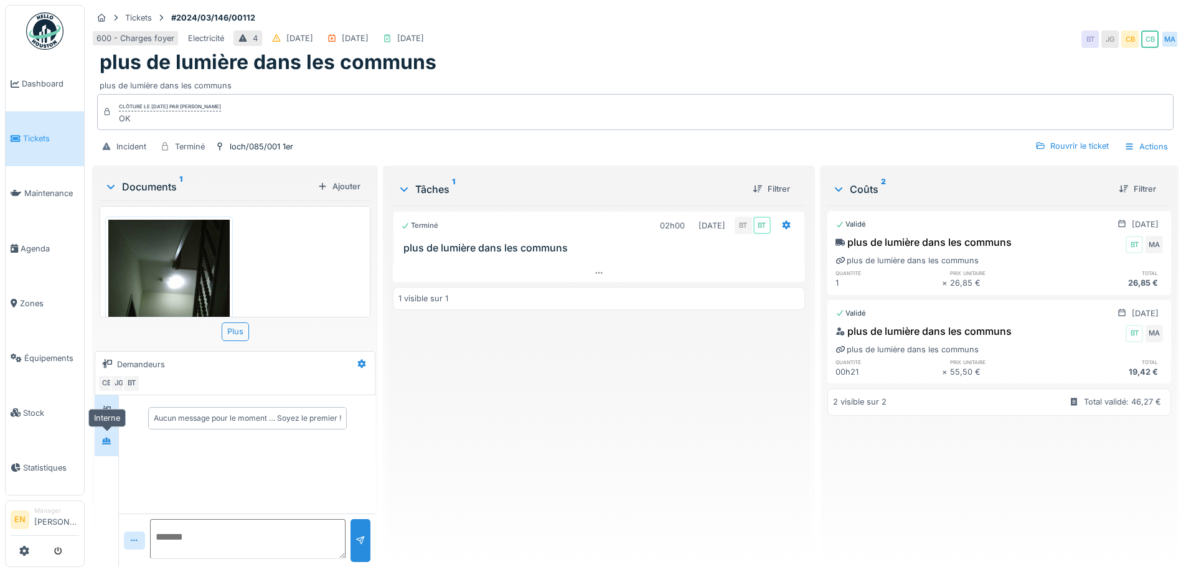
click at [109, 440] on icon at bounding box center [106, 441] width 9 height 7
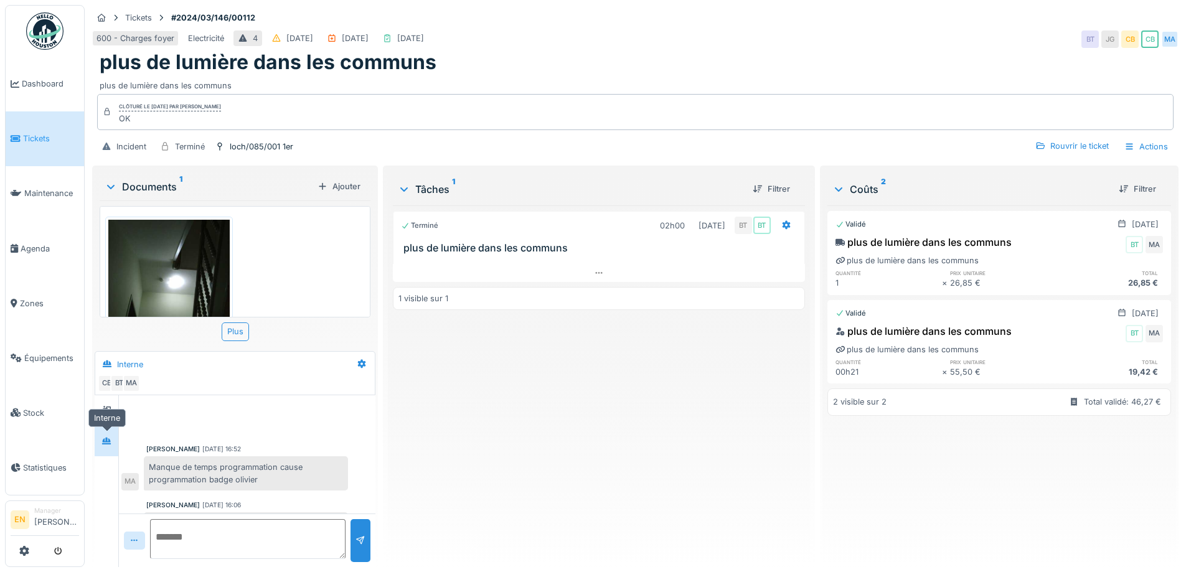
scroll to position [182, 0]
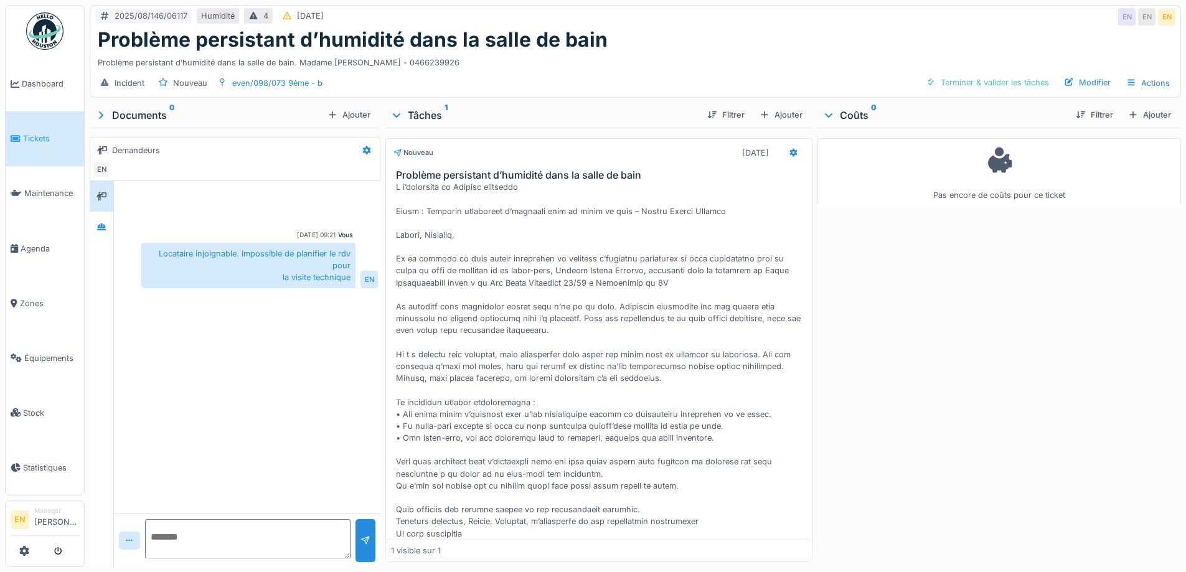
scroll to position [9, 0]
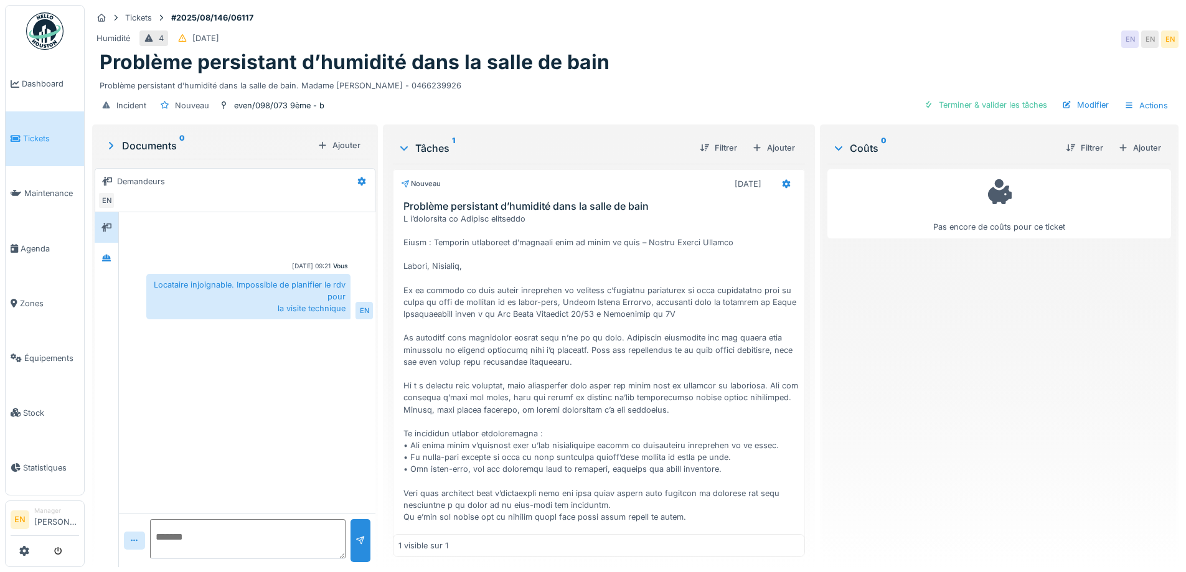
click at [319, 329] on div "Vous [DATE] 09:21 Locataire injoignable. Impossible de planifier le rdv pour la…" at bounding box center [247, 362] width 256 height 301
